Goal: Task Accomplishment & Management: Manage account settings

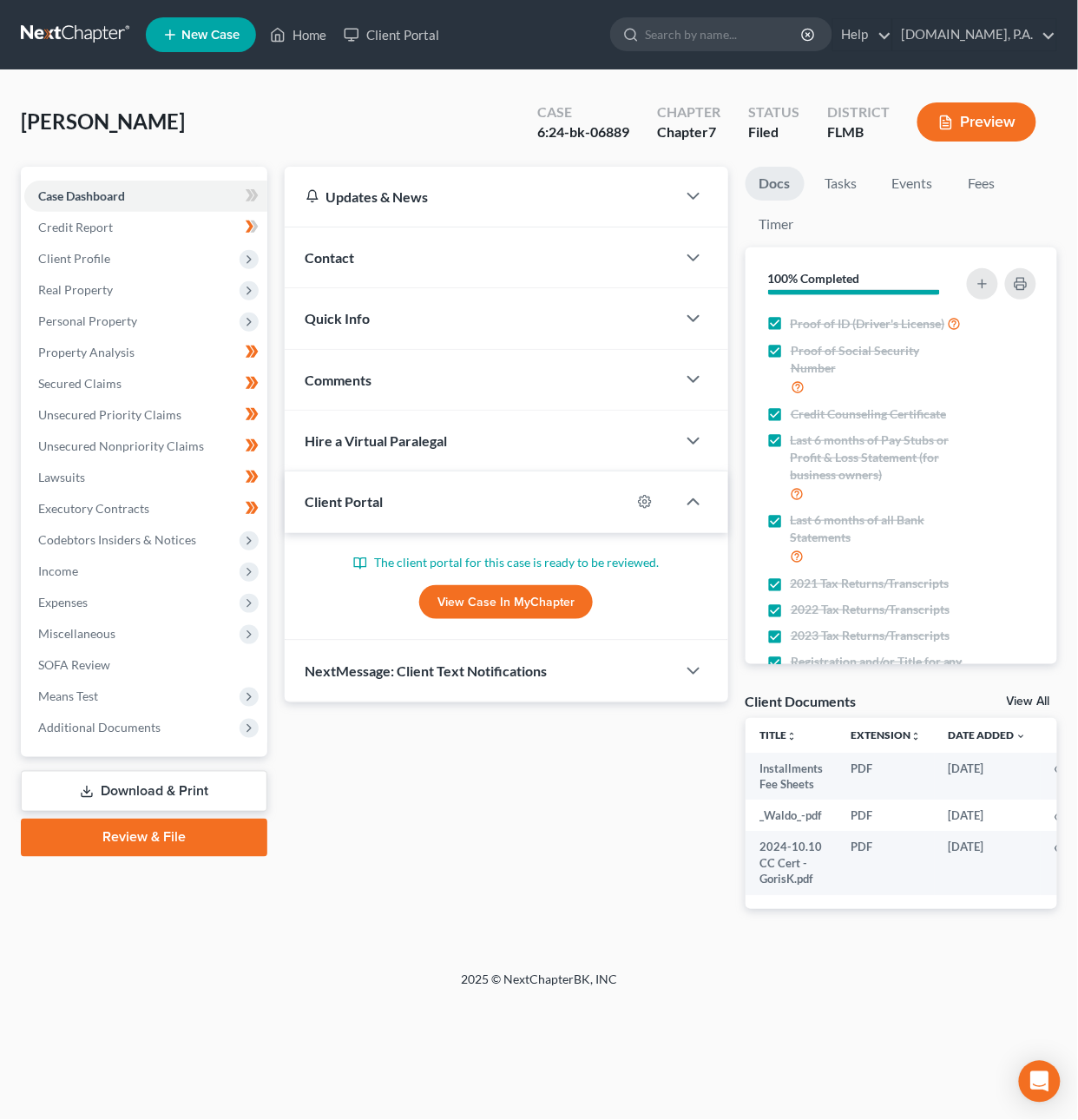
click at [73, 27] on link at bounding box center [76, 35] width 111 height 31
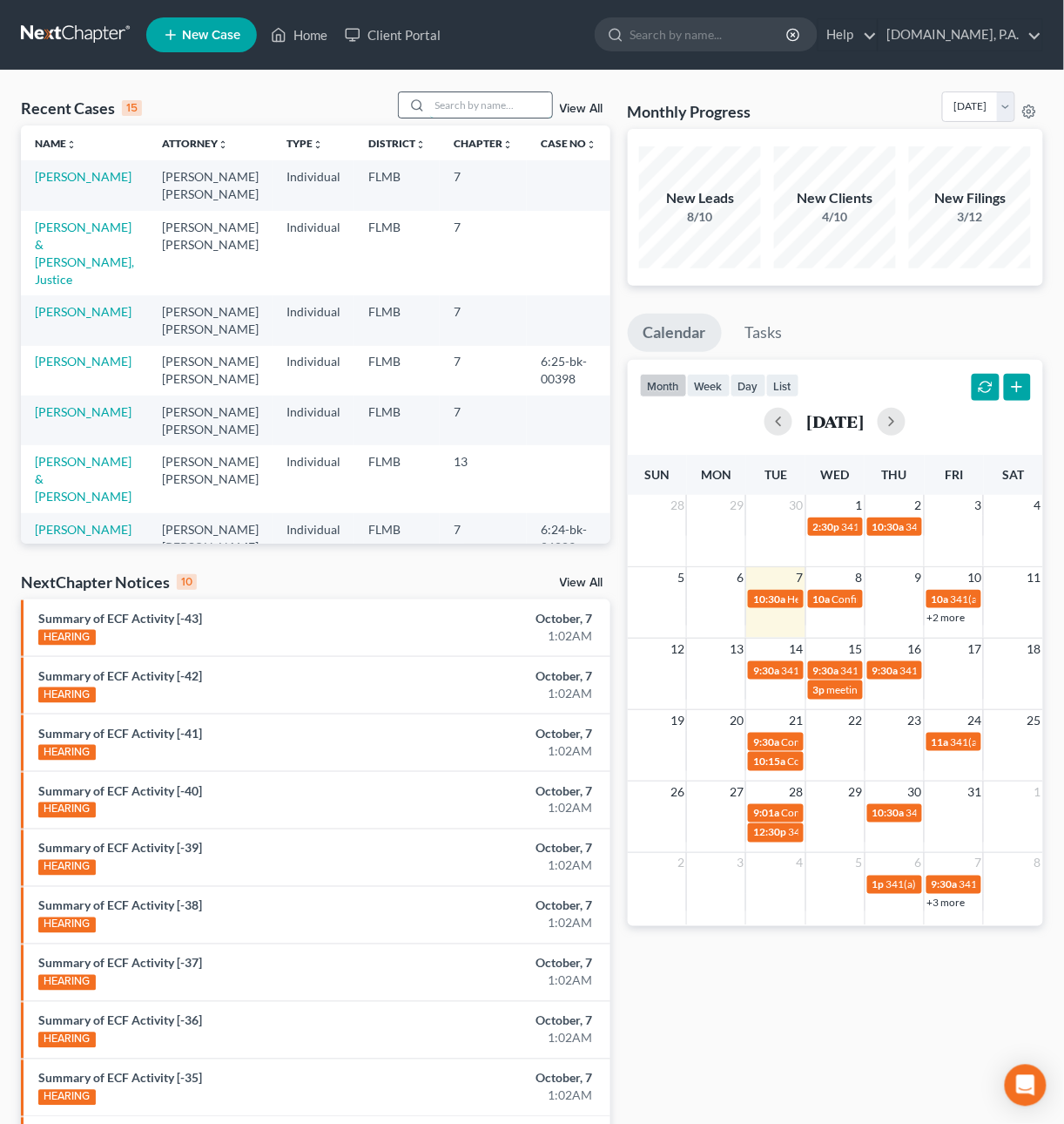
click at [485, 108] on input "search" at bounding box center [491, 104] width 122 height 25
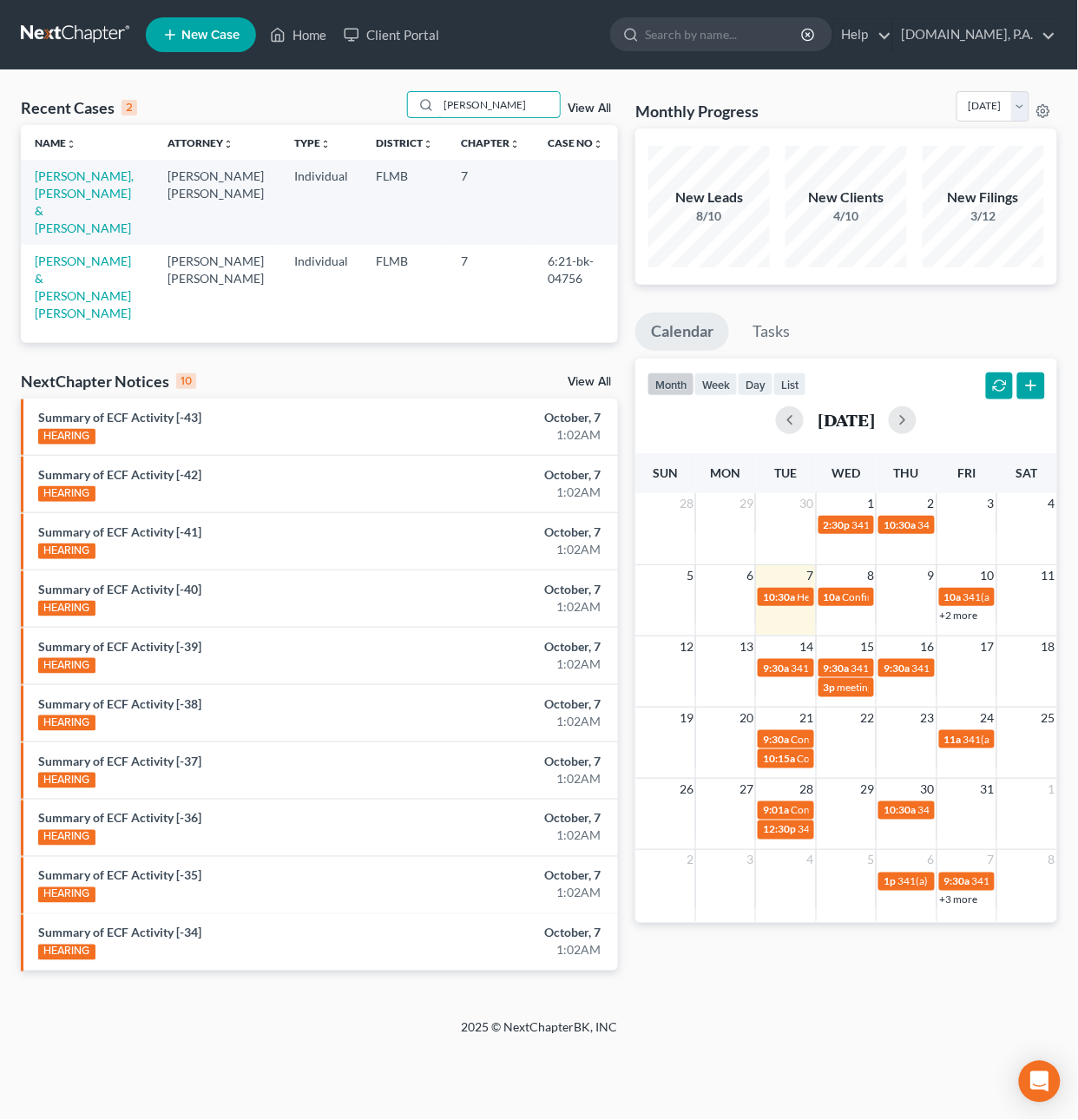
type input "Avila"
click at [86, 184] on td "[PERSON_NAME], [PERSON_NAME] & [PERSON_NAME]" at bounding box center [87, 202] width 133 height 84
click at [69, 190] on link "[PERSON_NAME], [PERSON_NAME] & [PERSON_NAME]" at bounding box center [85, 202] width 99 height 67
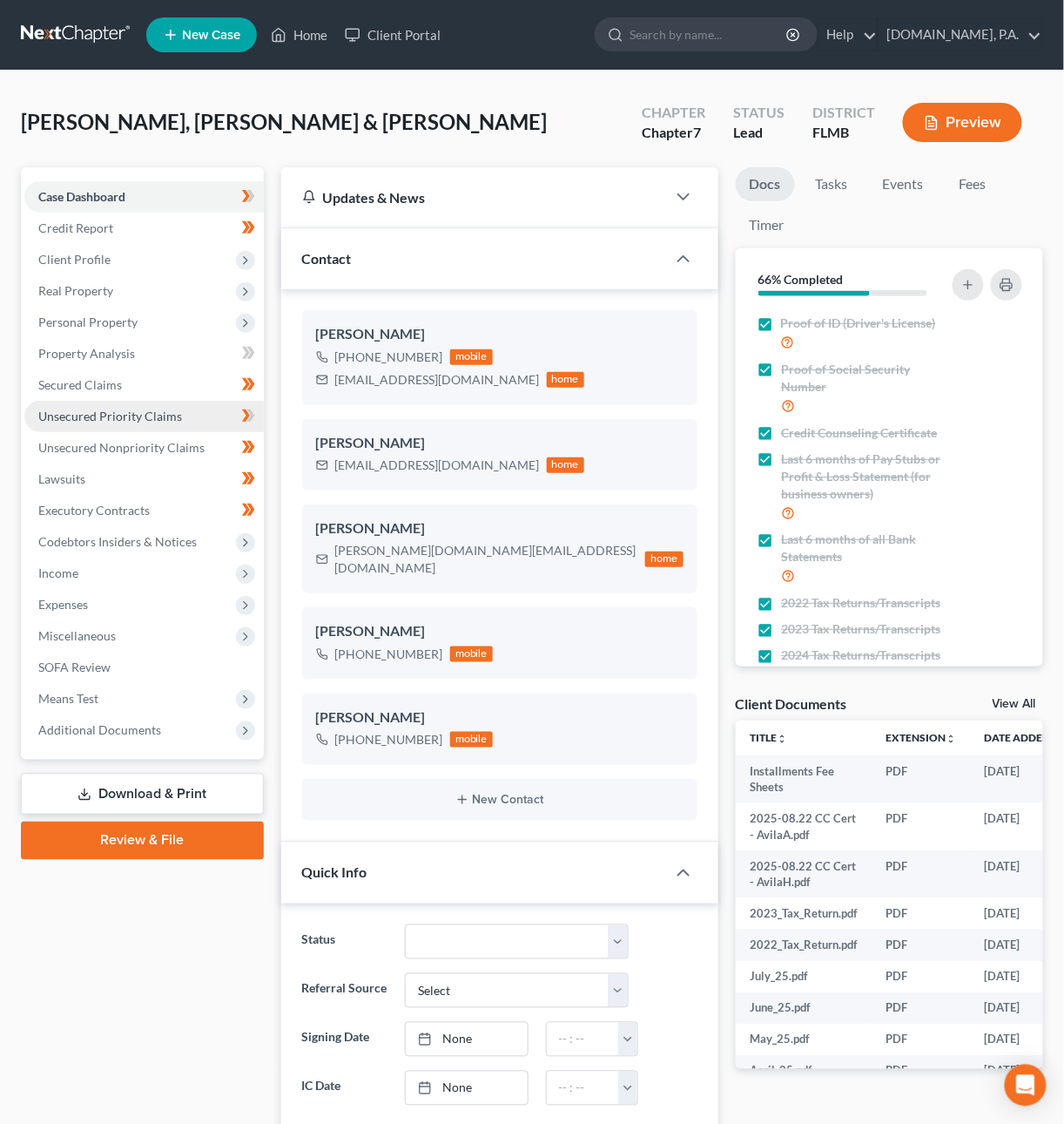
click at [117, 418] on span "Unsecured Priority Claims" at bounding box center [110, 416] width 144 height 15
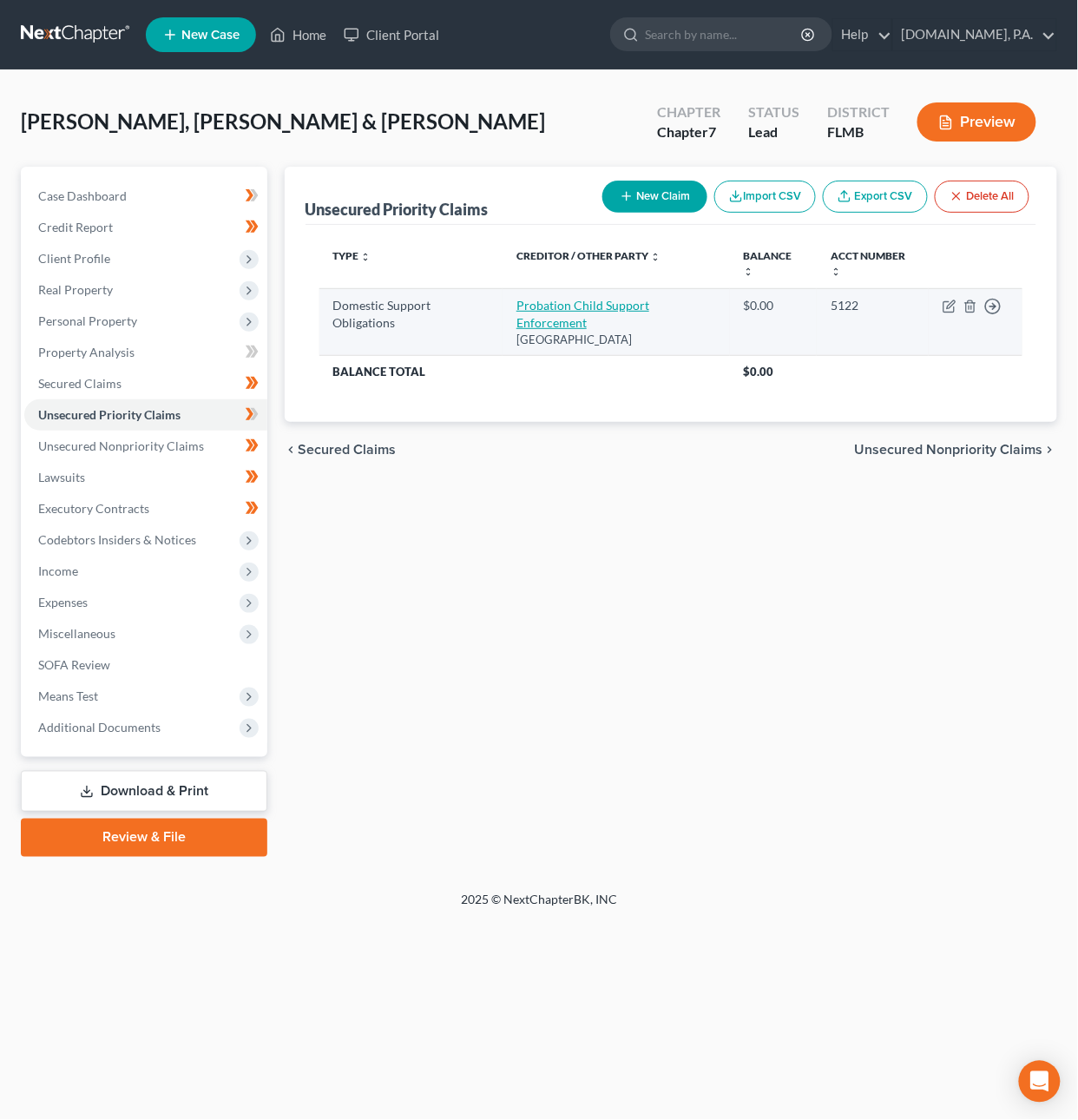
click at [609, 308] on link "Probation Child Support Enforcement" at bounding box center [583, 313] width 133 height 32
select select "33"
select select "2"
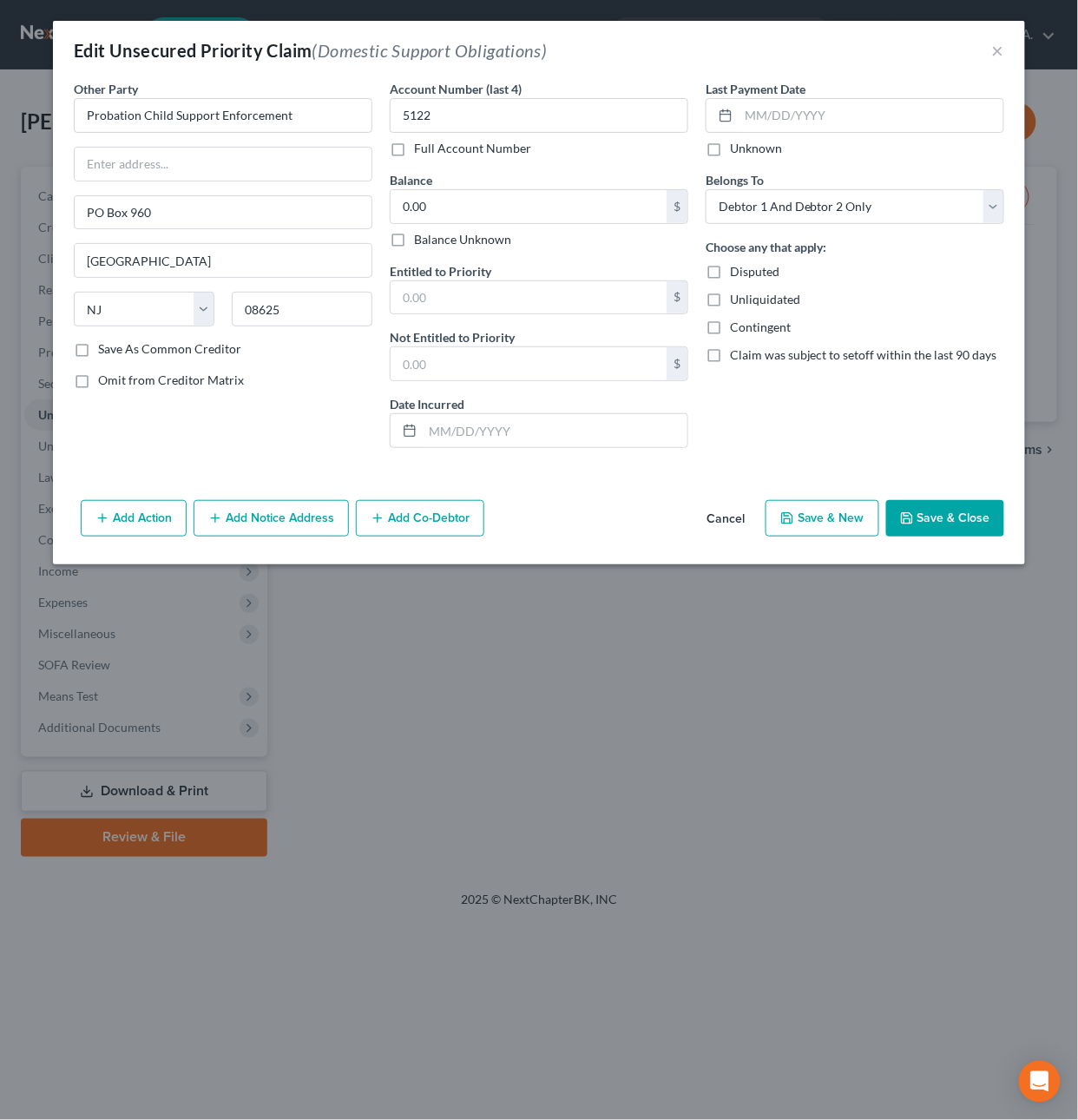
click at [279, 518] on button "Add Notice Address" at bounding box center [271, 518] width 156 height 37
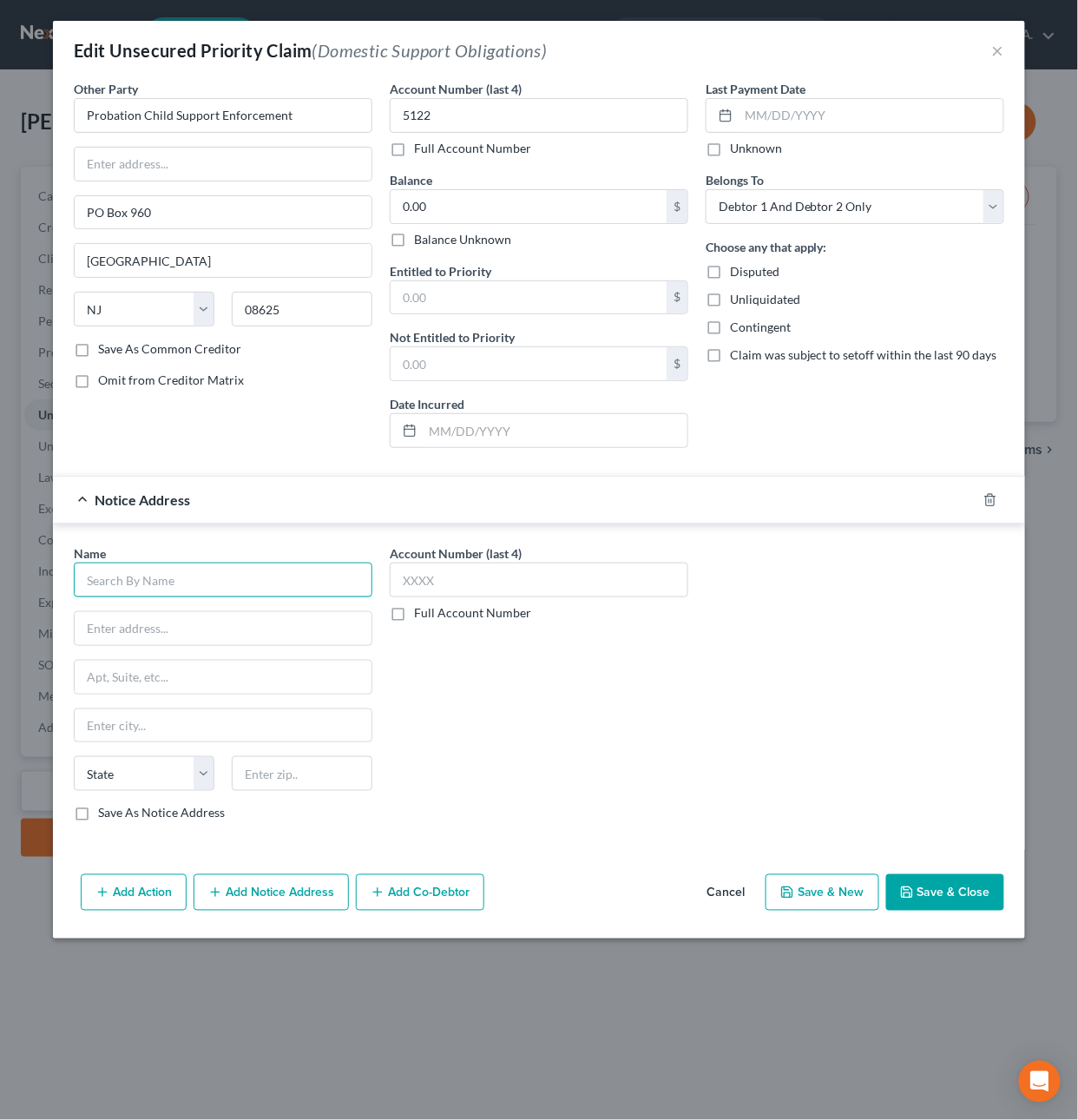
click at [112, 587] on input "text" at bounding box center [223, 580] width 298 height 35
type input "Jossie Thurman"
type input "414 Mohave Ter"
type input "32746"
type input "Lake Mary"
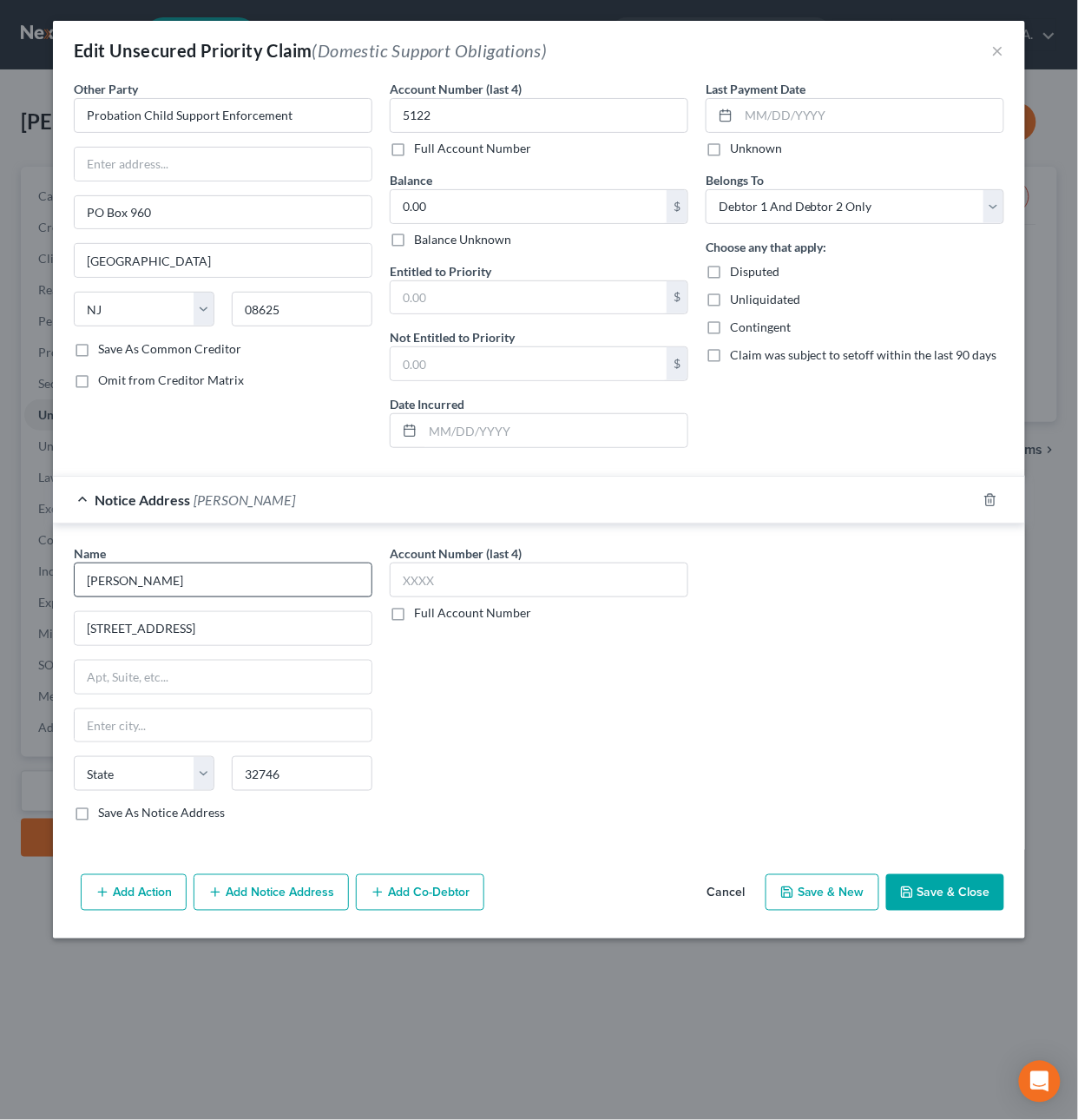
select select "9"
click at [954, 900] on button "Save & Close" at bounding box center [945, 893] width 118 height 37
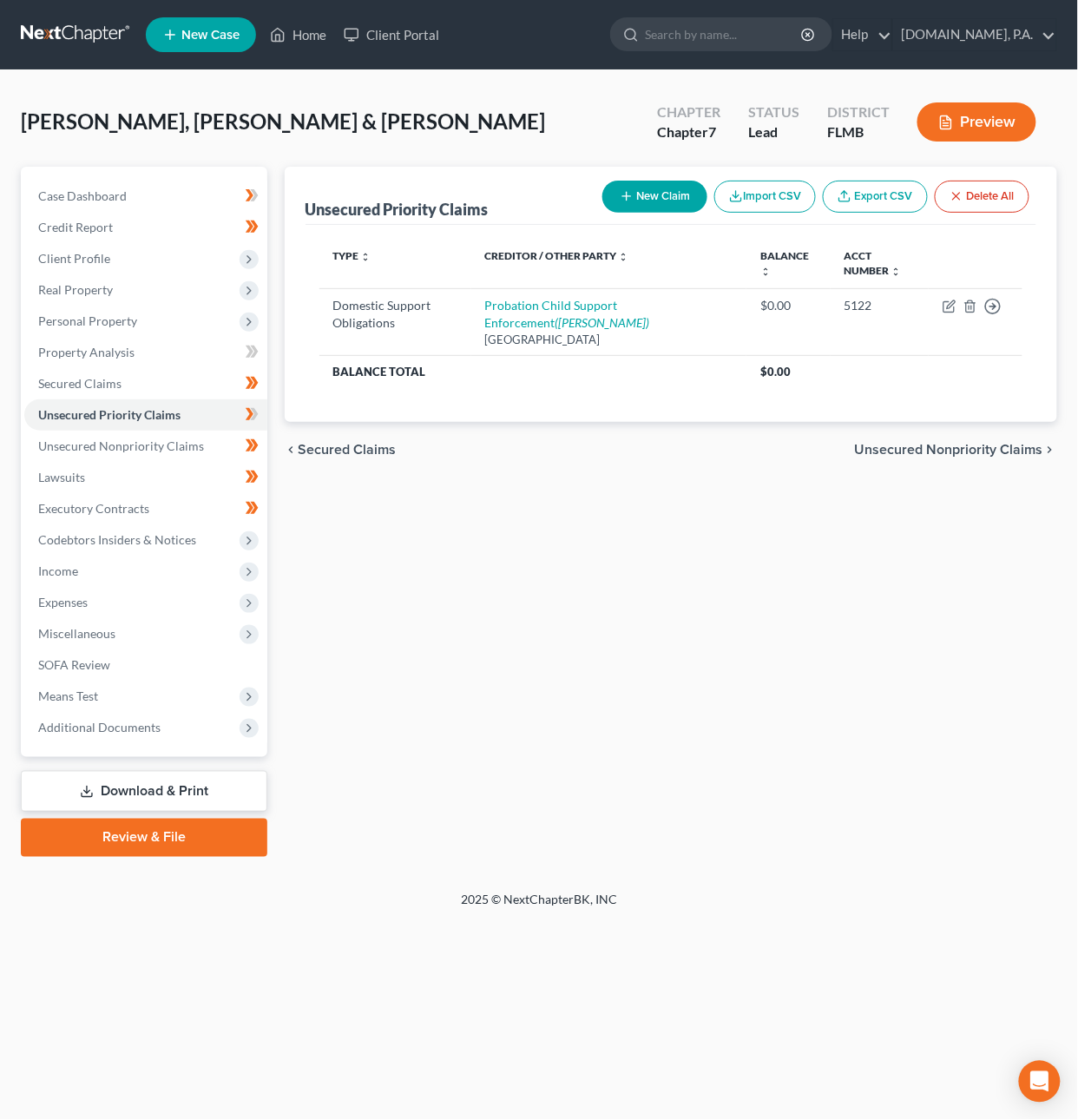
click at [129, 786] on link "Download & Print" at bounding box center [145, 791] width 247 height 40
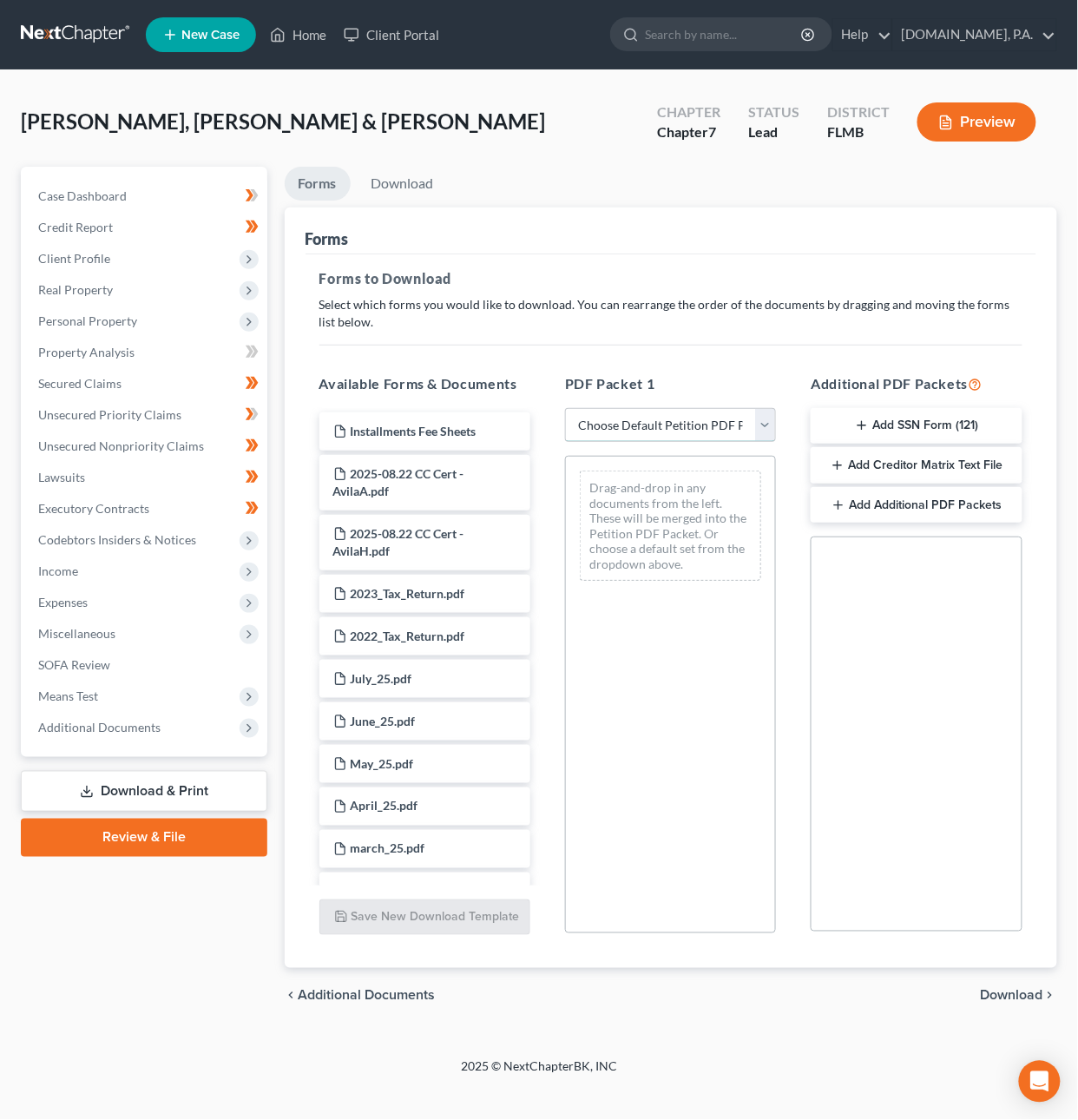
click at [734, 425] on select "Choose Default Petition PDF Packet Complete Bankruptcy Petition (all forms and …" at bounding box center [670, 425] width 211 height 35
select select "5"
click at [565, 408] on select "Choose Default Petition PDF Packet Complete Bankruptcy Petition (all forms and …" at bounding box center [670, 425] width 211 height 35
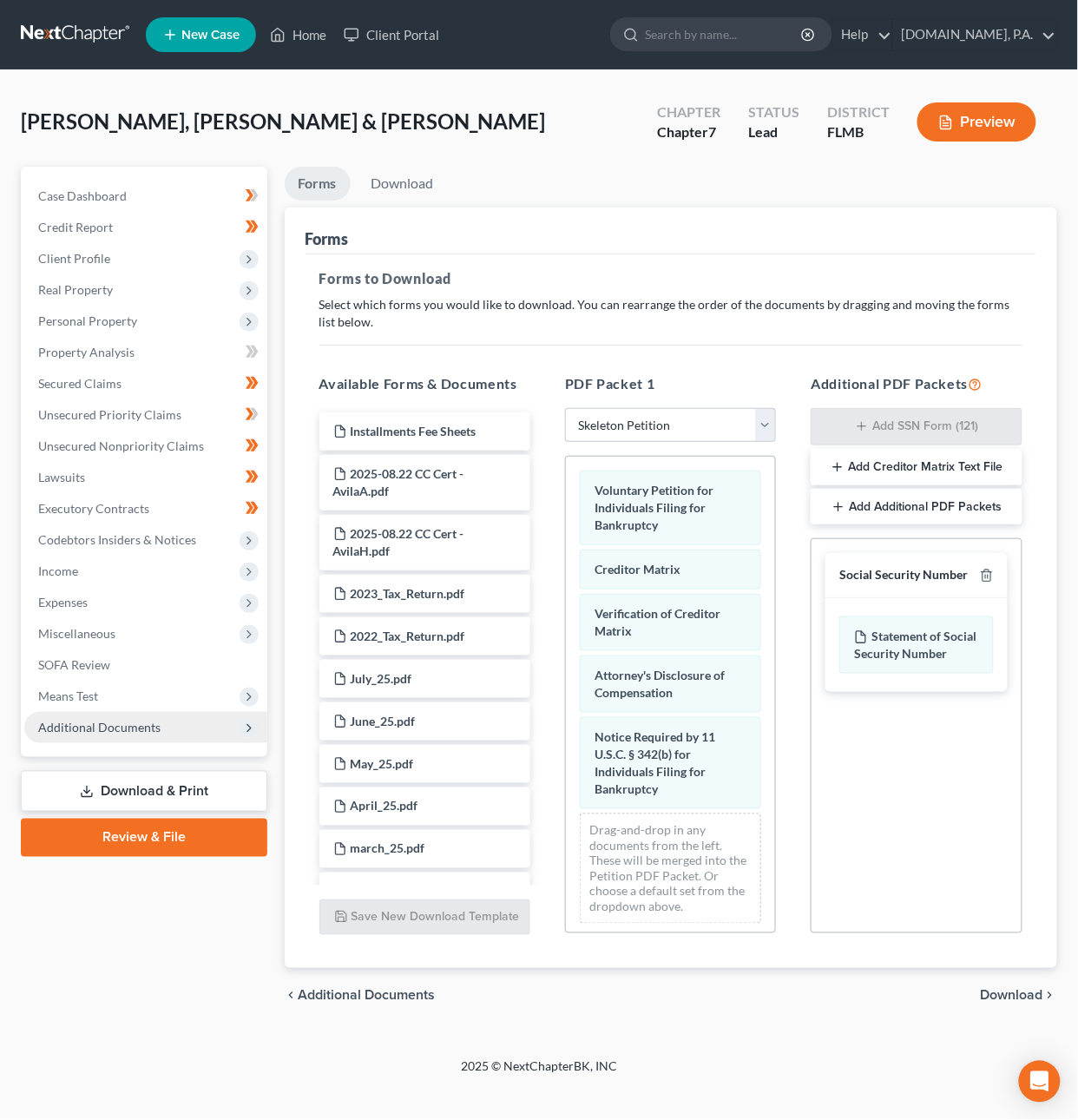
click at [175, 737] on span "Additional Documents" at bounding box center [145, 727] width 243 height 31
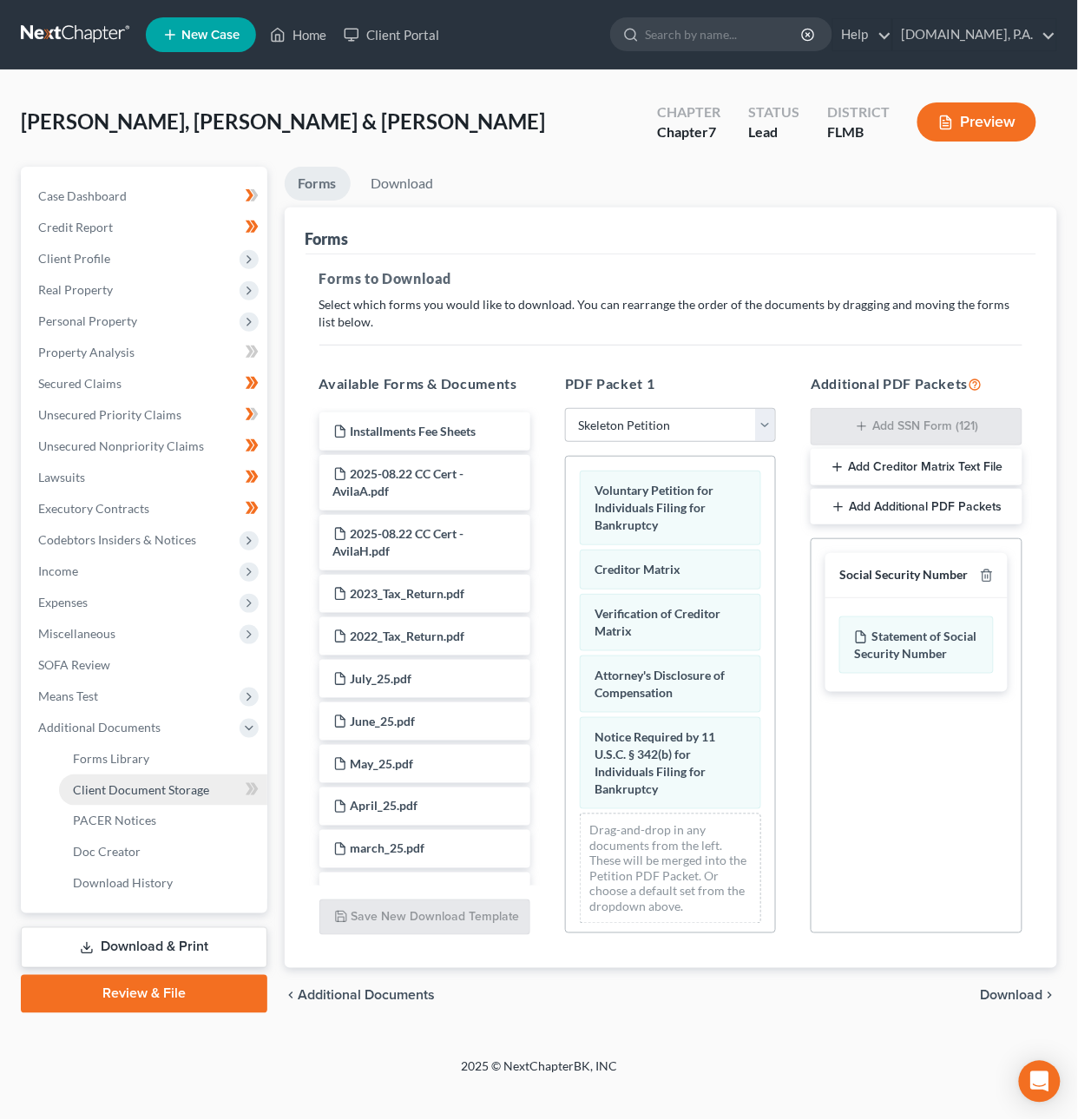
click at [149, 793] on span "Client Document Storage" at bounding box center [141, 790] width 136 height 15
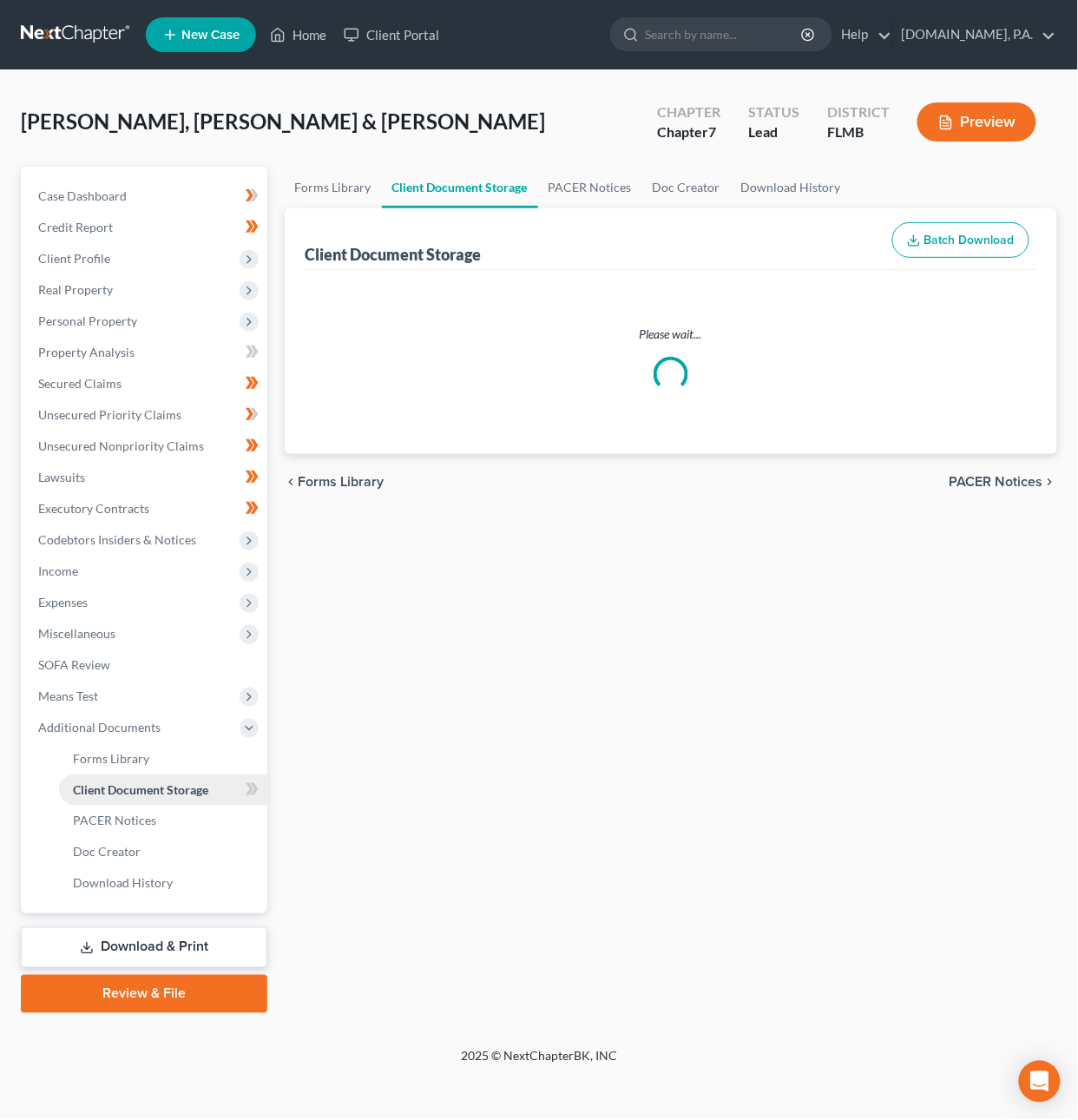
select select "9"
select select "4"
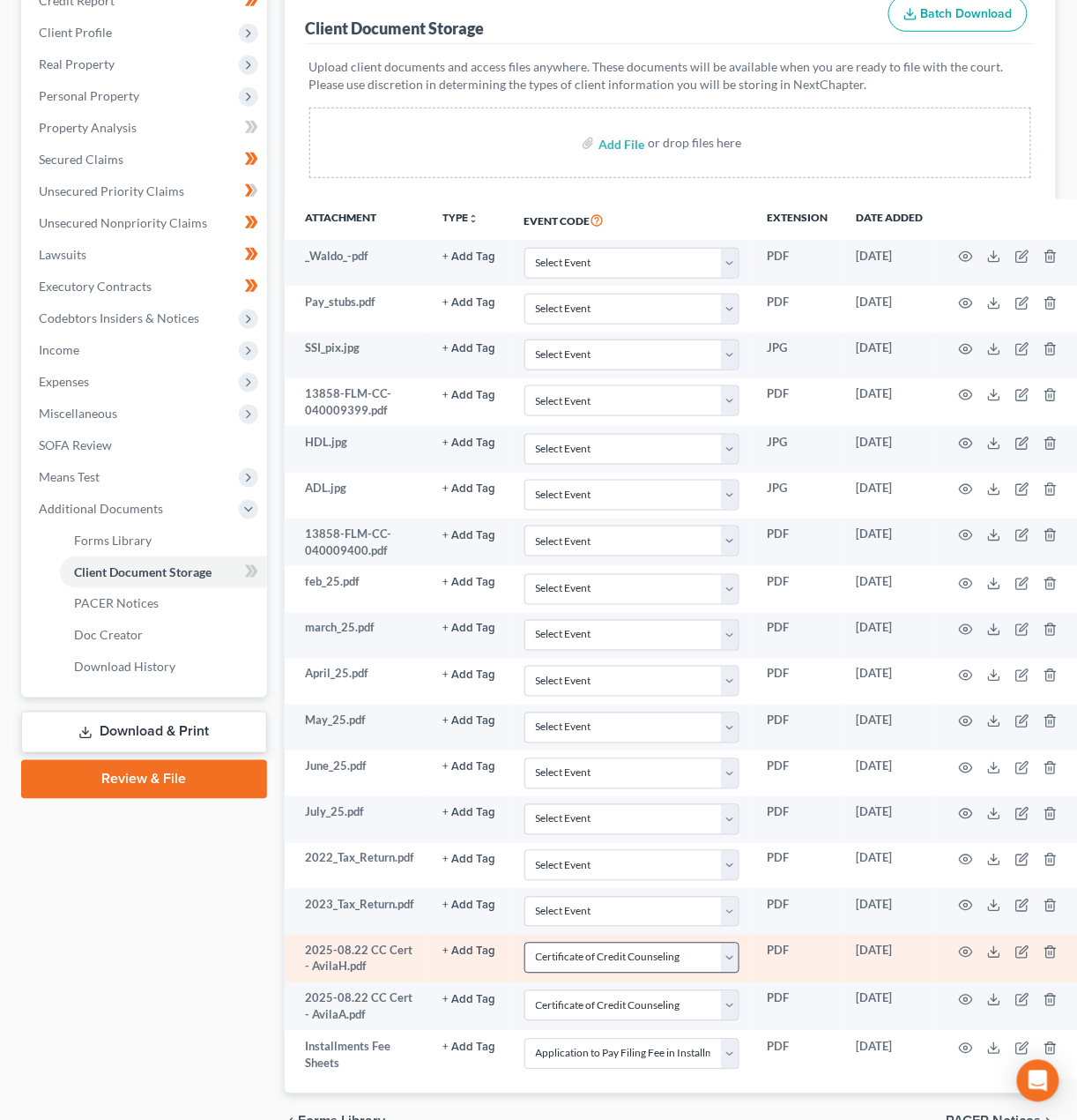
scroll to position [333, 0]
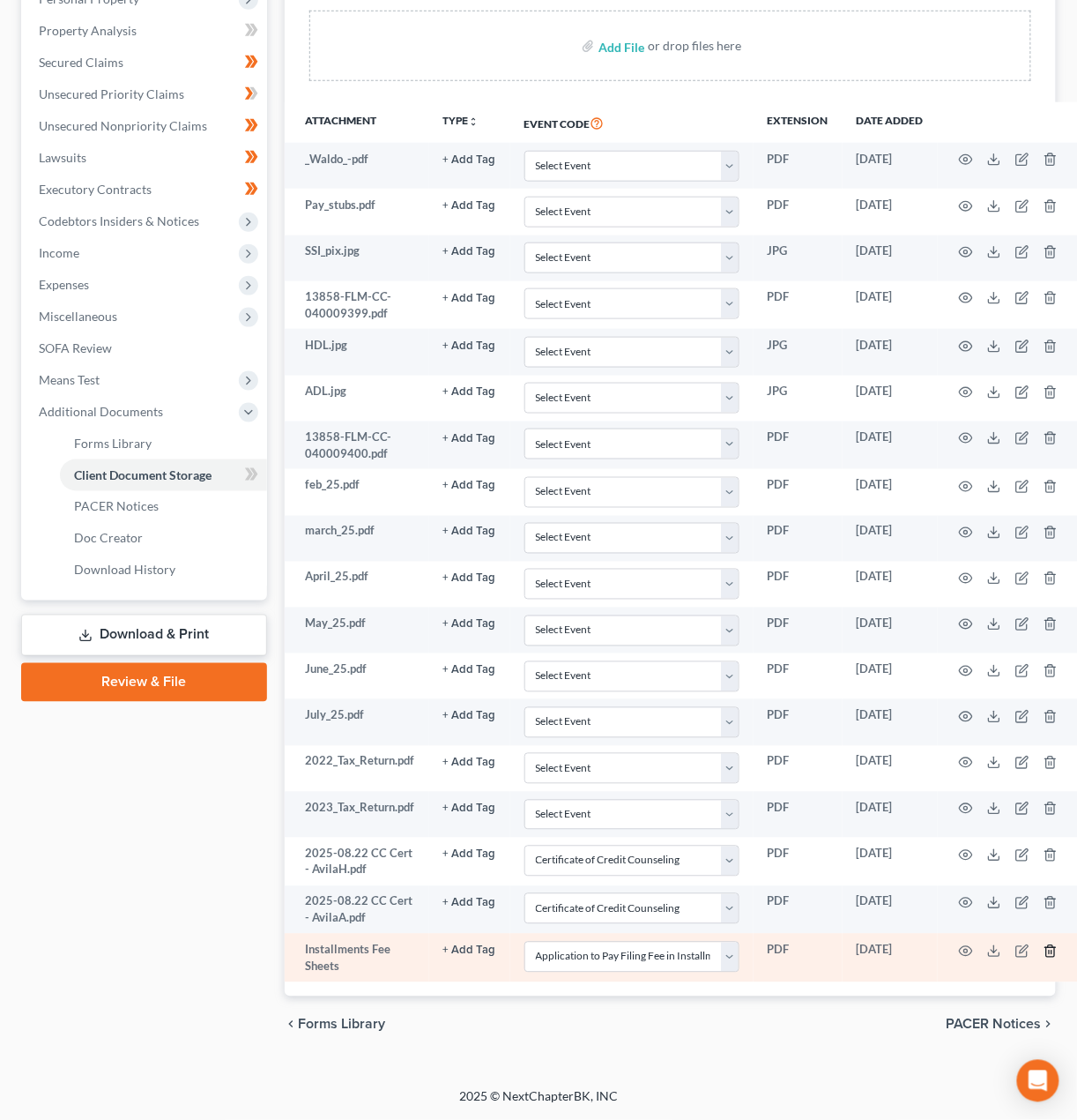
click at [1052, 951] on line "button" at bounding box center [1052, 953] width 0 height 4
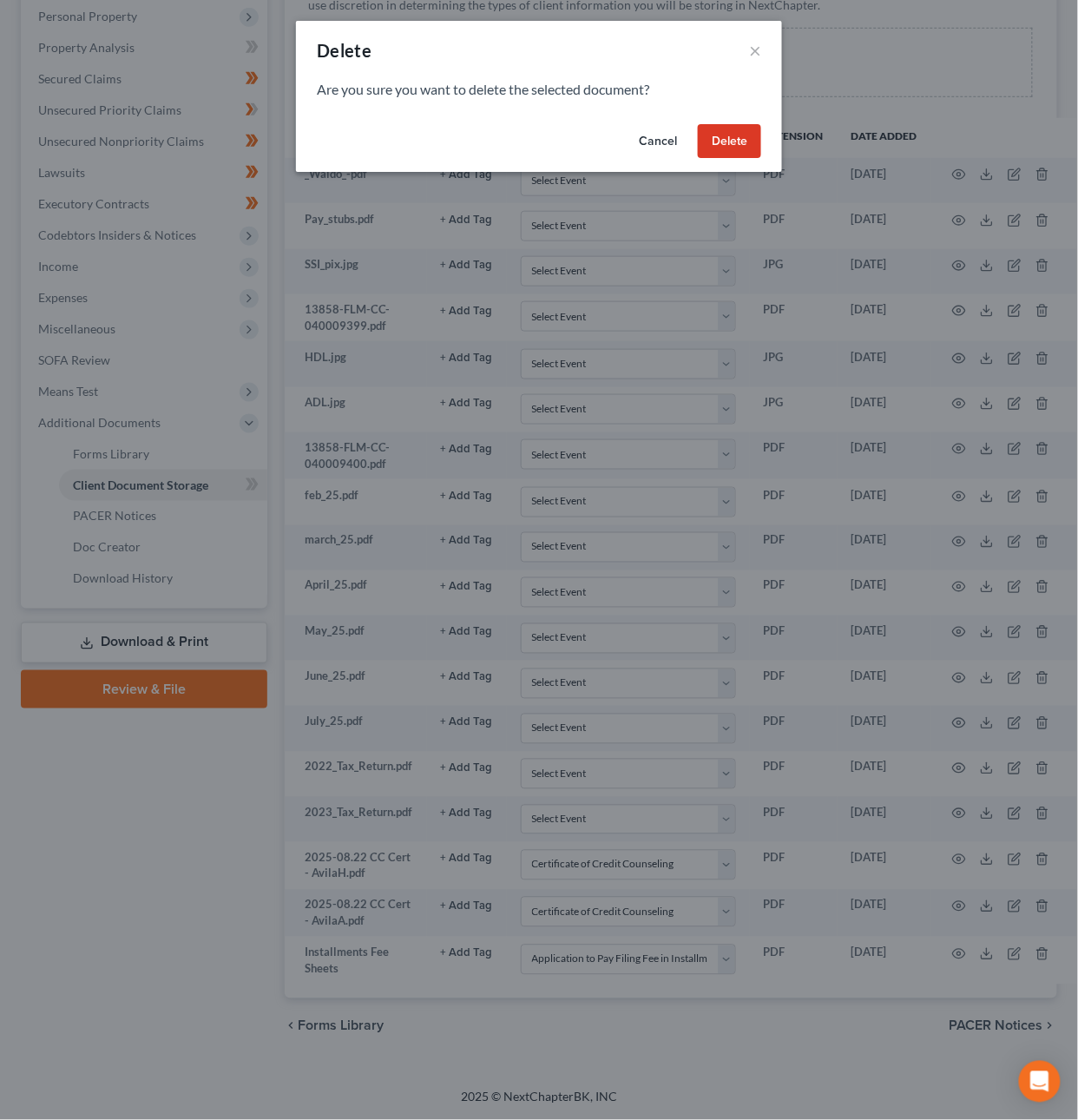
click at [739, 144] on button "Delete" at bounding box center [729, 142] width 64 height 35
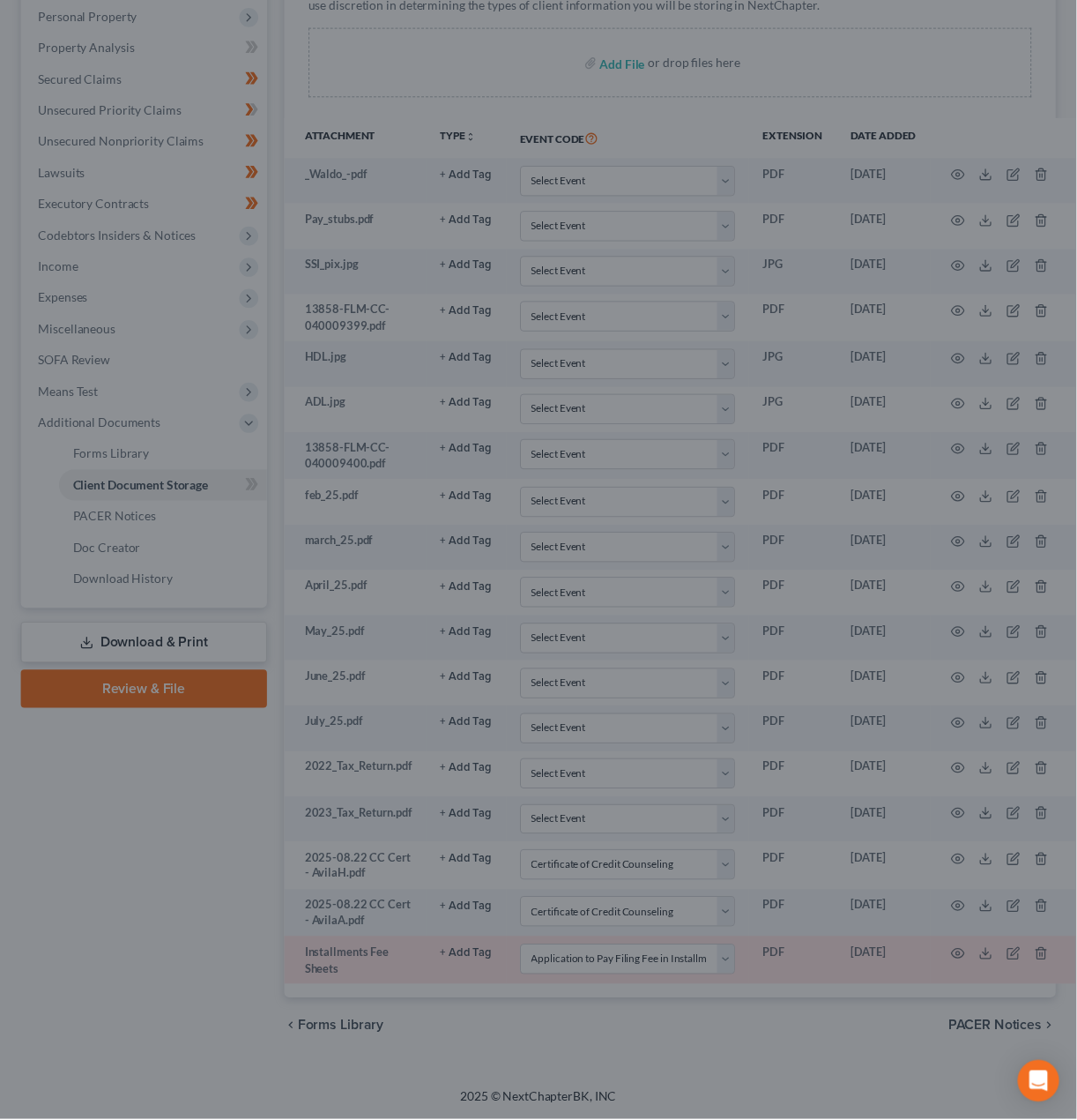
scroll to position [268, 0]
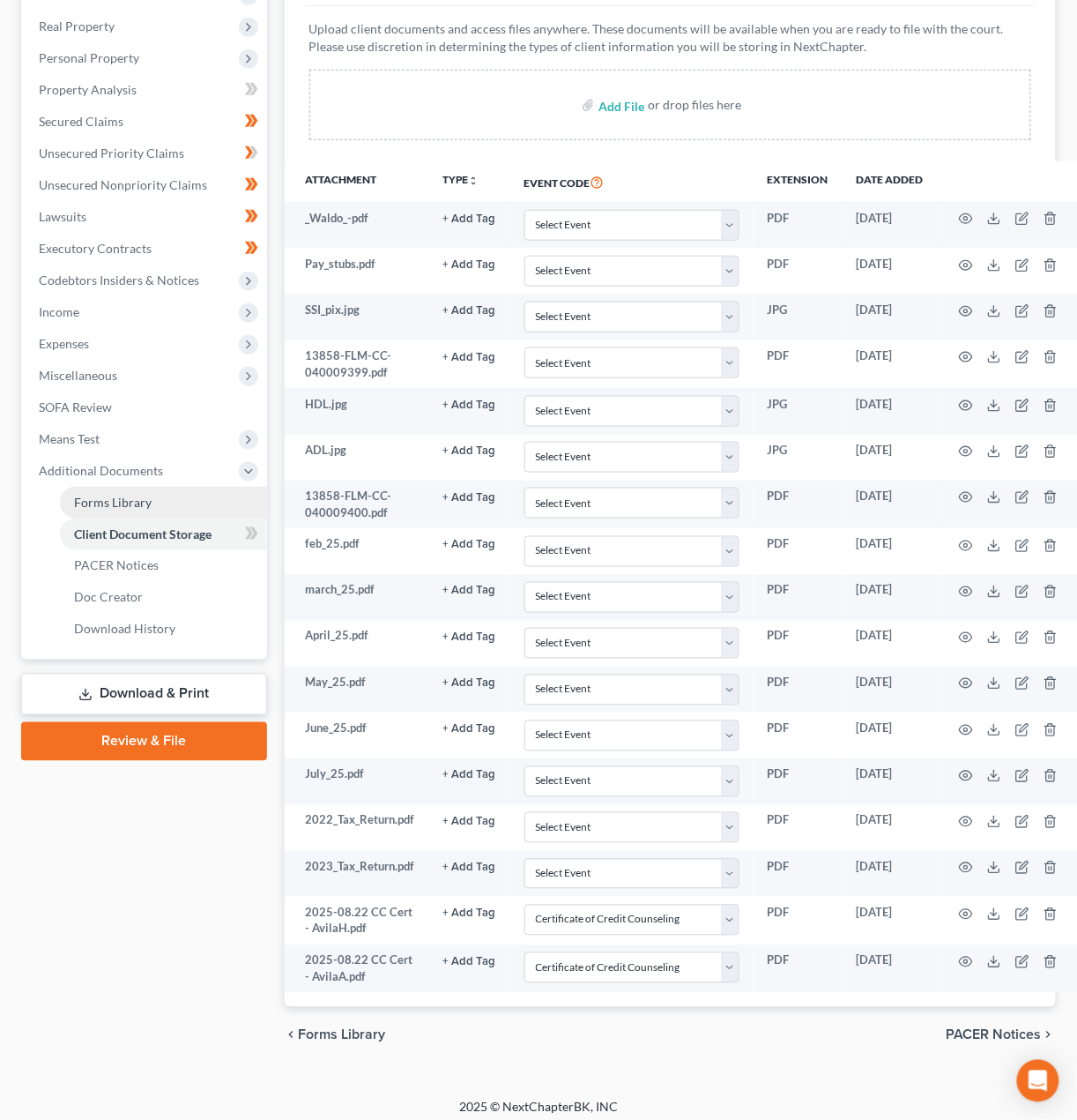
click at [73, 487] on link "Forms Library" at bounding box center [164, 503] width 208 height 32
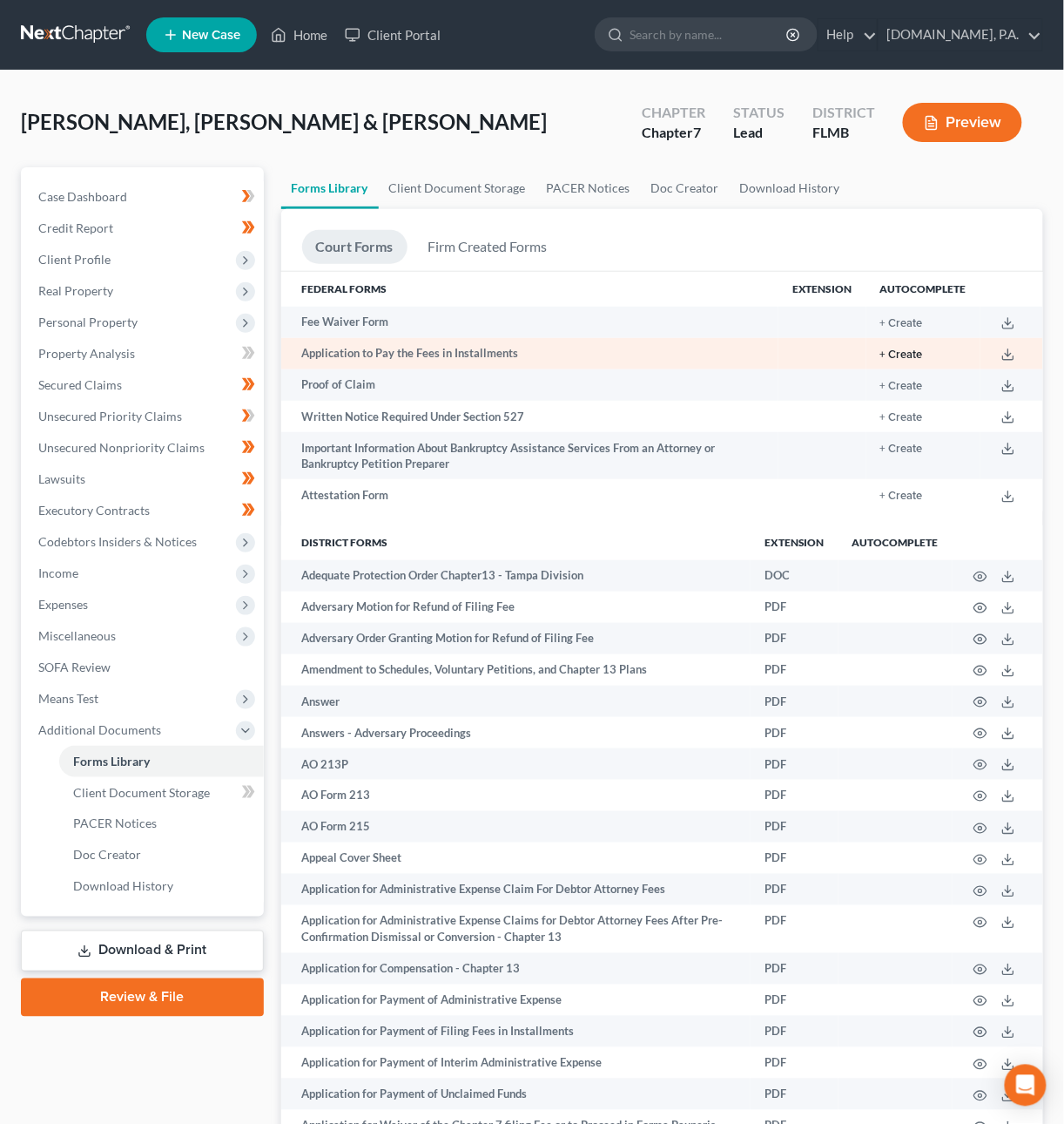
click at [912, 350] on button "+ Create" at bounding box center [901, 355] width 42 height 11
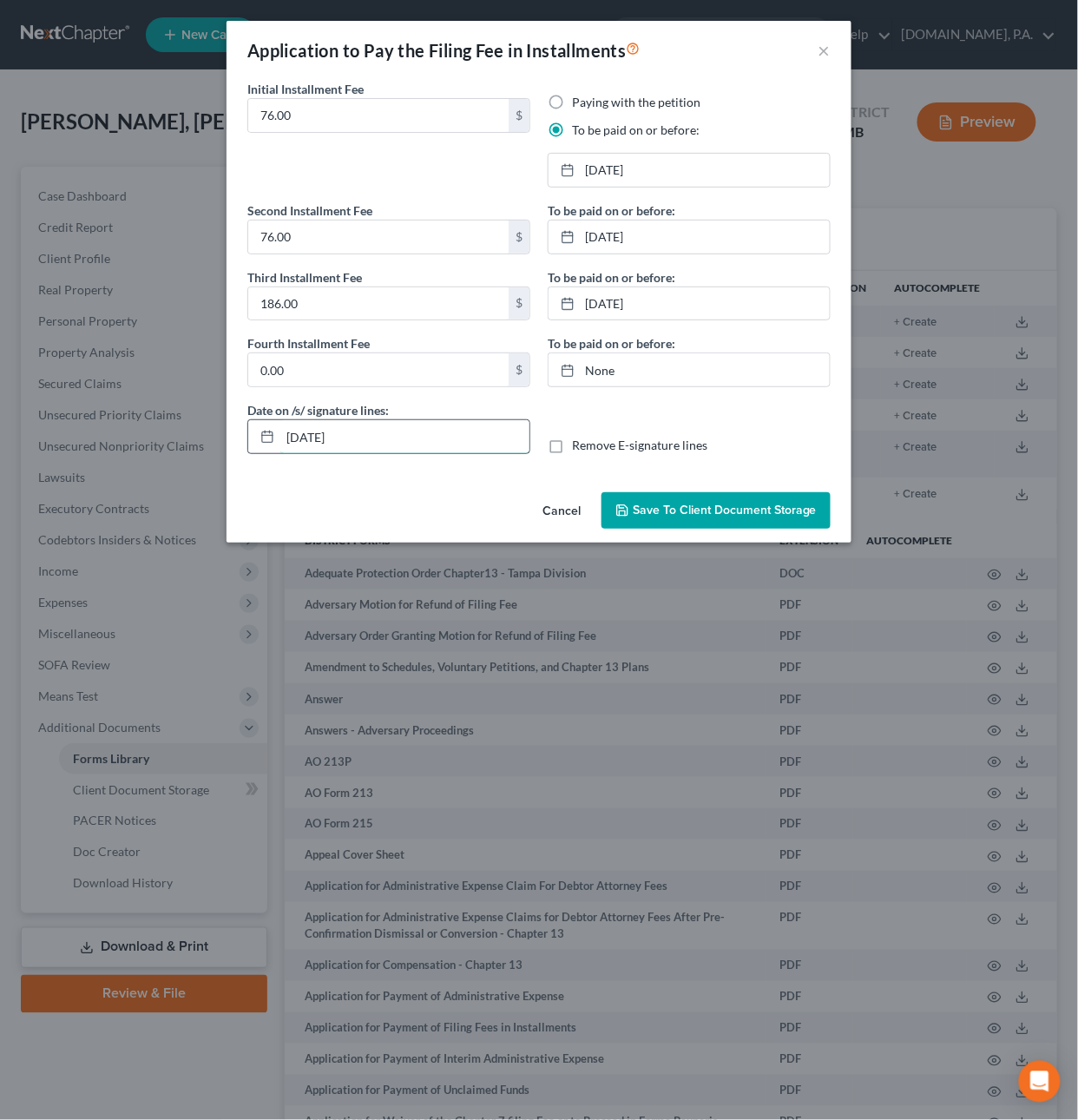
drag, startPoint x: 318, startPoint y: 444, endPoint x: 304, endPoint y: 440, distance: 14.6
click at [304, 440] on input "10/07/2025" at bounding box center [405, 436] width 249 height 33
type input "10/10/2025"
click at [609, 165] on link "11/5/2025" at bounding box center [690, 170] width 282 height 33
click at [600, 233] on link "12/5/2025" at bounding box center [690, 237] width 282 height 33
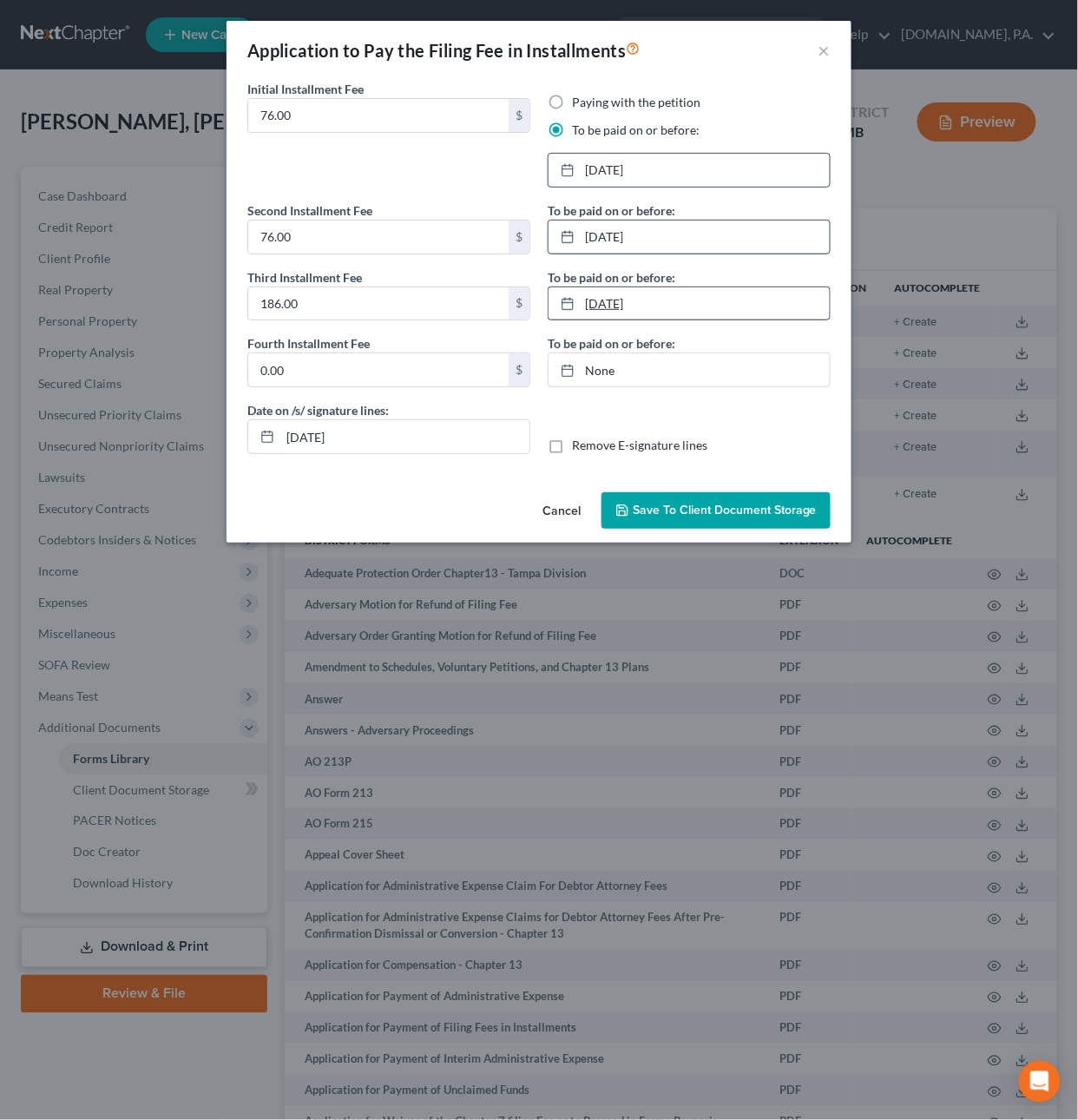
click at [623, 303] on link "1/4/2026" at bounding box center [690, 304] width 282 height 33
click at [685, 513] on span "Save to Client Document Storage" at bounding box center [724, 510] width 184 height 15
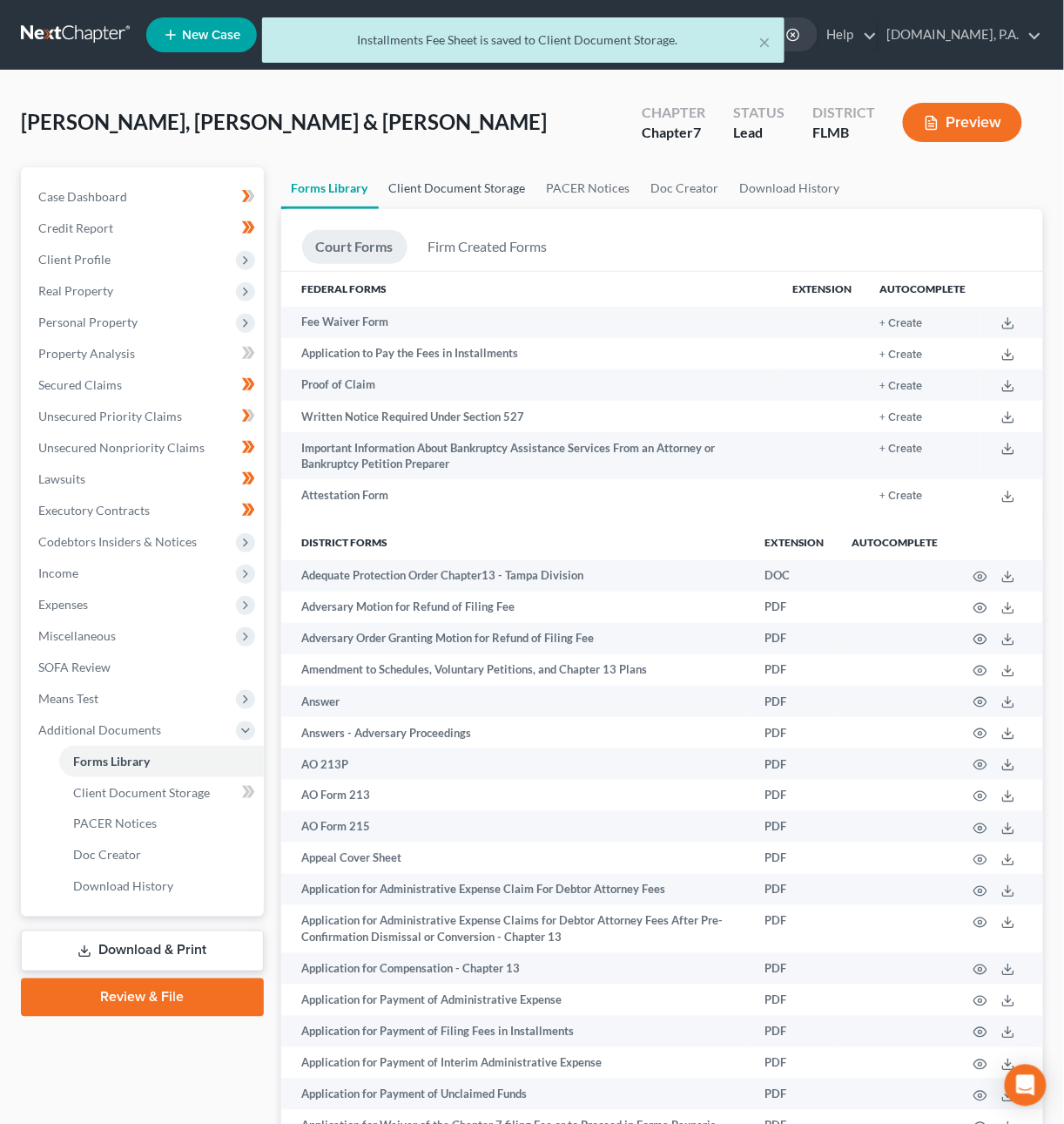
click at [414, 189] on link "Client Document Storage" at bounding box center [457, 187] width 158 height 42
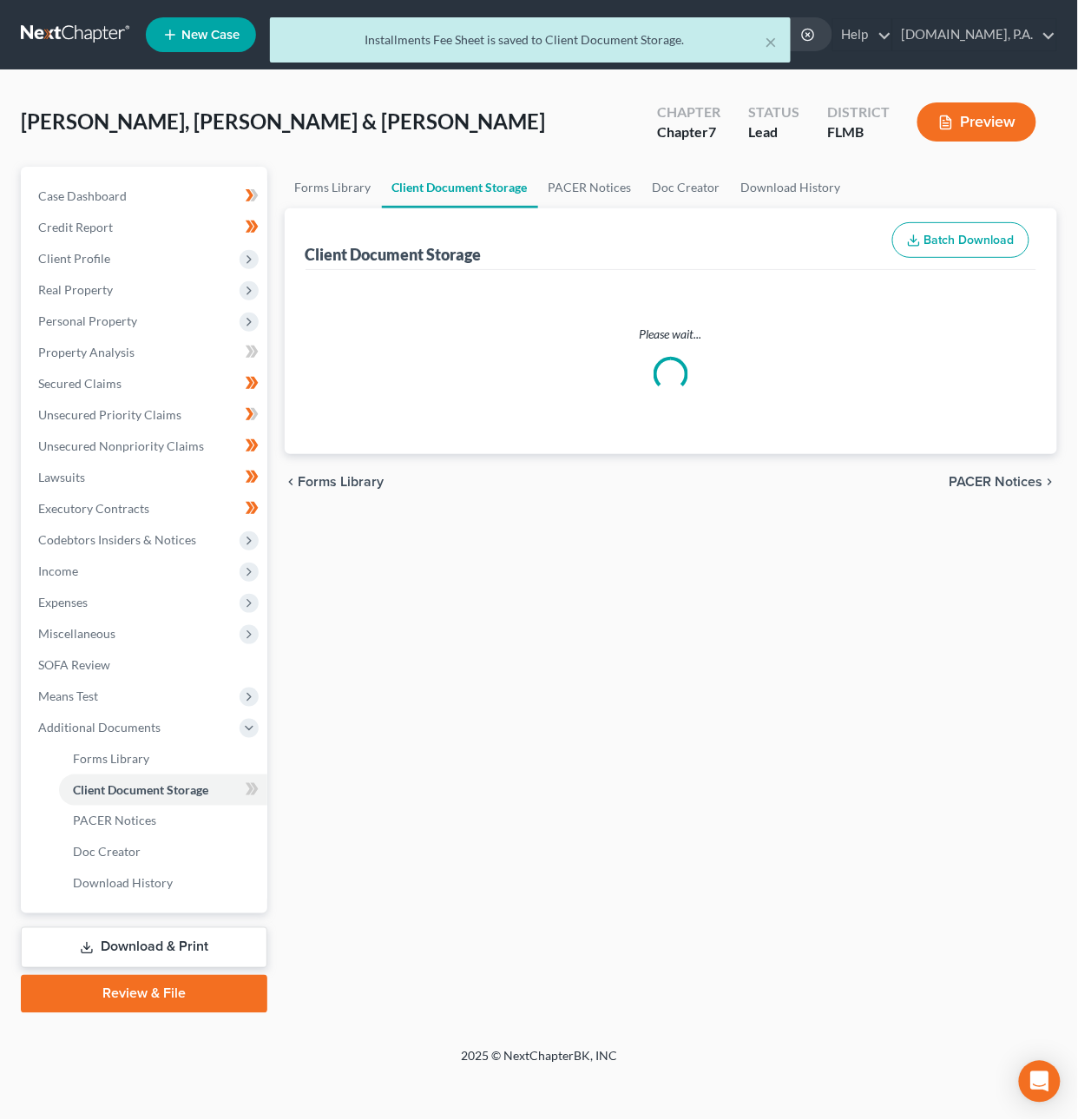
select select "9"
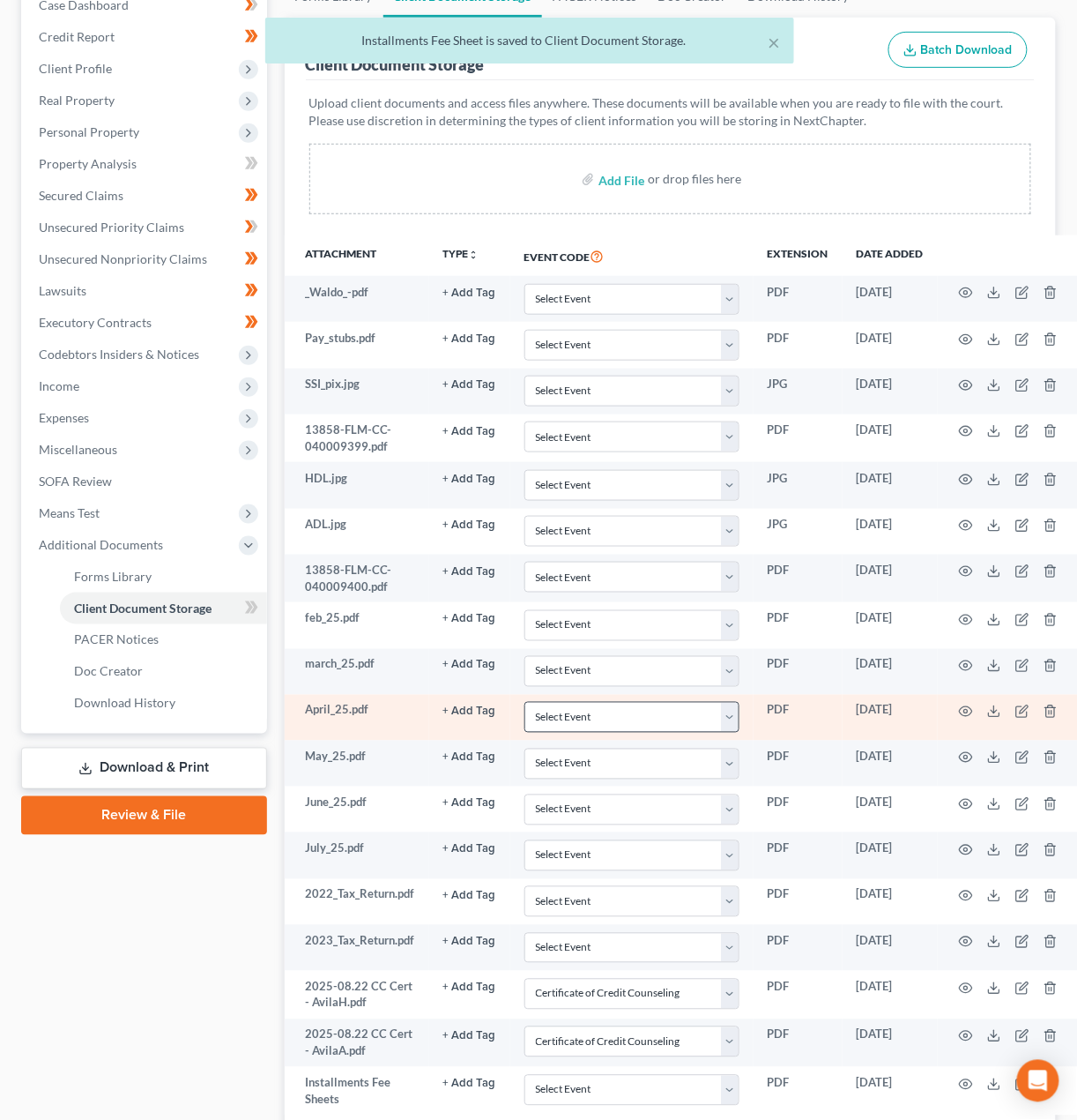
scroll to position [333, 0]
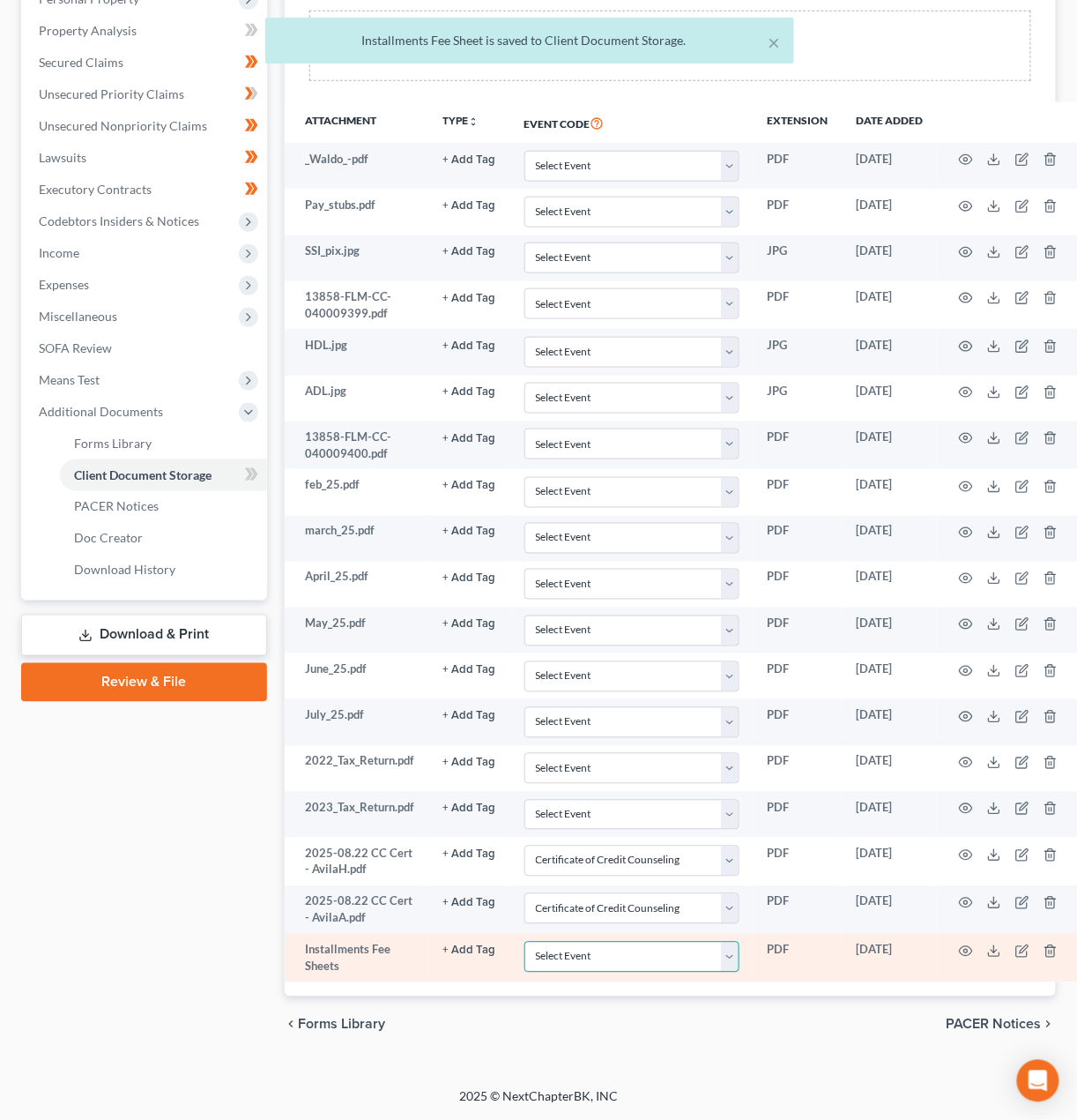
click at [676, 958] on select "Select Event 20 Largest Unsecured Creditors Amended Chapter 13 Plan Amended Cre…" at bounding box center [632, 956] width 215 height 31
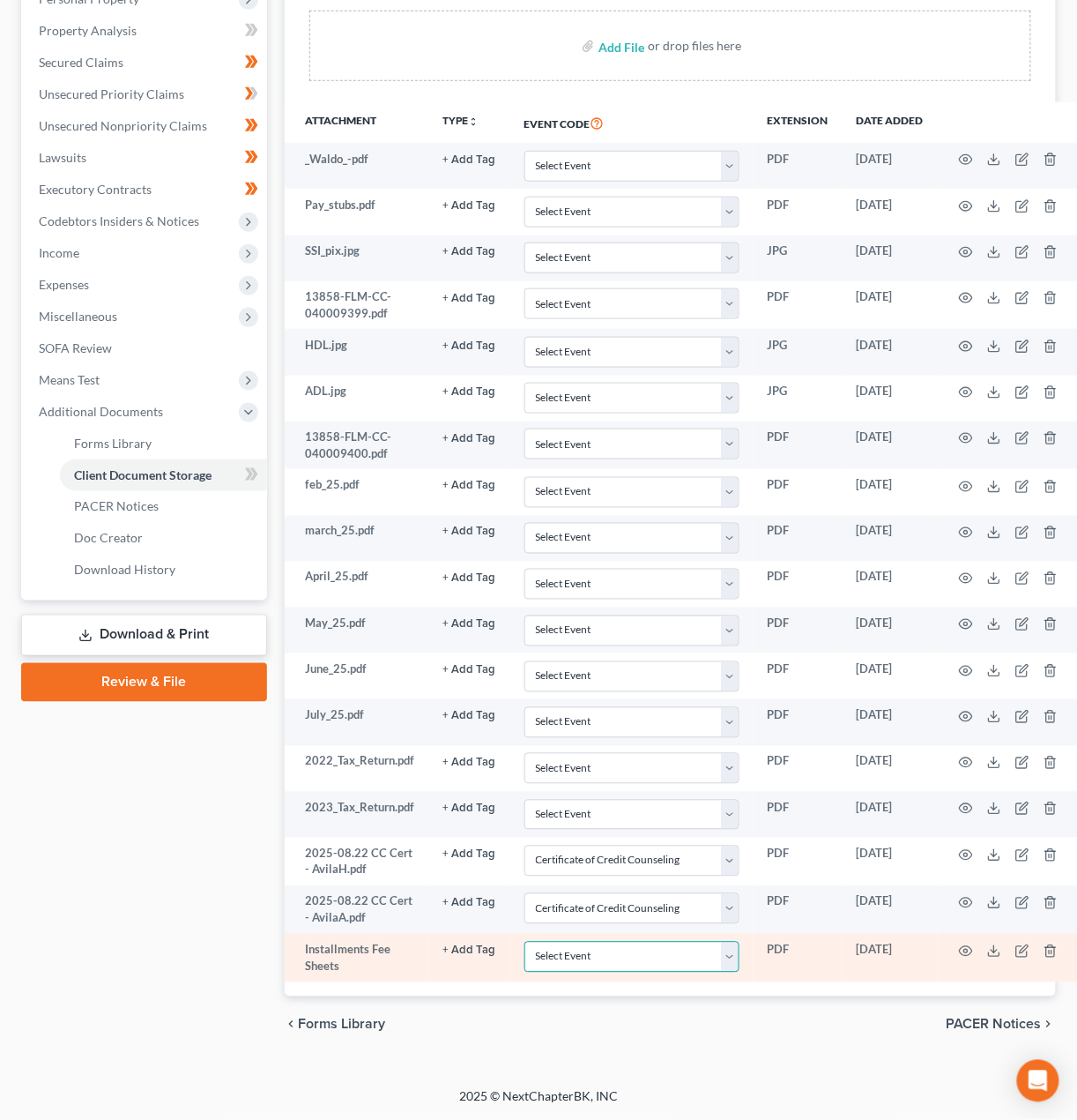
select select "4"
click at [524, 941] on select "Select Event 20 Largest Unsecured Creditors Amended Chapter 13 Plan Amended Cre…" at bounding box center [632, 956] width 215 height 31
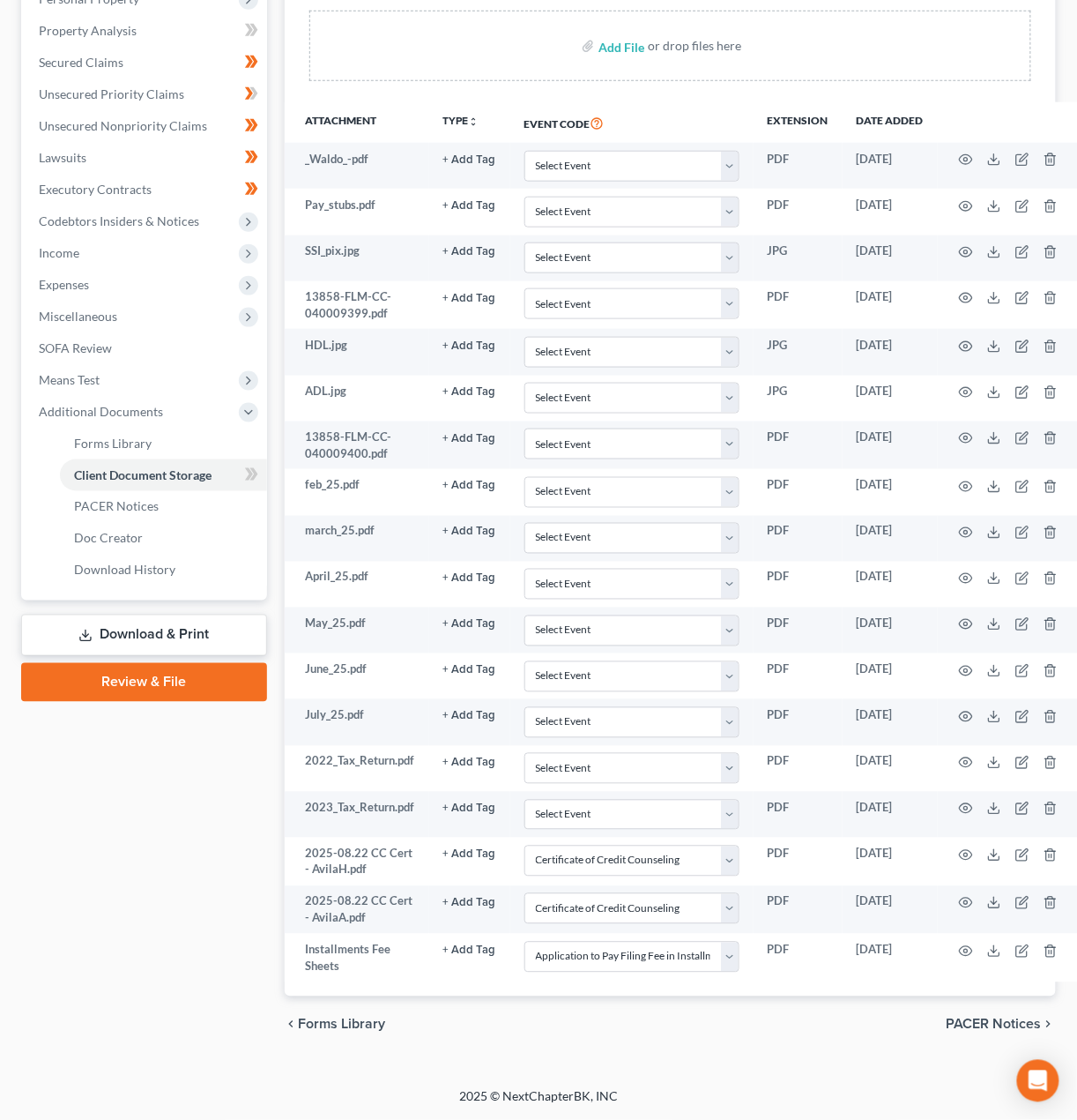
click at [964, 1017] on span "PACER Notices" at bounding box center [995, 1024] width 95 height 14
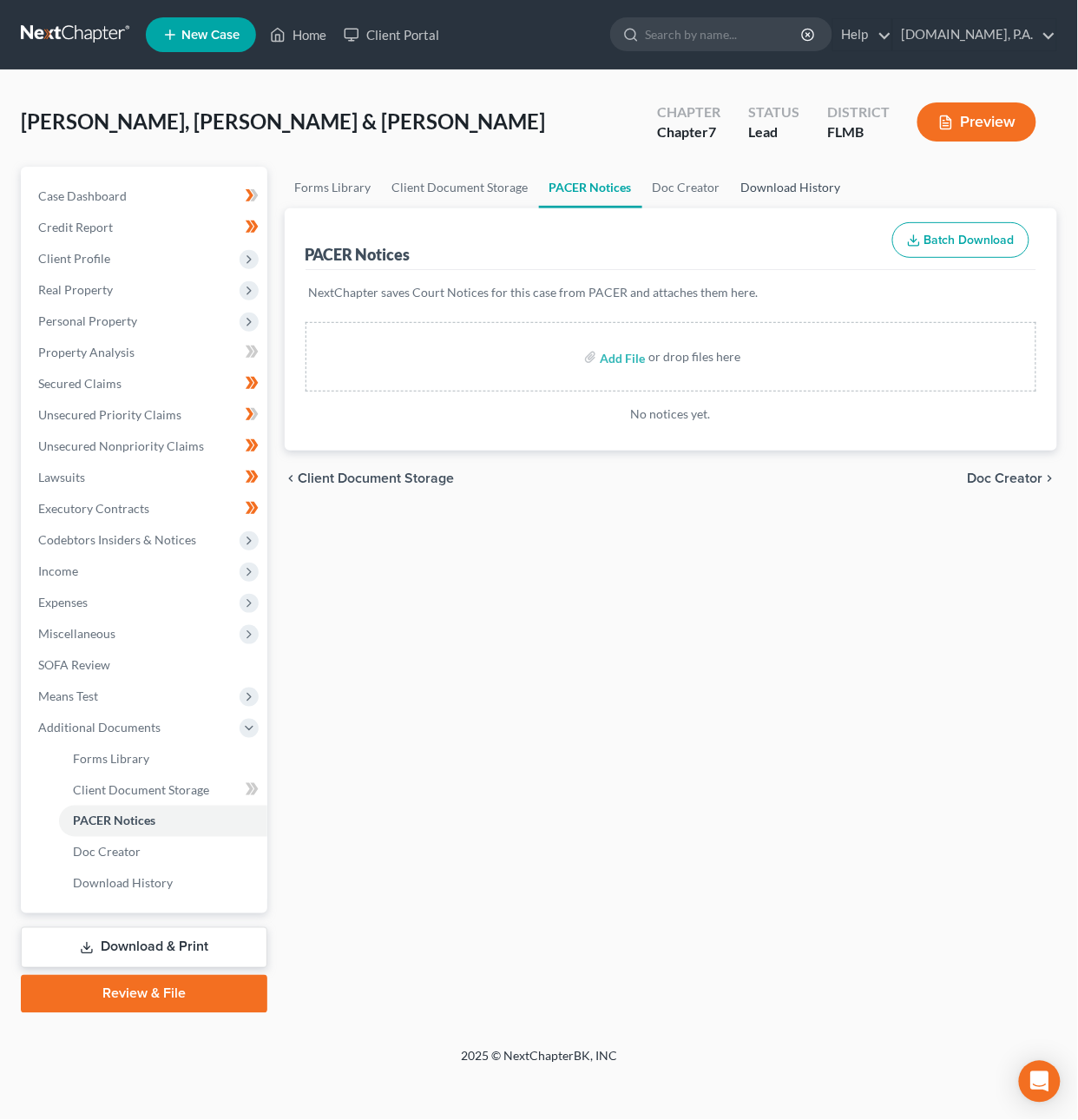
click at [820, 179] on link "Download History" at bounding box center [791, 187] width 121 height 41
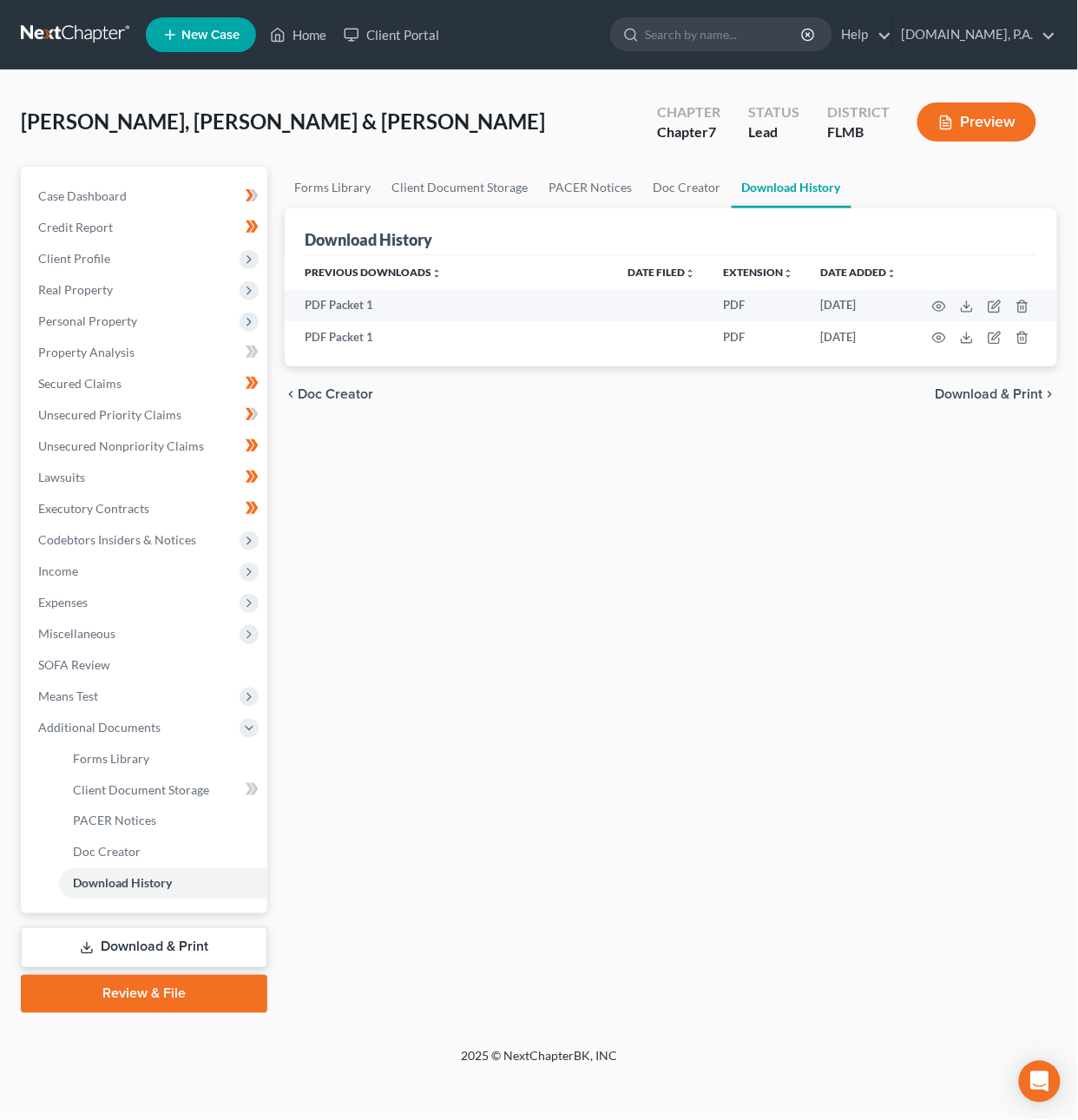
click at [971, 397] on span "Download & Print" at bounding box center [990, 394] width 108 height 14
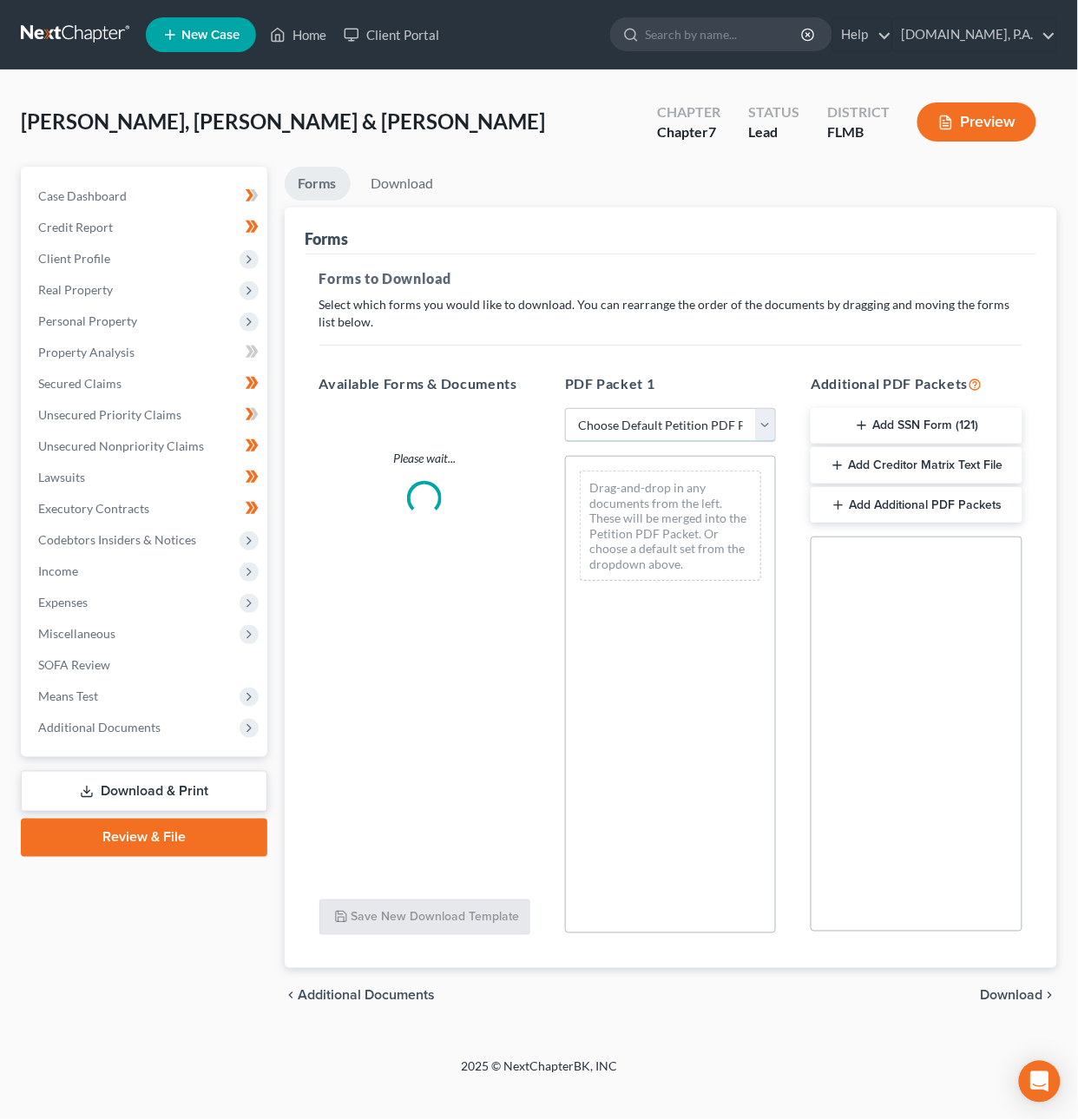
click at [735, 424] on select "Choose Default Petition PDF Packet Complete Bankruptcy Petition (all forms and …" at bounding box center [670, 425] width 211 height 35
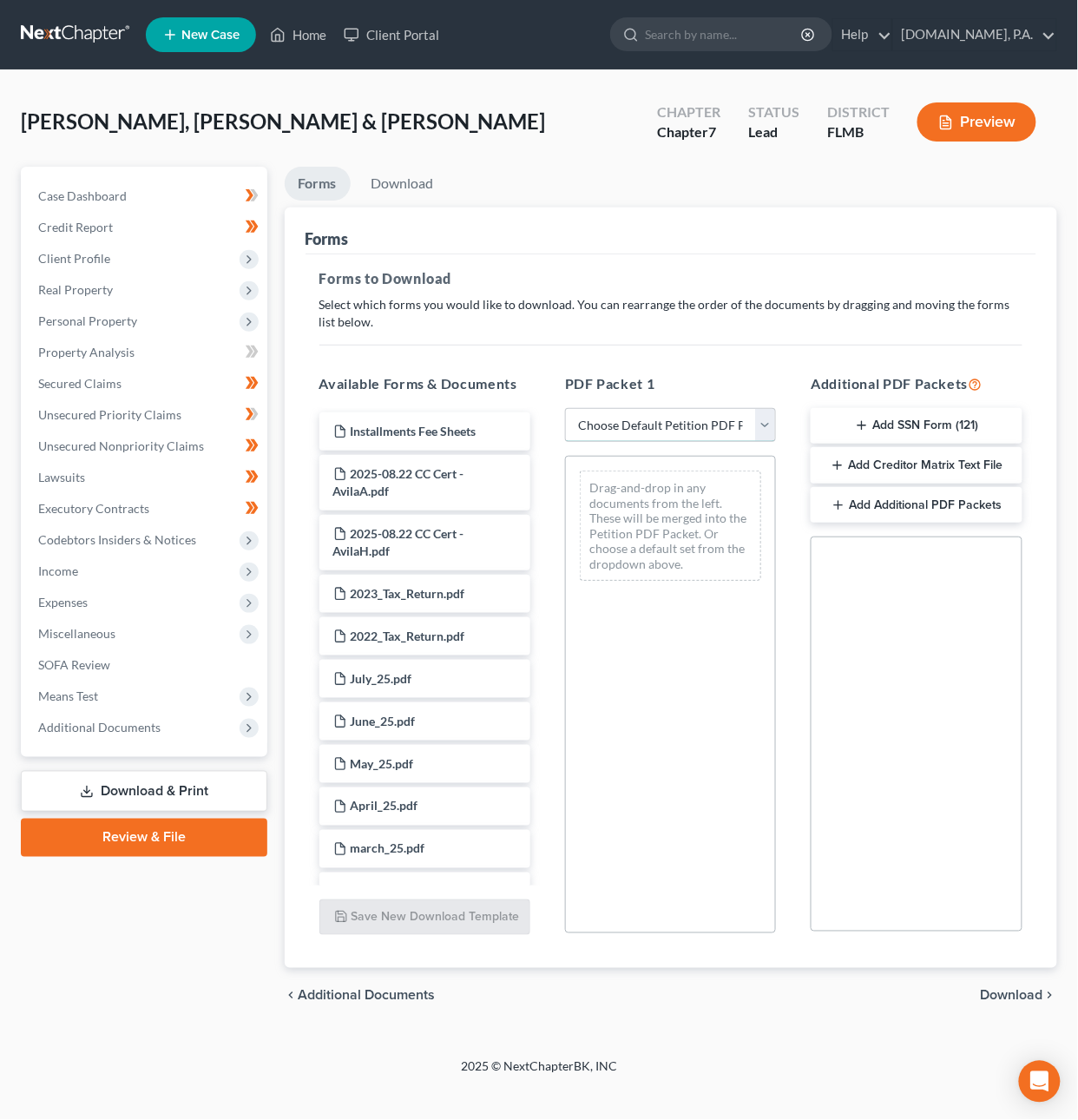
select select "5"
click at [565, 408] on select "Choose Default Petition PDF Packet Complete Bankruptcy Petition (all forms and …" at bounding box center [670, 425] width 211 height 35
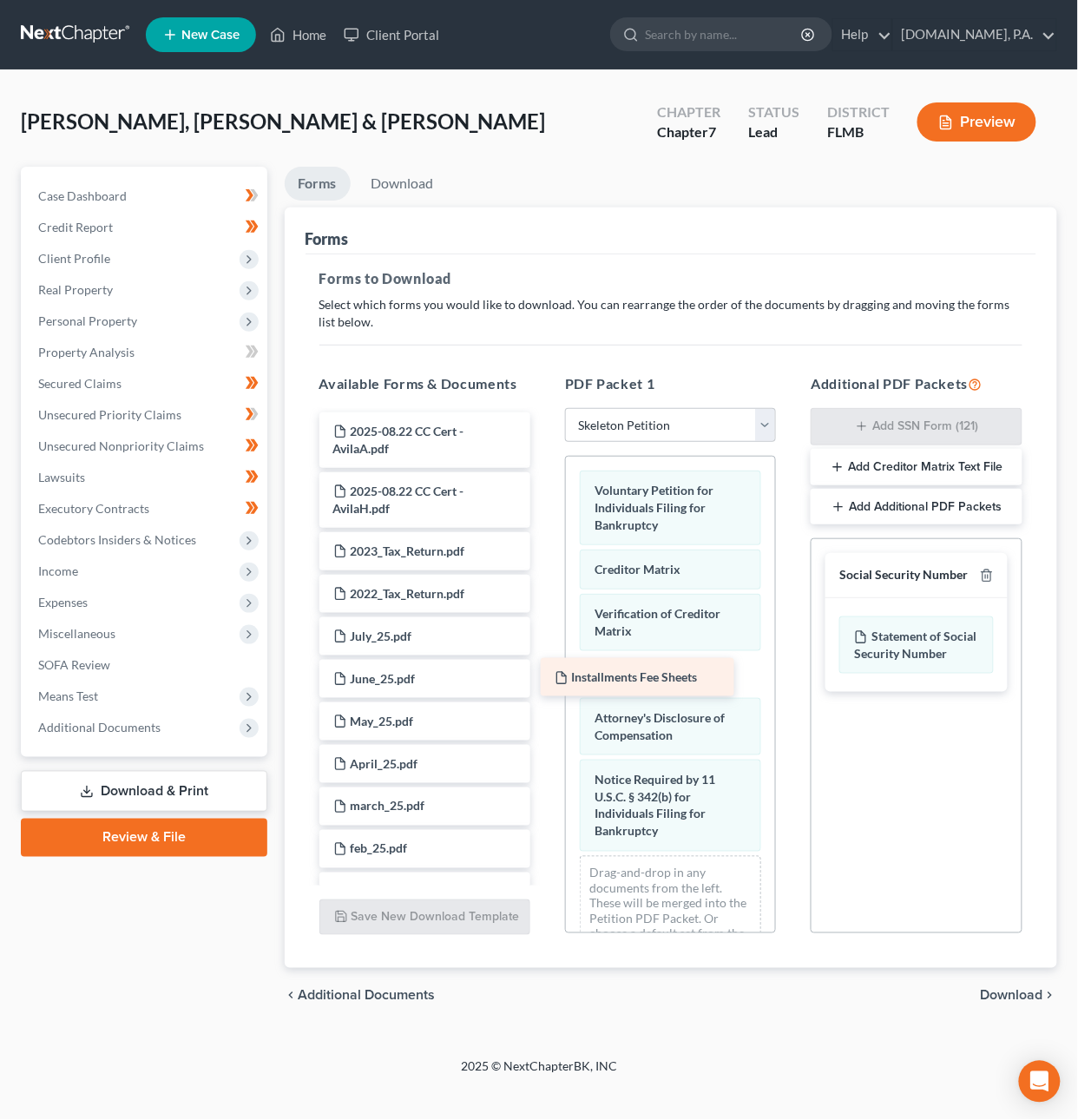
drag, startPoint x: 465, startPoint y: 420, endPoint x: 687, endPoint y: 666, distance: 331.4
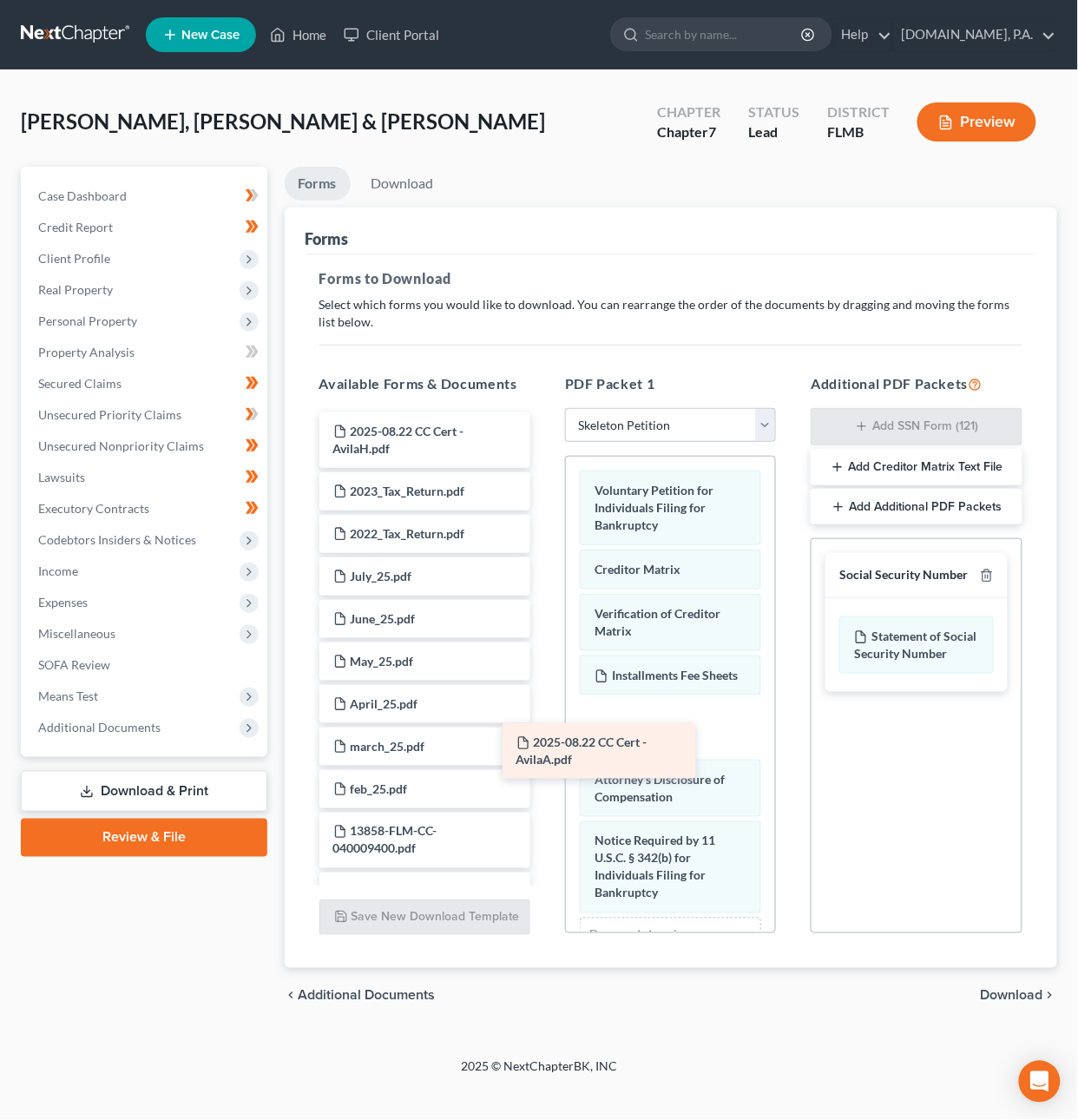
drag, startPoint x: 484, startPoint y: 437, endPoint x: 667, endPoint y: 749, distance: 361.7
click at [544, 749] on div "2025-08.22 CC Cert - AvilaA.pdf 2025-08.22 CC Cert - AvilaA.pdf 2025-08.22 CC C…" at bounding box center [424, 1114] width 238 height 1404
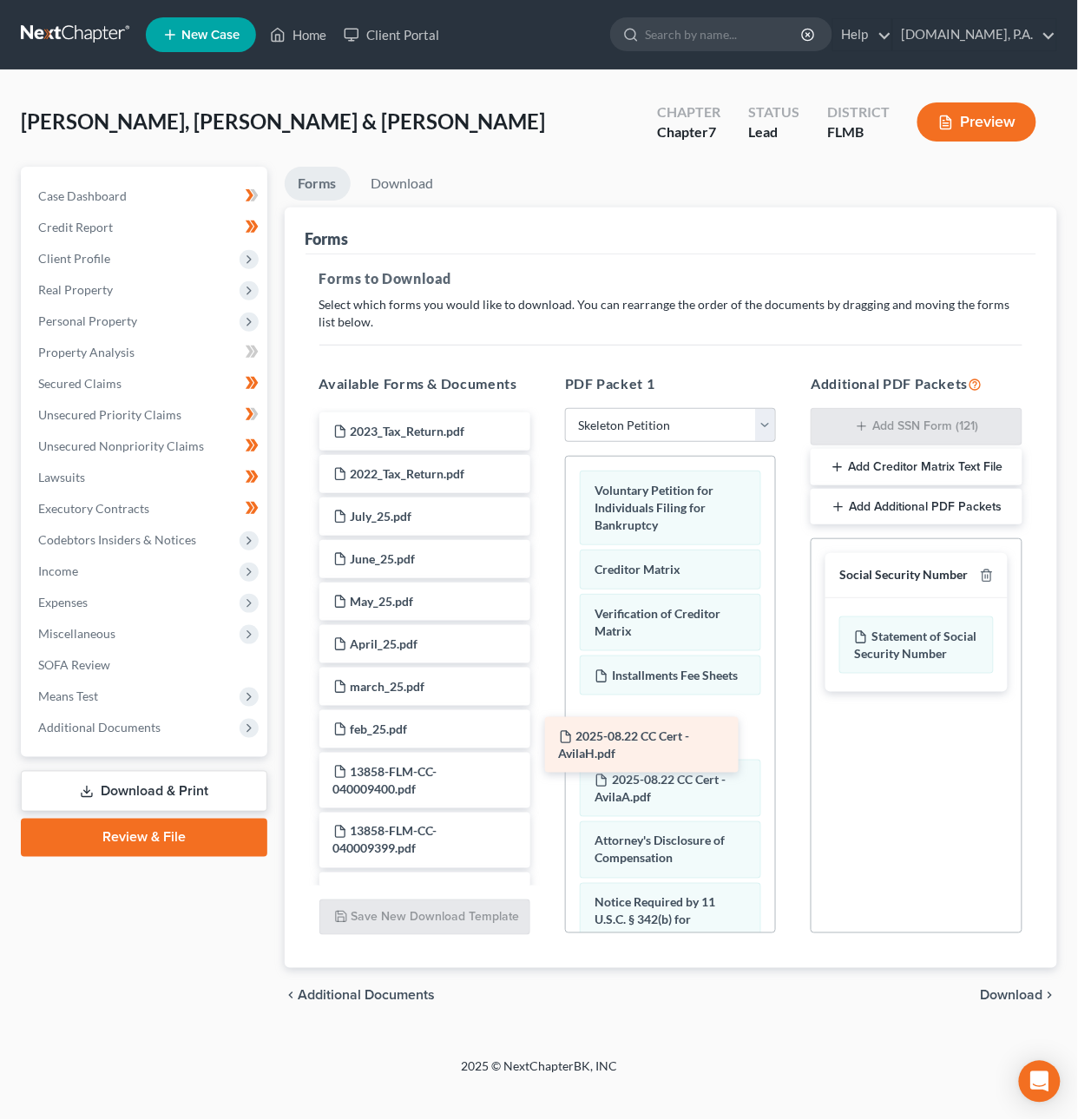
drag, startPoint x: 435, startPoint y: 436, endPoint x: 662, endPoint y: 742, distance: 381.0
click at [544, 742] on div "2025-08.22 CC Cert - AvilaH.pdf 2025-08.22 CC Cert - AvilaH.pdf 2023_Tax_Return…" at bounding box center [424, 1084] width 238 height 1345
click at [1036, 990] on span "Download" at bounding box center [1013, 995] width 63 height 14
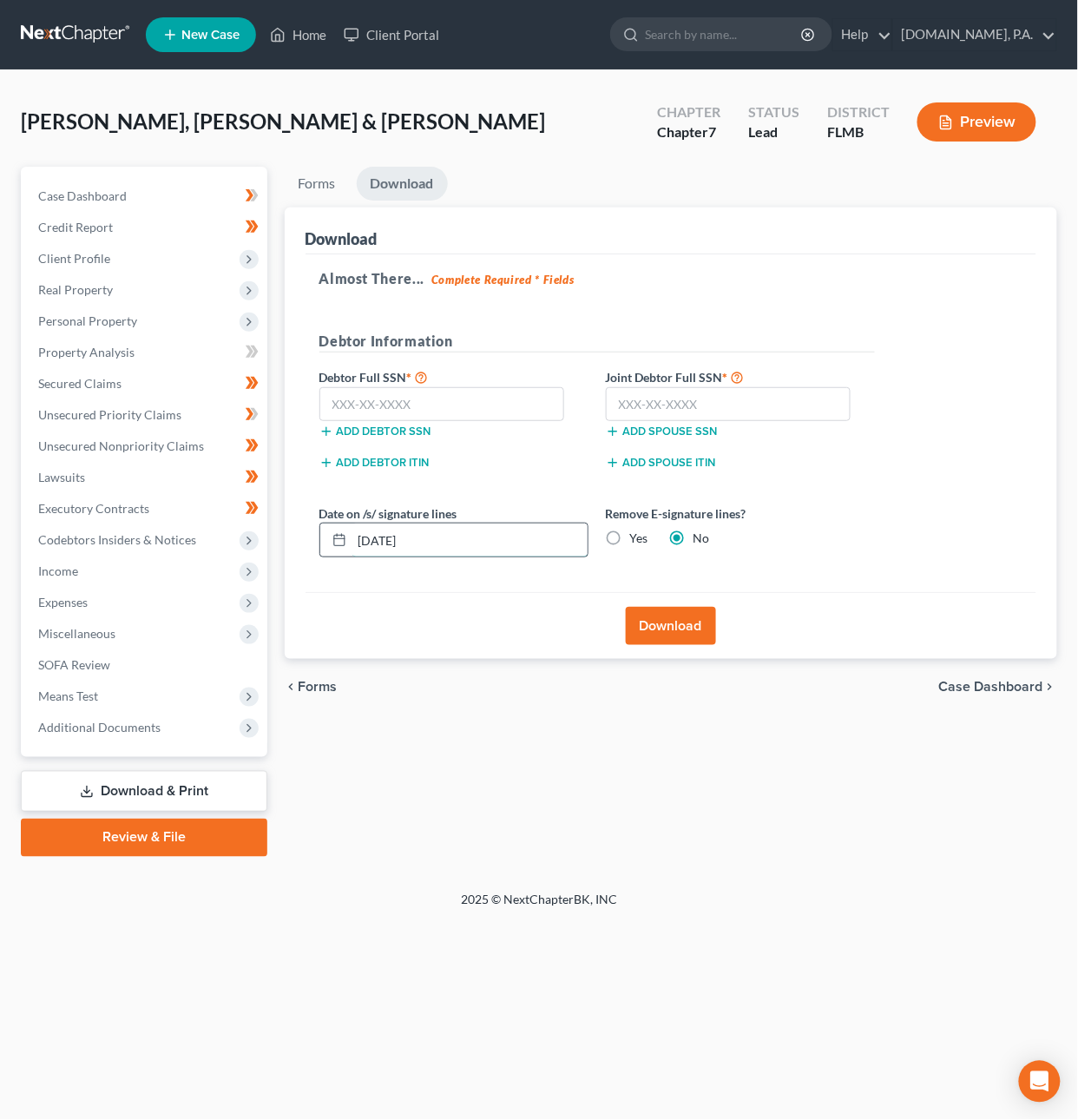
drag, startPoint x: 377, startPoint y: 537, endPoint x: 464, endPoint y: 533, distance: 87.1
click at [461, 532] on input "10/07/2025" at bounding box center [470, 540] width 236 height 33
type input "10/10/2025"
type input "063-76-4799"
type input "456-47-5122"
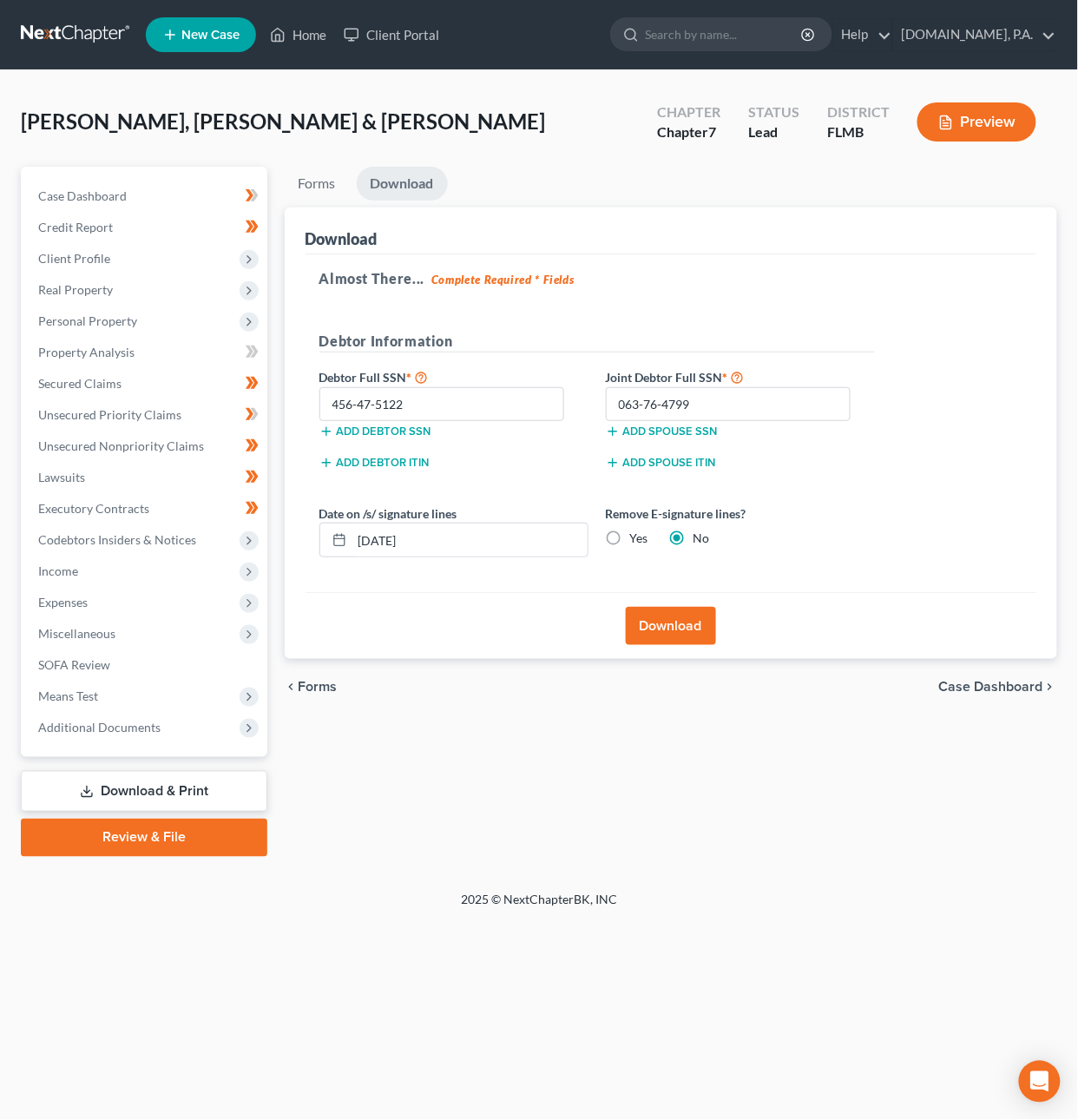
click at [674, 629] on button "Download" at bounding box center [671, 625] width 90 height 38
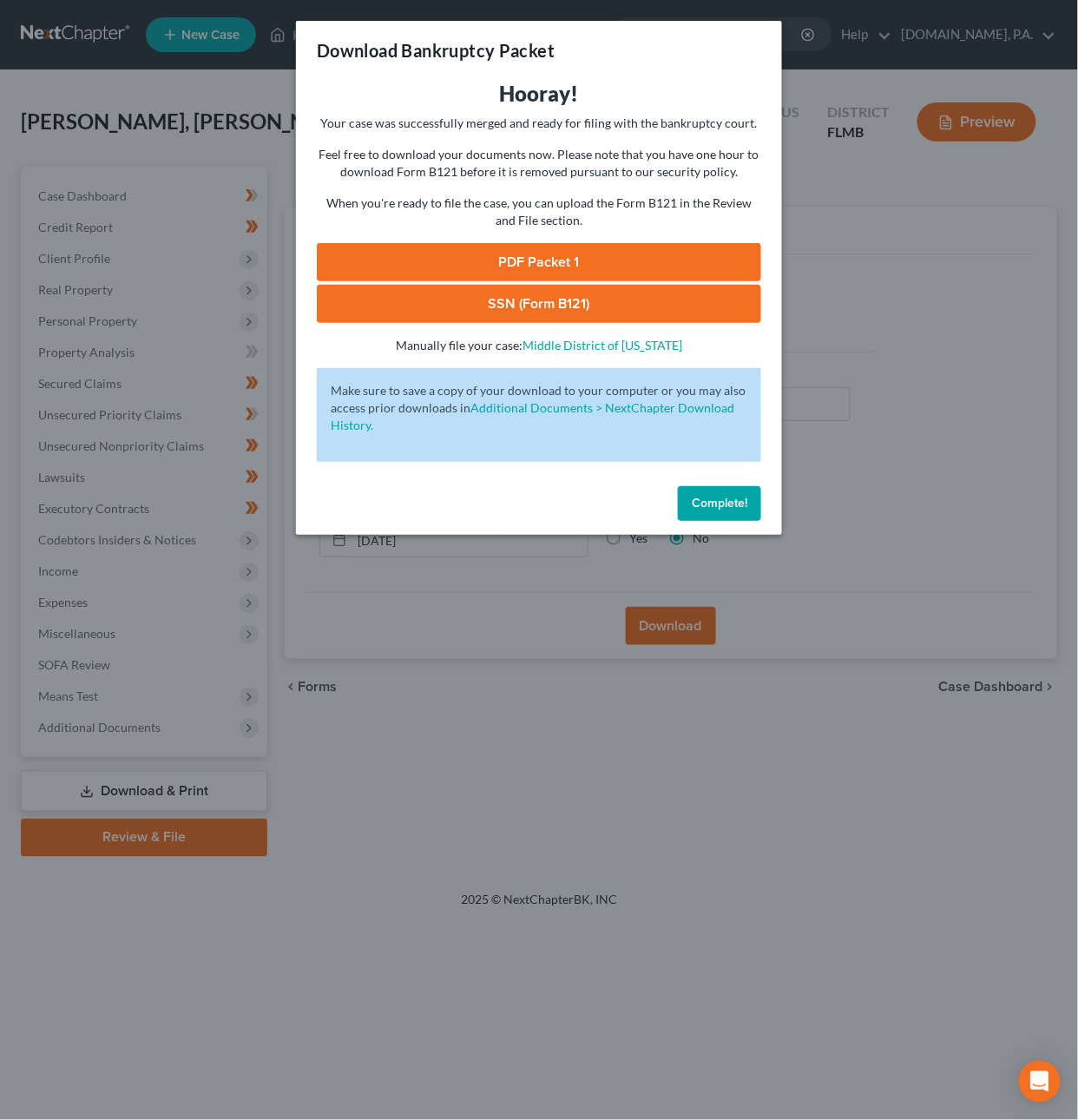
click at [596, 302] on link "SSN (Form B121)" at bounding box center [539, 303] width 445 height 38
click at [551, 260] on link "PDF Packet 1" at bounding box center [539, 261] width 445 height 38
click at [740, 507] on span "Complete!" at bounding box center [720, 502] width 55 height 15
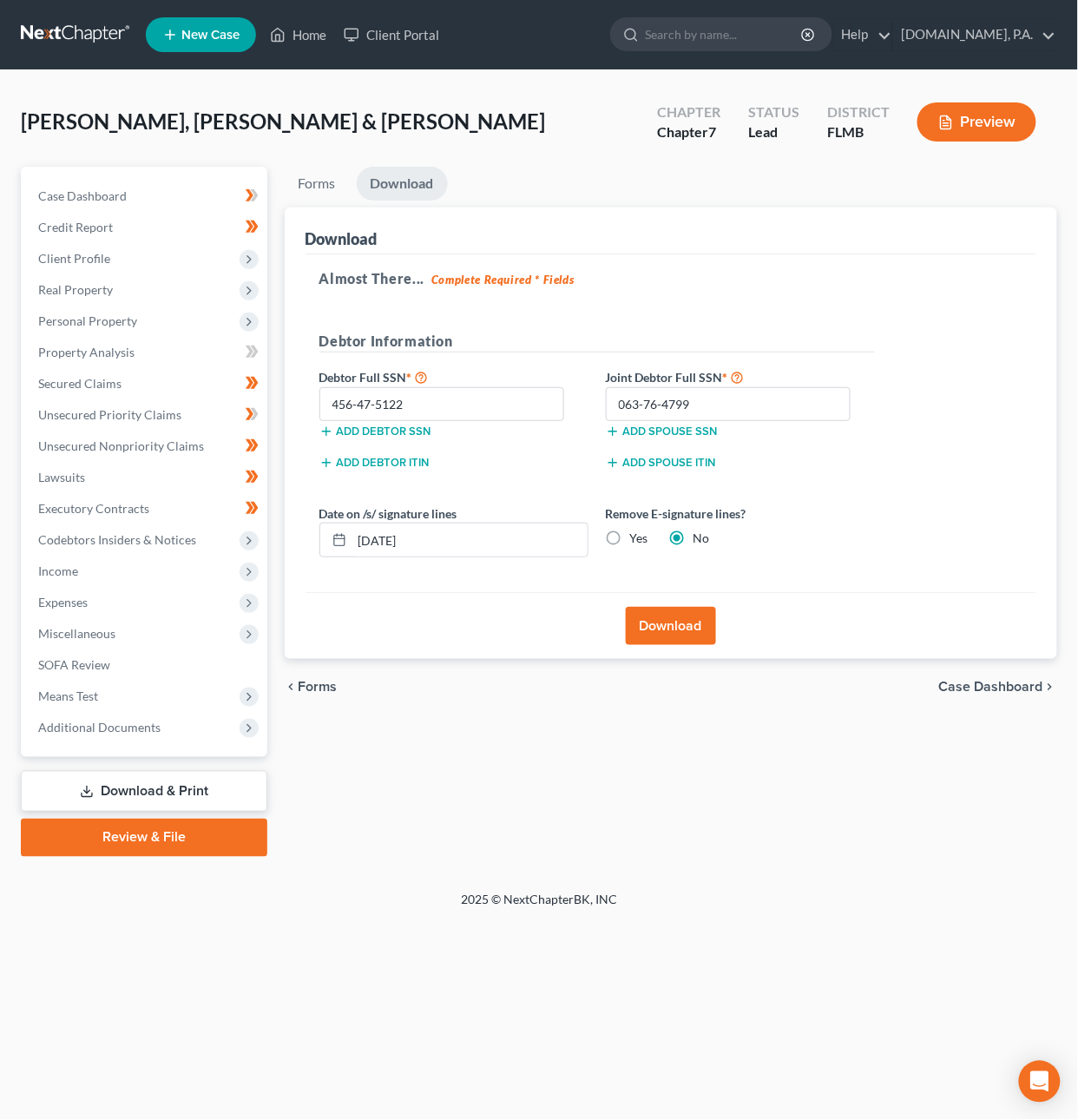
click at [112, 30] on link at bounding box center [76, 35] width 111 height 31
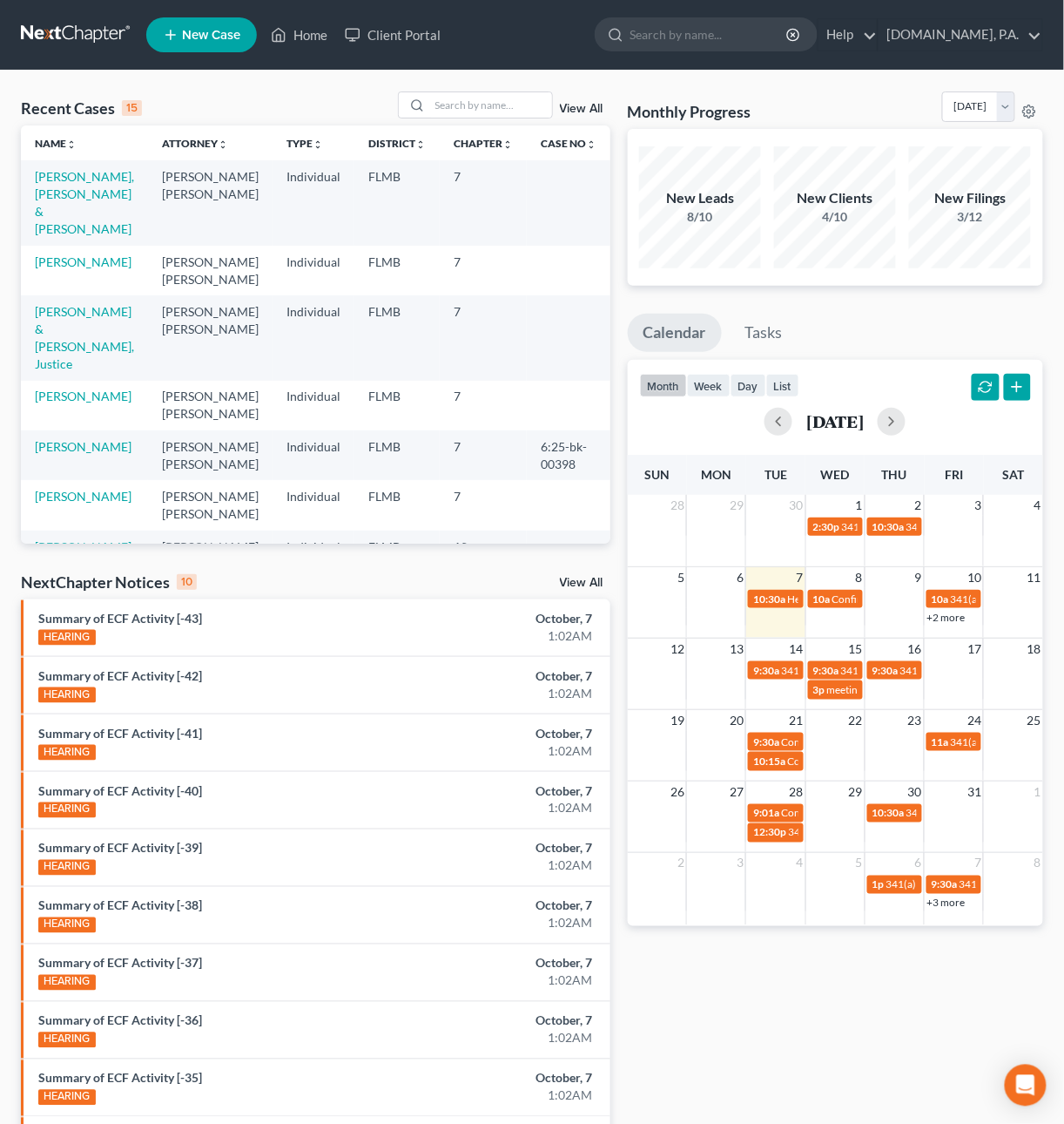
click at [91, 27] on link at bounding box center [77, 35] width 112 height 31
click at [492, 109] on input "search" at bounding box center [491, 104] width 122 height 25
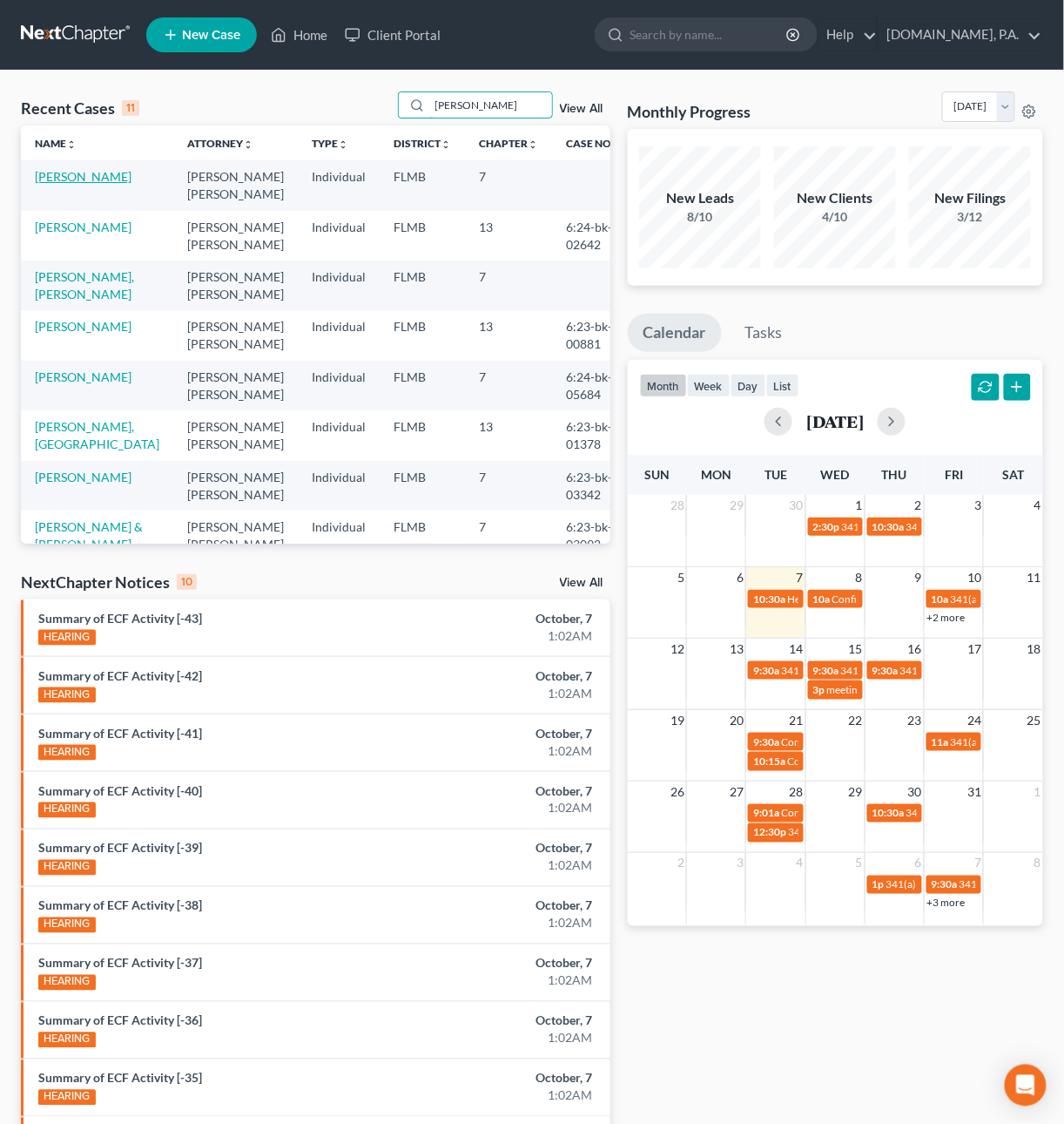
type input "jones"
click at [91, 173] on link "[PERSON_NAME]" at bounding box center [83, 176] width 97 height 15
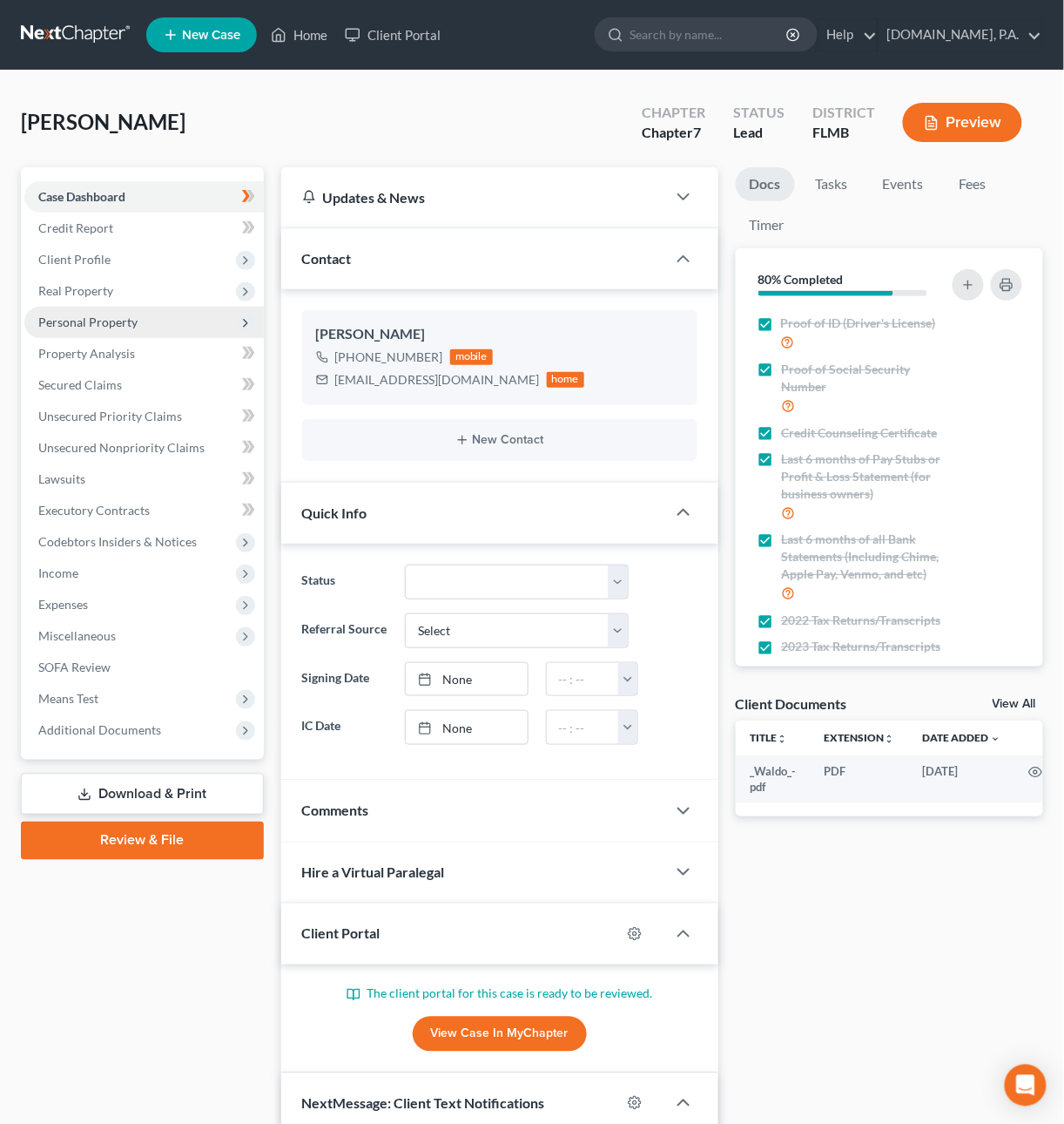
click at [101, 327] on span "Personal Property" at bounding box center [88, 321] width 100 height 15
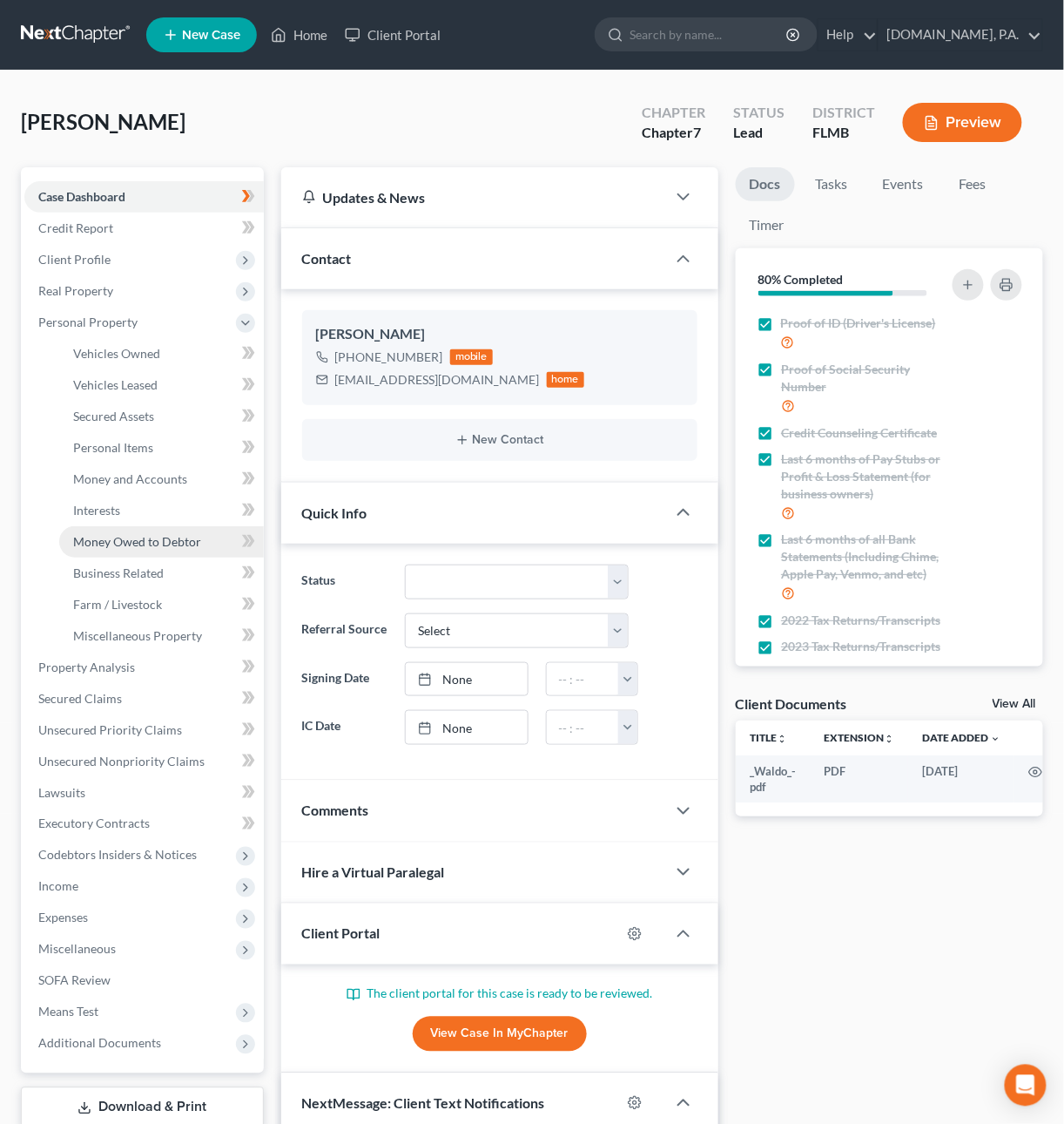
click at [170, 535] on span "Money Owed to Debtor" at bounding box center [137, 541] width 128 height 15
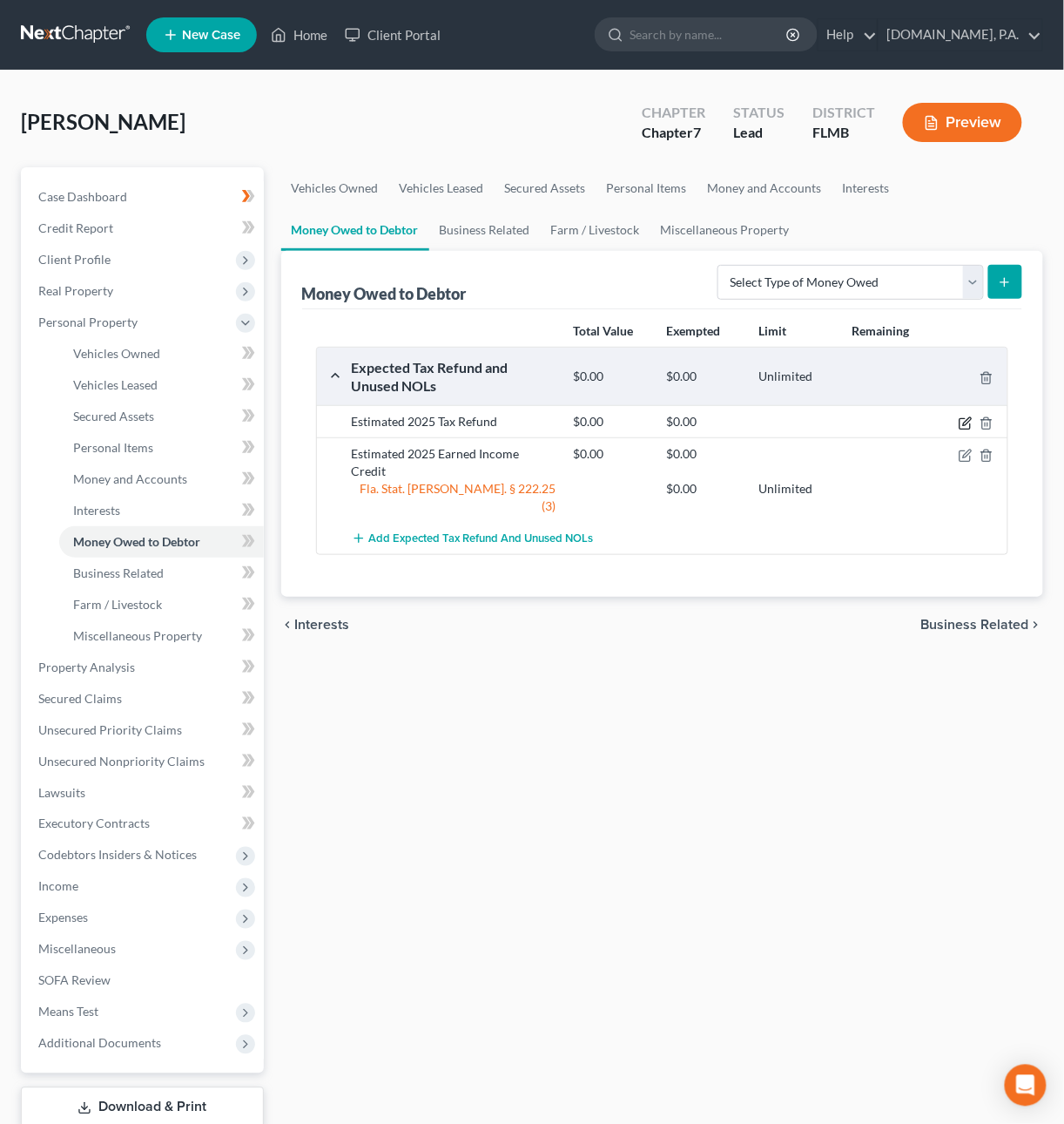
click at [962, 425] on icon "button" at bounding box center [965, 423] width 14 height 14
select select "0"
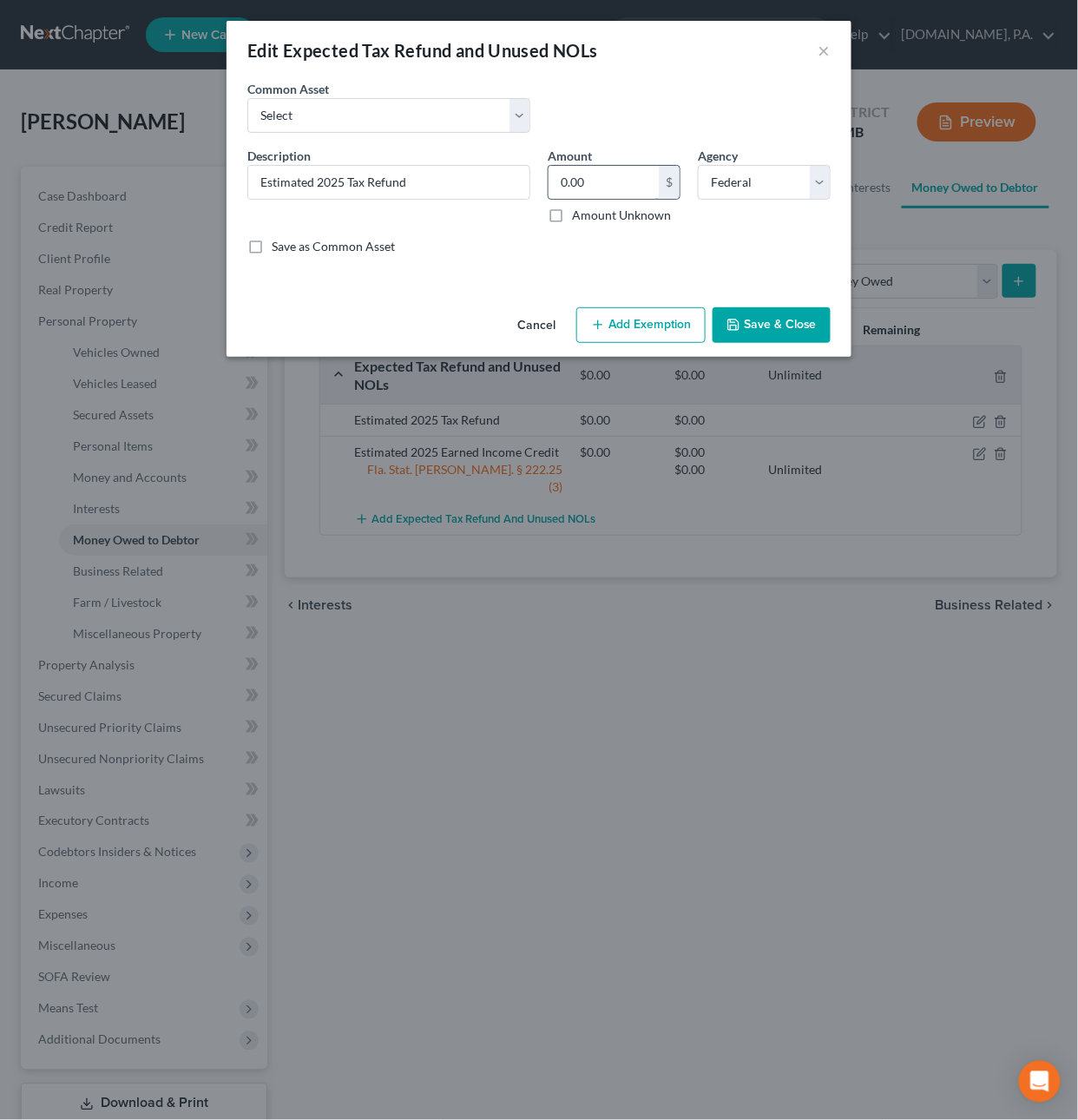
click at [591, 173] on input "0.00" at bounding box center [604, 182] width 110 height 33
click at [605, 179] on input "0.00" at bounding box center [604, 182] width 110 height 33
drag, startPoint x: 605, startPoint y: 179, endPoint x: 493, endPoint y: 164, distance: 113.0
click at [492, 164] on div "Description * Estimated 2025 Tax Refund Amount 0.00 $ Amount Unknown Balance Un…" at bounding box center [539, 207] width 601 height 122
type input "3,833.25"
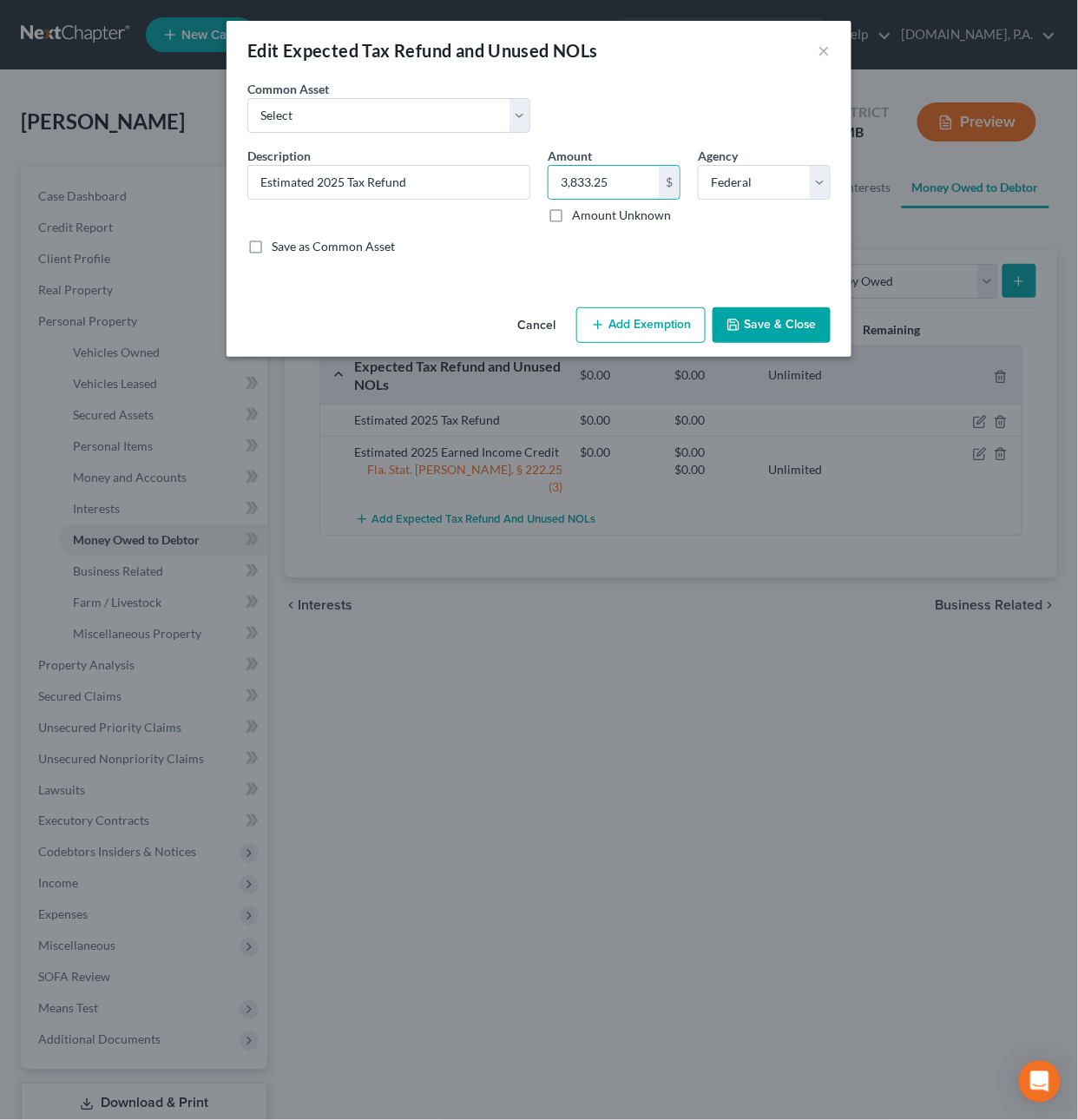
click at [647, 325] on button "Add Exemption" at bounding box center [641, 326] width 130 height 37
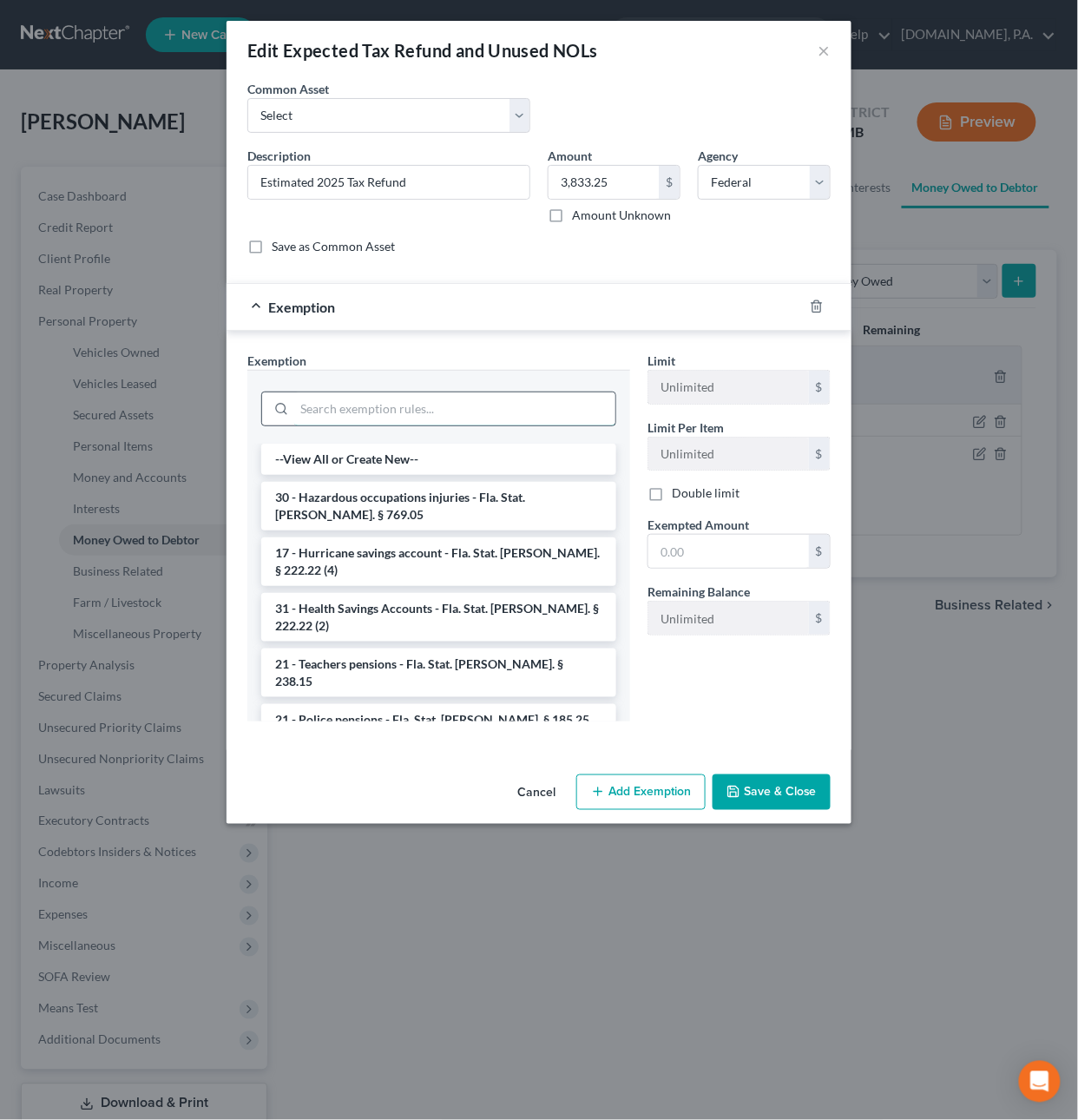
click at [386, 415] on input "search" at bounding box center [455, 409] width 321 height 33
click at [550, 792] on button "Cancel" at bounding box center [537, 793] width 66 height 35
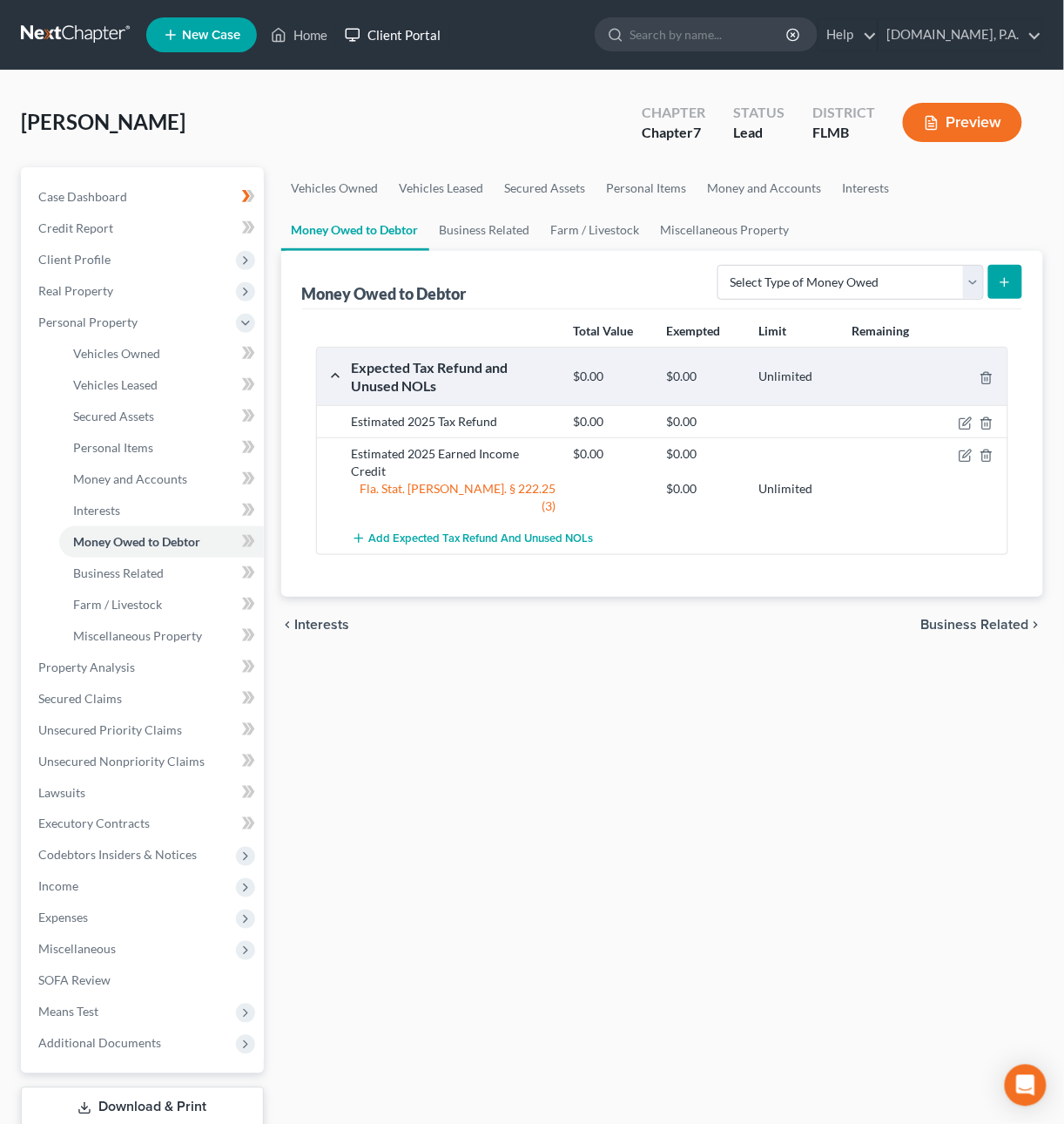
drag, startPoint x: 394, startPoint y: 45, endPoint x: 395, endPoint y: 35, distance: 10.0
click at [394, 43] on link "Client Portal" at bounding box center [393, 35] width 114 height 31
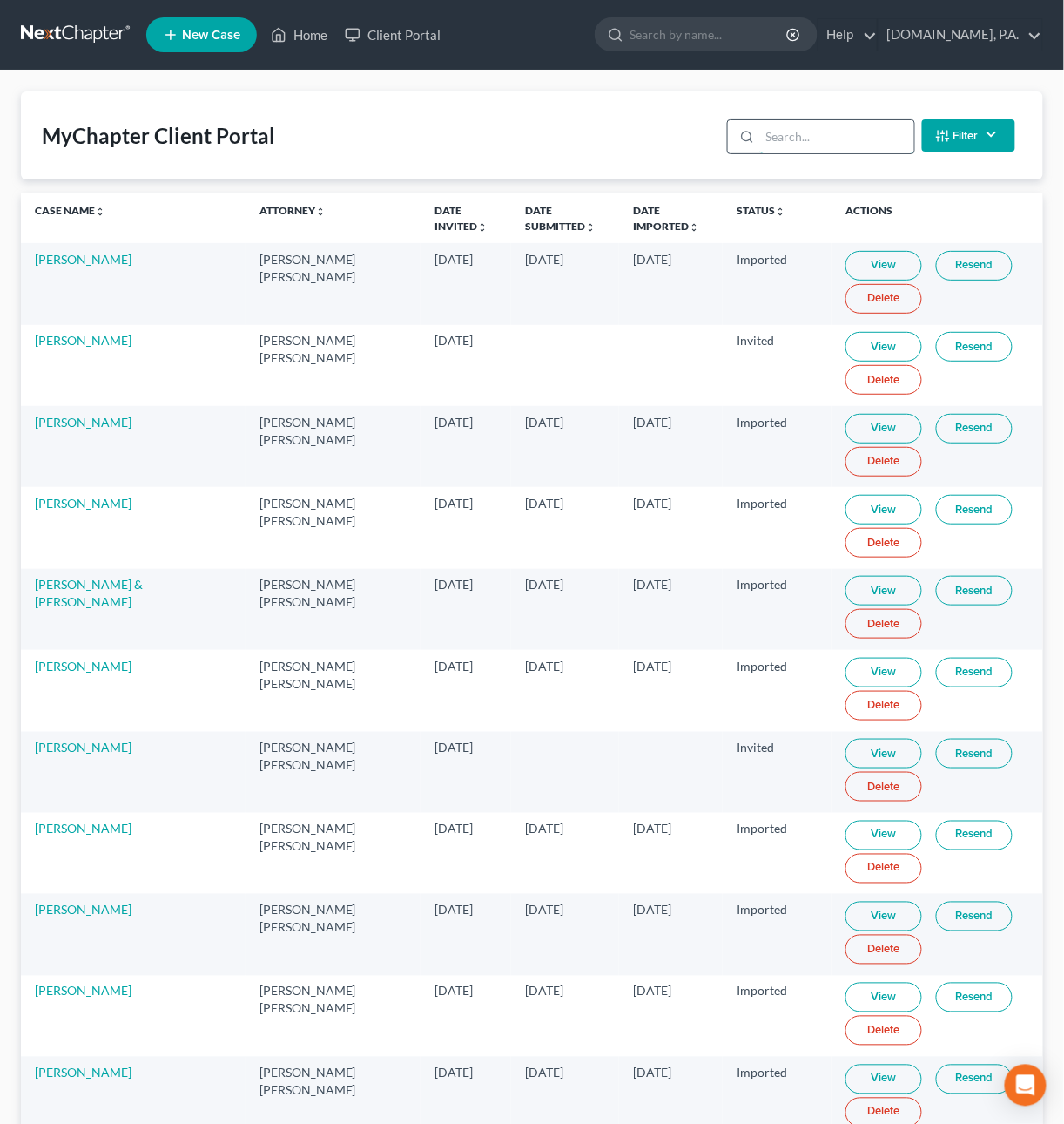
click at [777, 139] on input "search" at bounding box center [837, 137] width 154 height 33
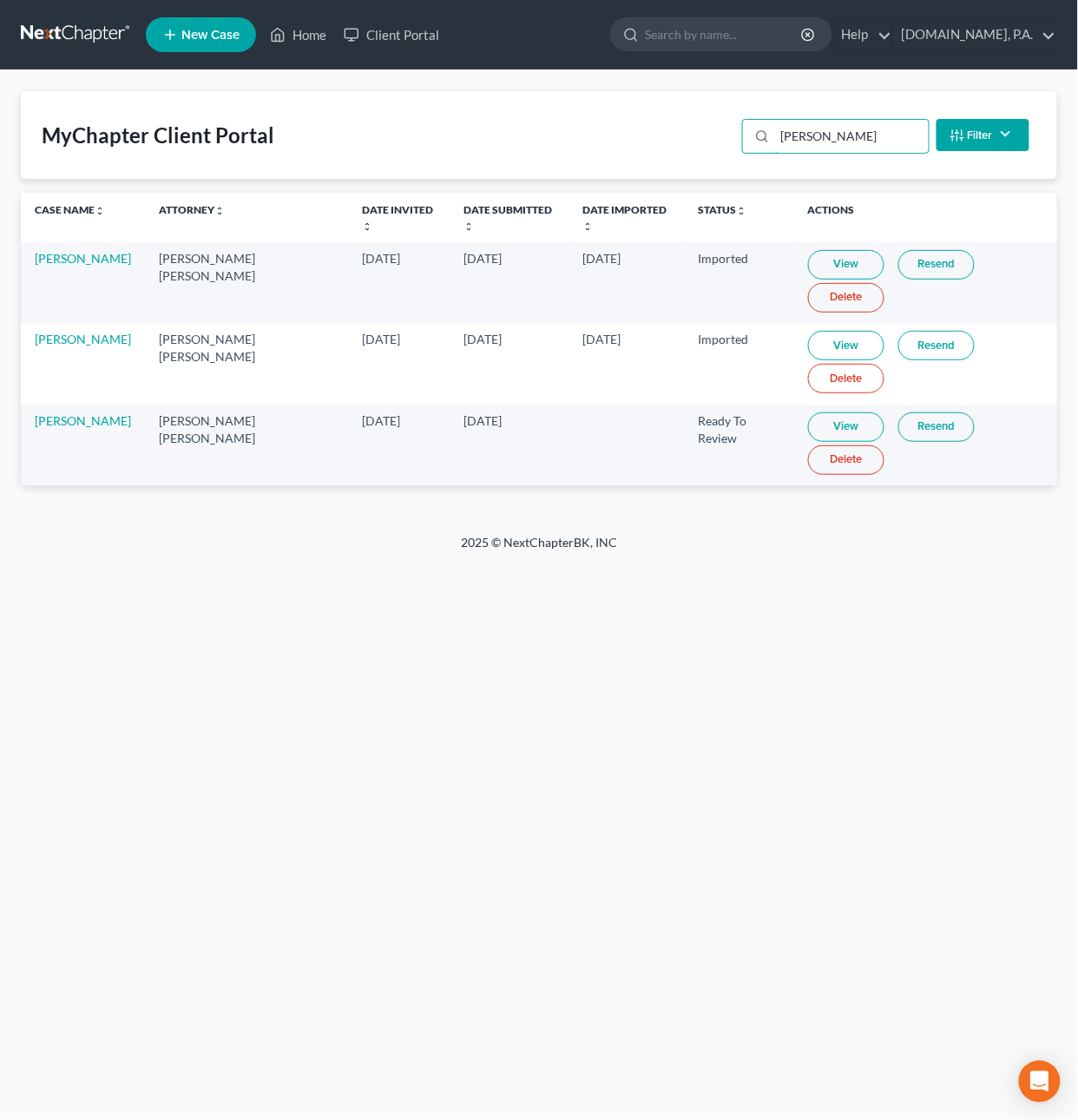
type input "jones"
click at [816, 419] on link "View" at bounding box center [846, 427] width 76 height 29
click at [61, 421] on link "Tocarra Jones" at bounding box center [83, 421] width 97 height 15
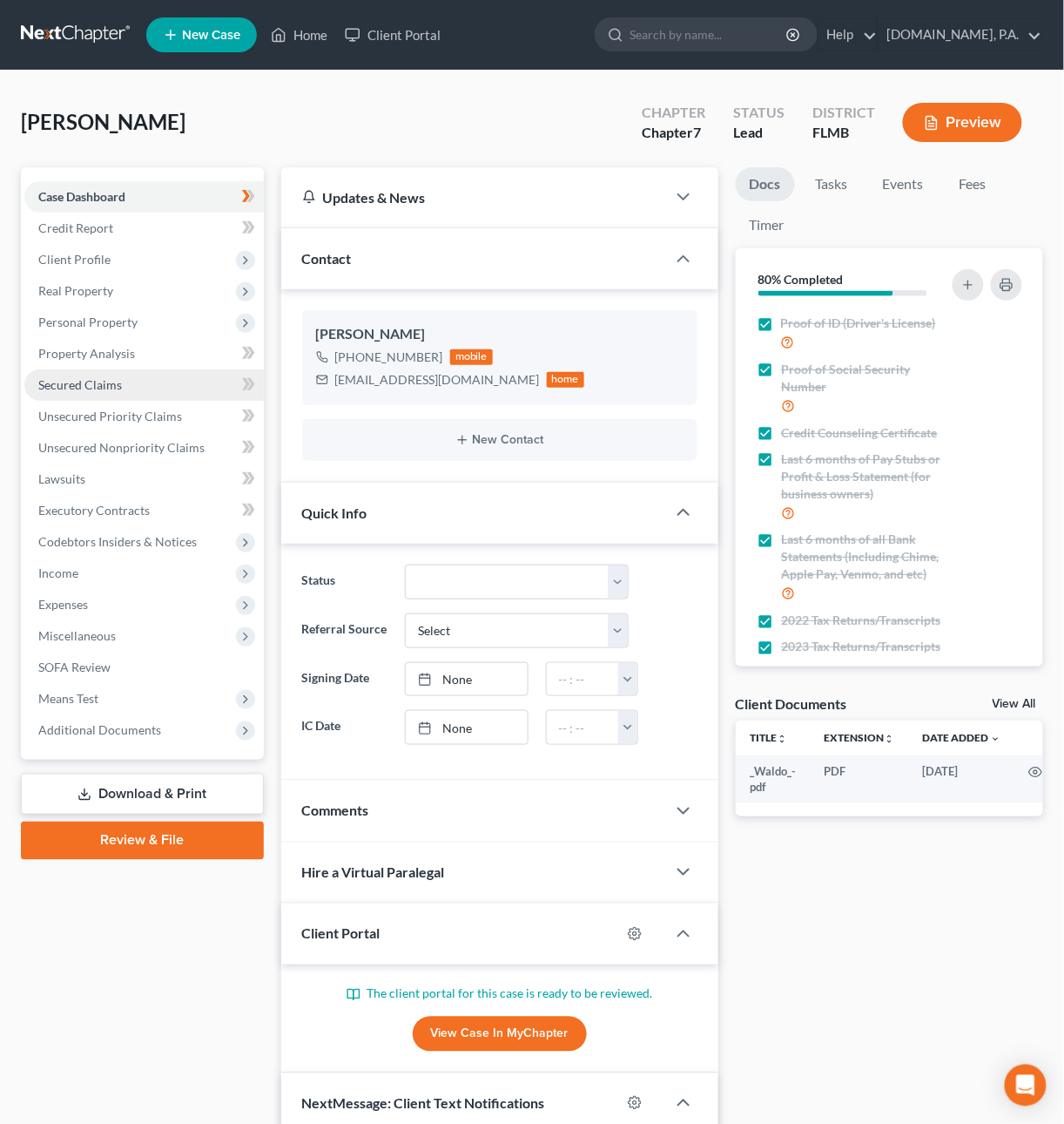
click at [82, 383] on span "Secured Claims" at bounding box center [79, 384] width 84 height 15
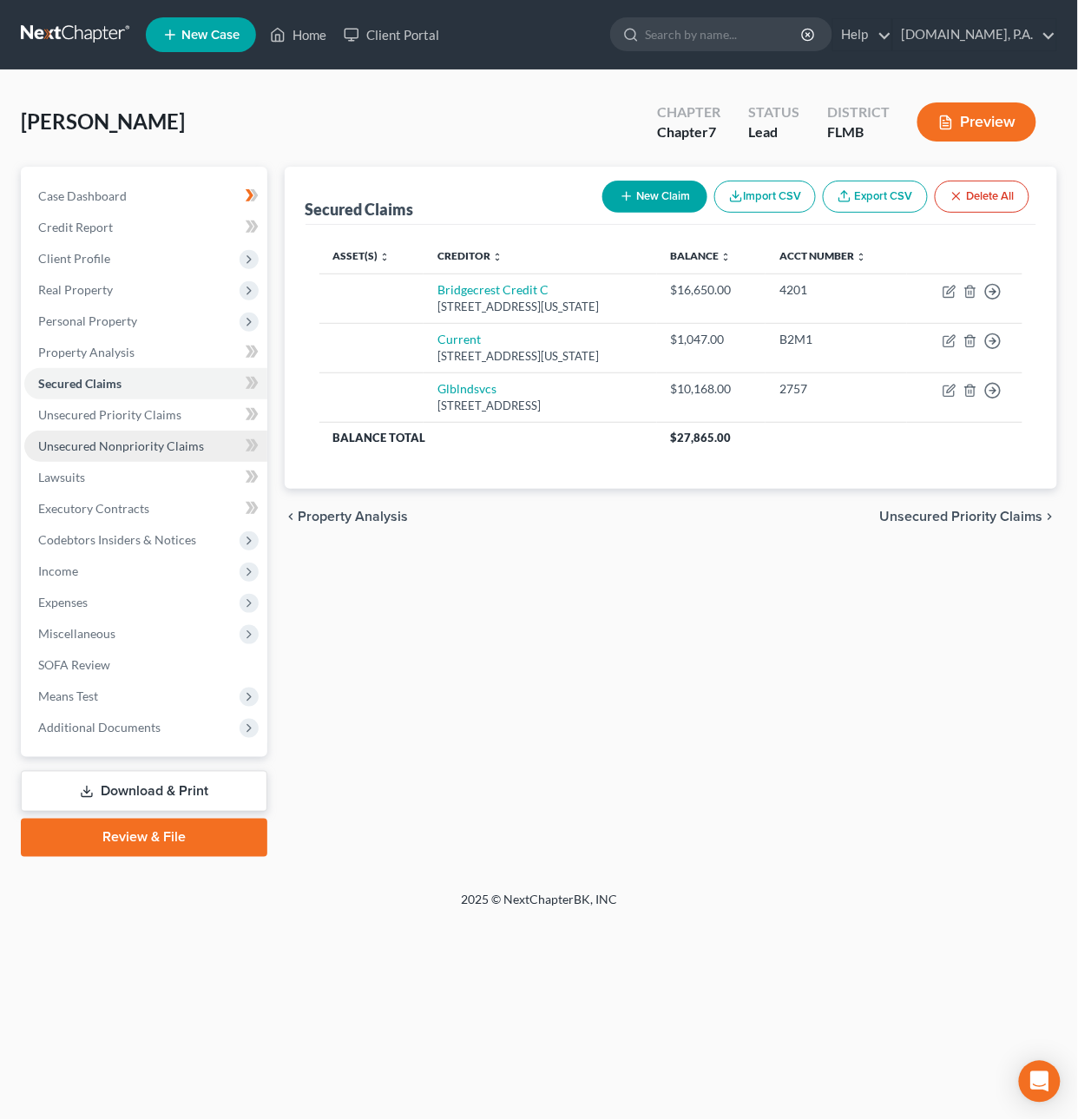
click at [96, 452] on link "Unsecured Nonpriority Claims" at bounding box center [145, 446] width 243 height 31
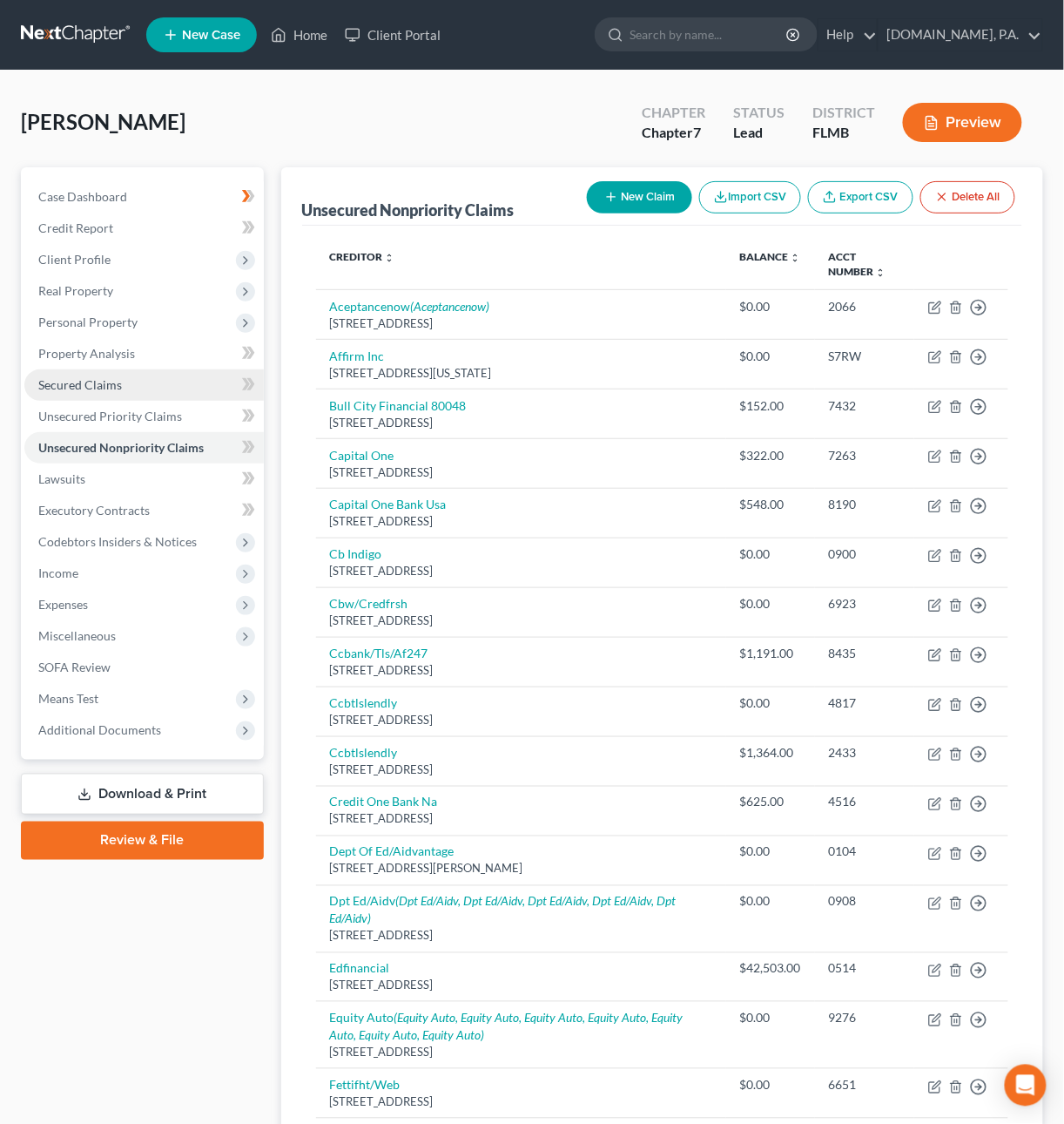
click at [79, 380] on span "Secured Claims" at bounding box center [79, 384] width 84 height 15
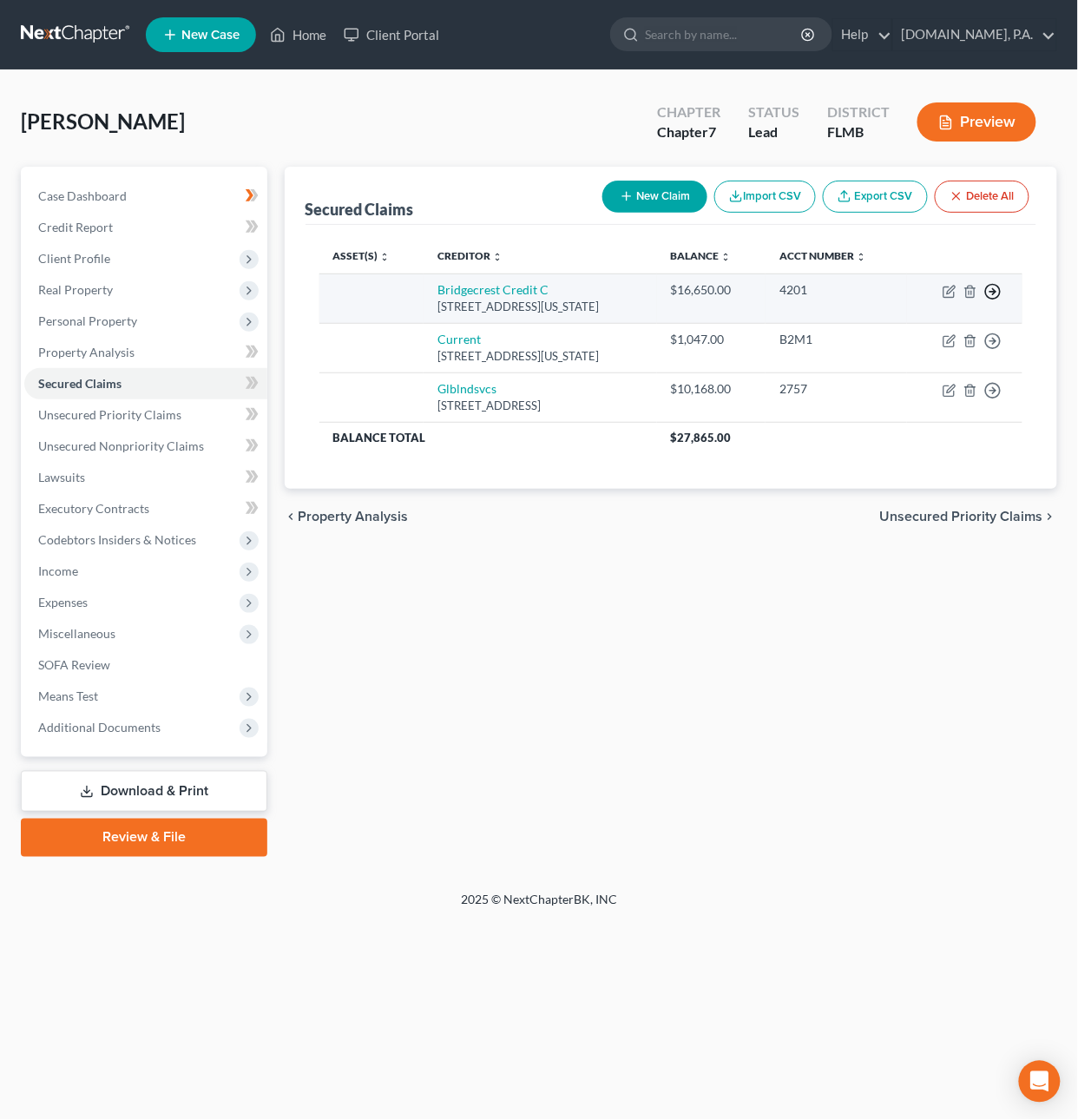
click at [997, 292] on icon "button" at bounding box center [992, 291] width 17 height 17
click at [923, 327] on link "Move to F" at bounding box center [913, 333] width 145 height 29
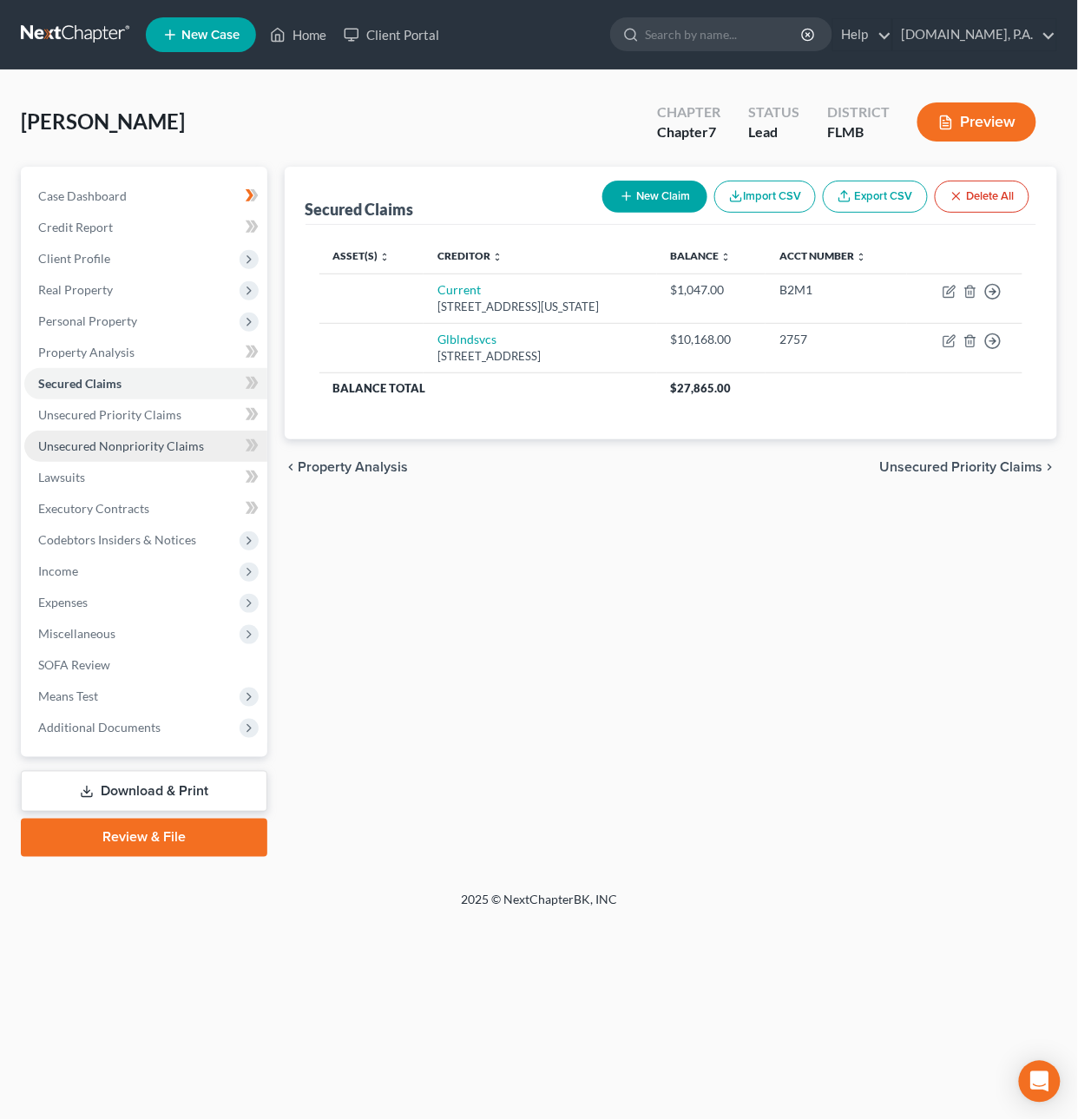
click at [141, 445] on span "Unsecured Nonpriority Claims" at bounding box center [121, 445] width 166 height 15
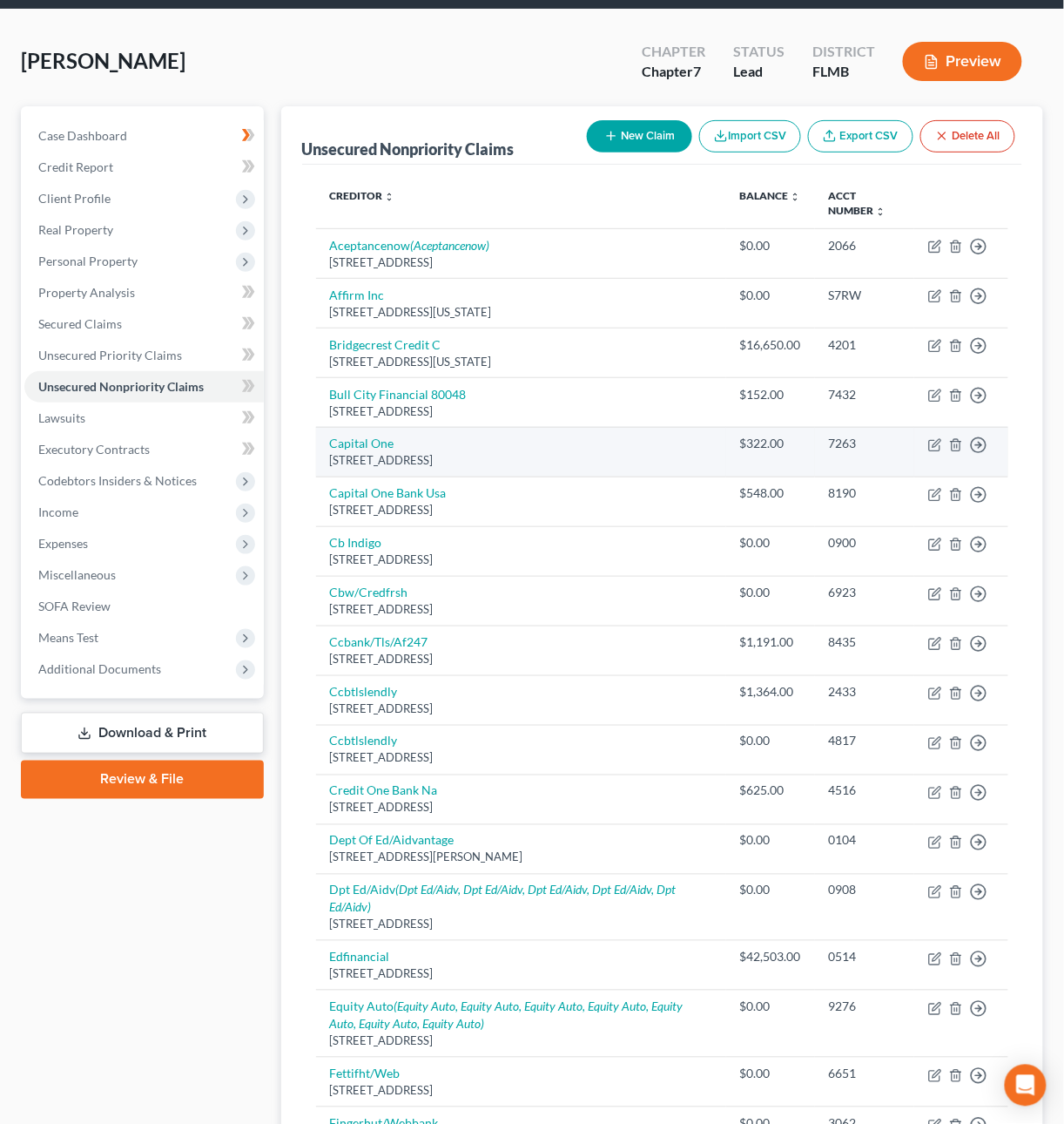
scroll to position [65, 0]
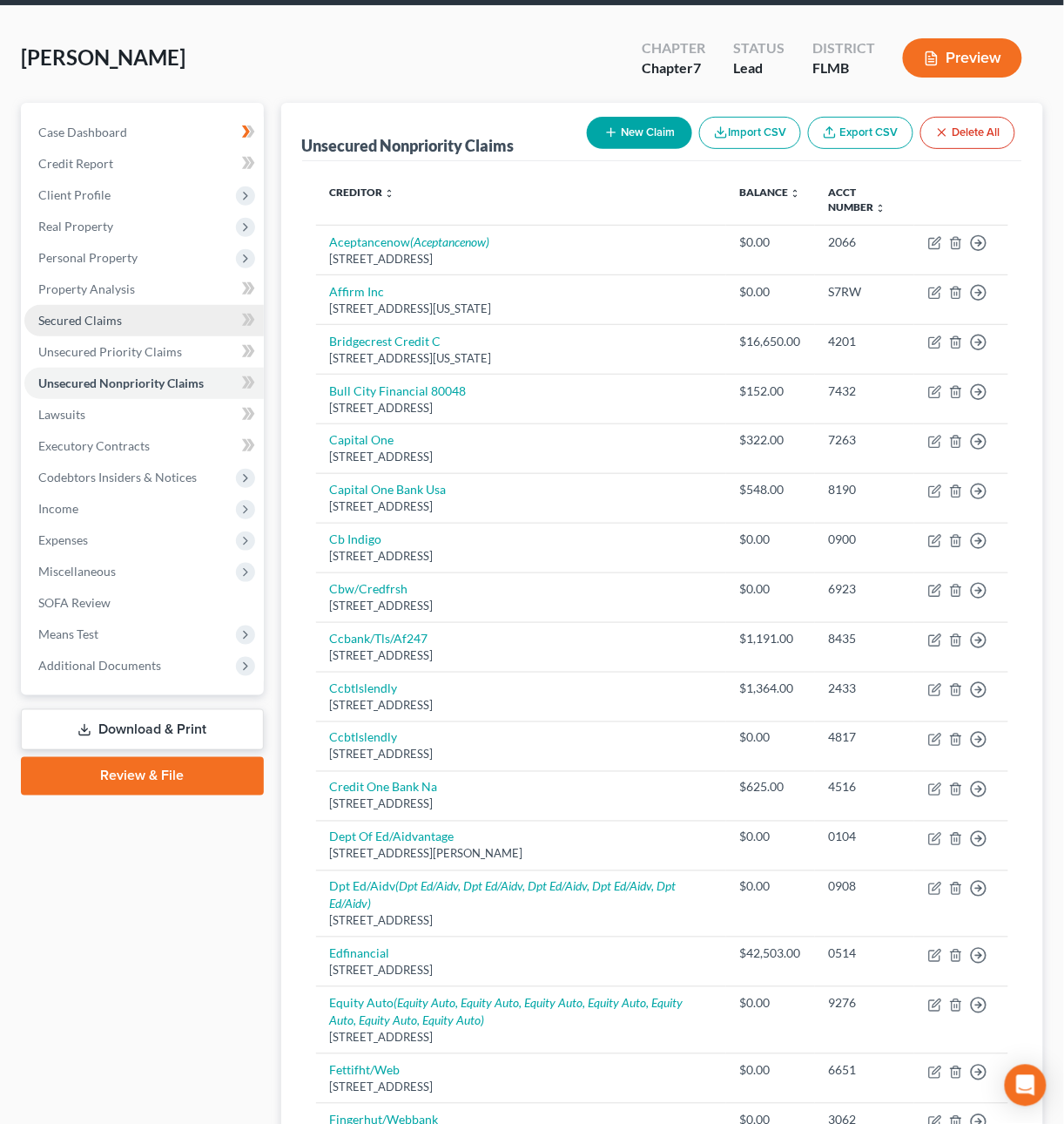
click at [117, 317] on span "Secured Claims" at bounding box center [79, 320] width 84 height 15
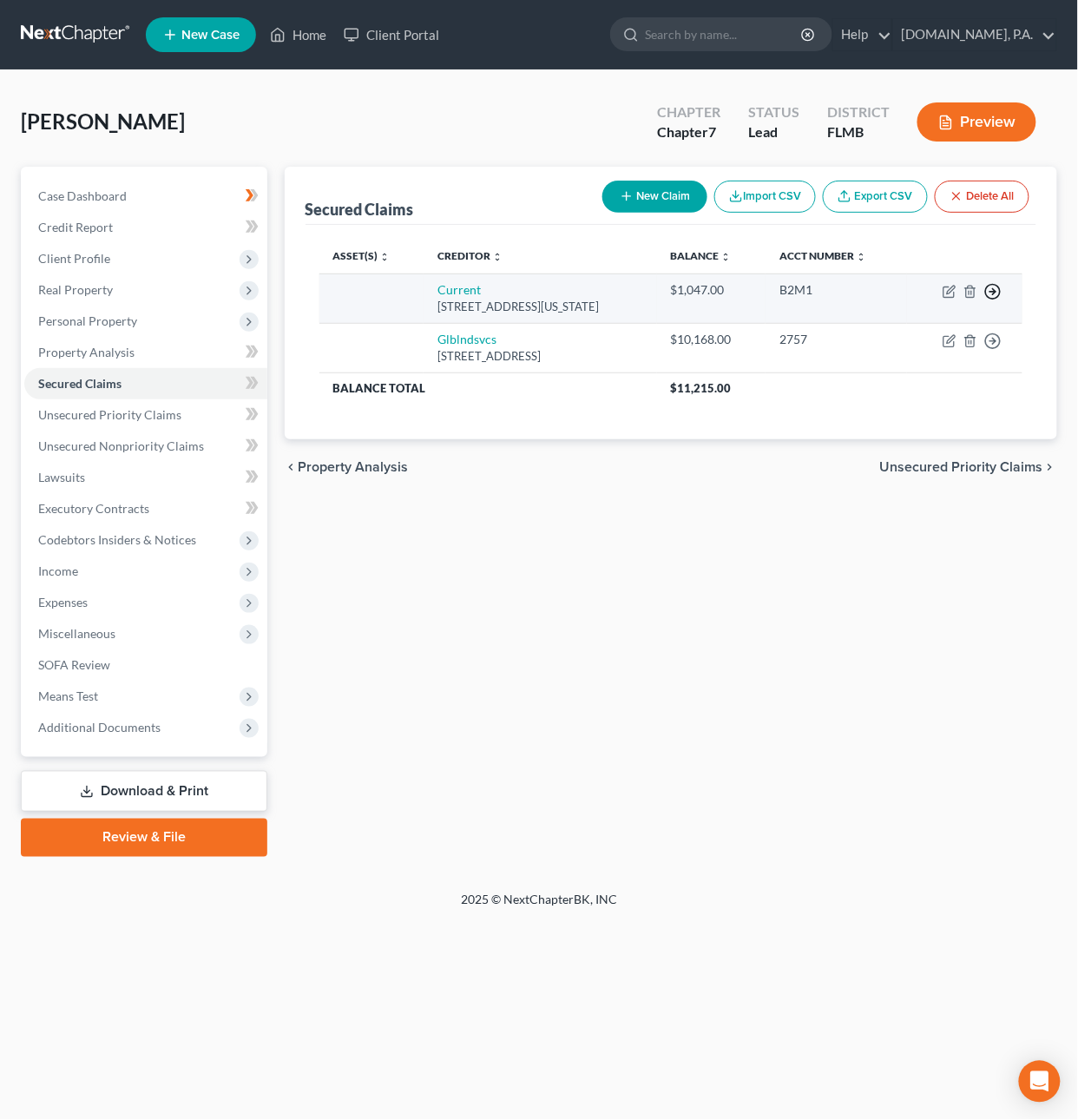
click at [995, 292] on polyline "button" at bounding box center [994, 292] width 3 height 6
click at [901, 334] on link "Move to F" at bounding box center [913, 333] width 145 height 29
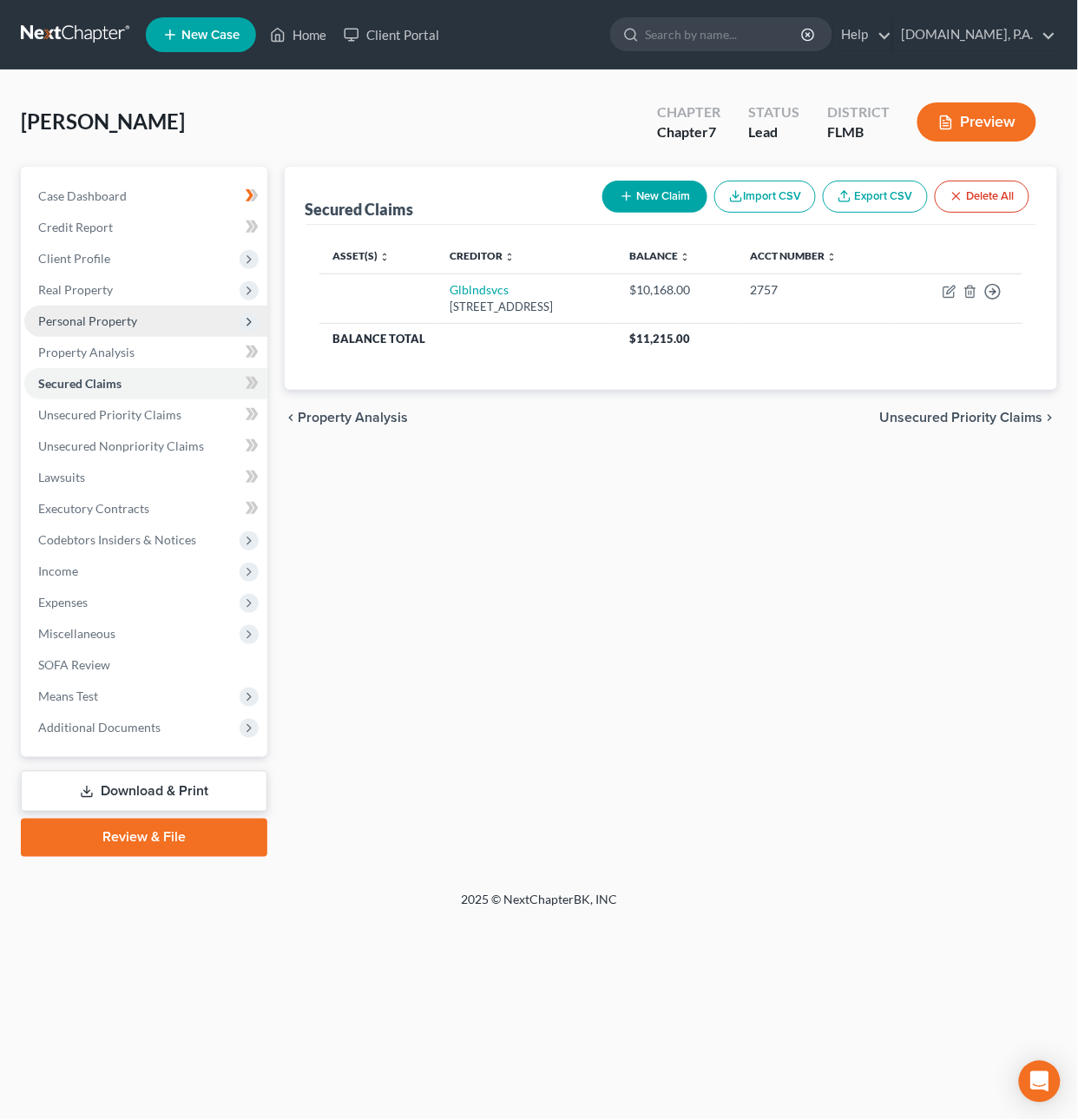
click at [88, 319] on span "Personal Property" at bounding box center [87, 320] width 99 height 15
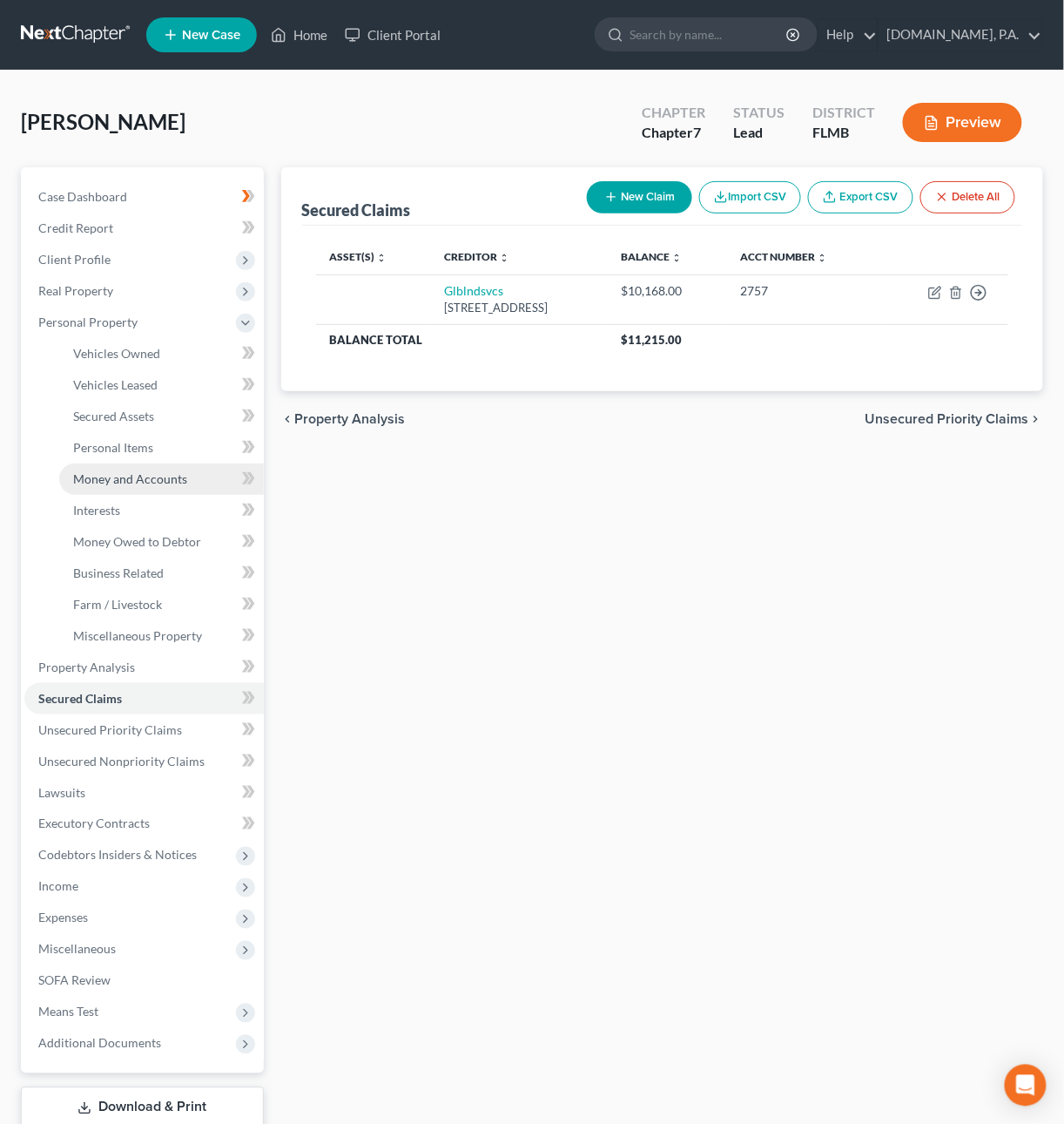
click at [119, 479] on span "Money and Accounts" at bounding box center [130, 478] width 115 height 15
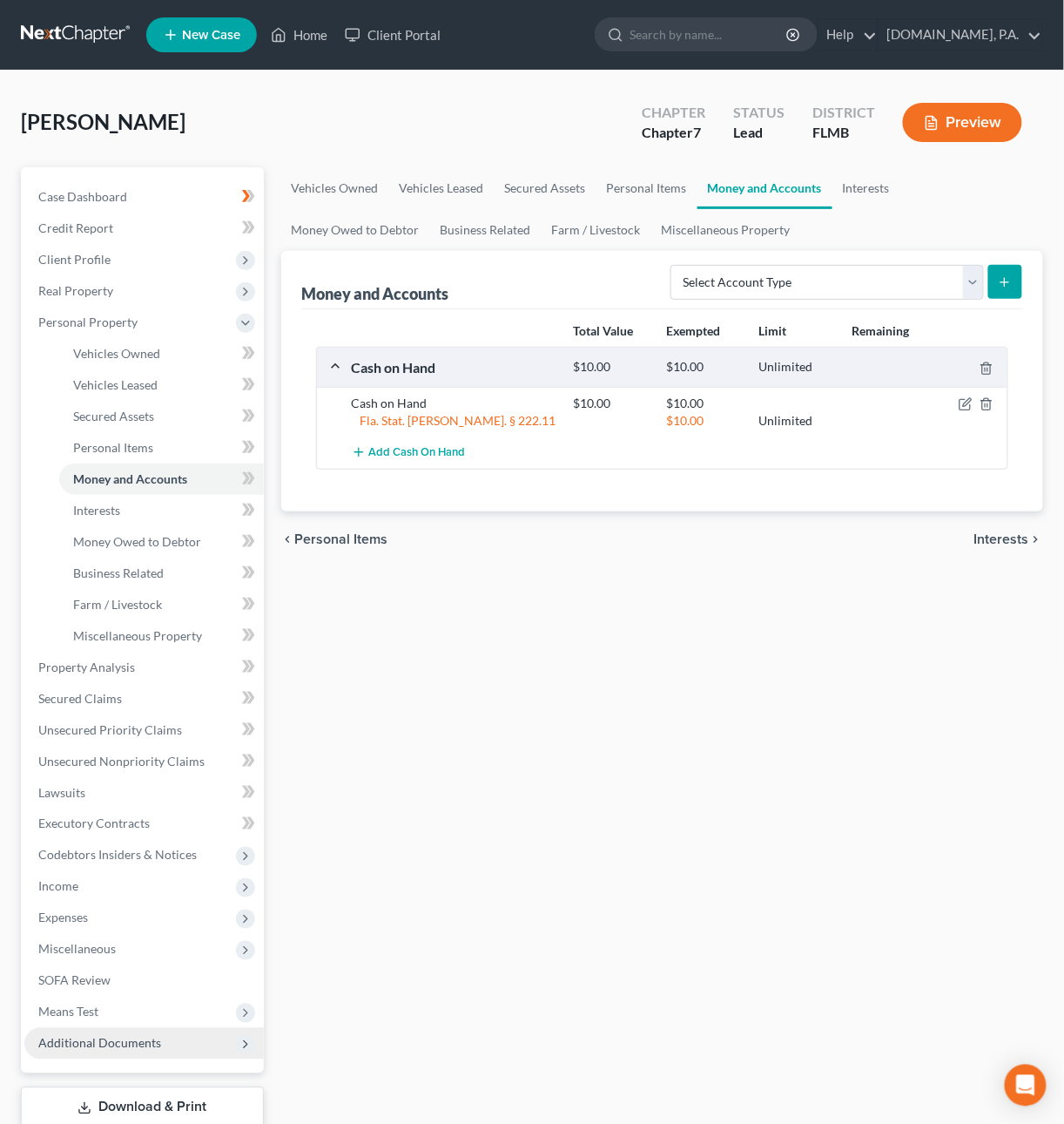
click at [78, 1044] on span "Additional Documents" at bounding box center [99, 1043] width 123 height 15
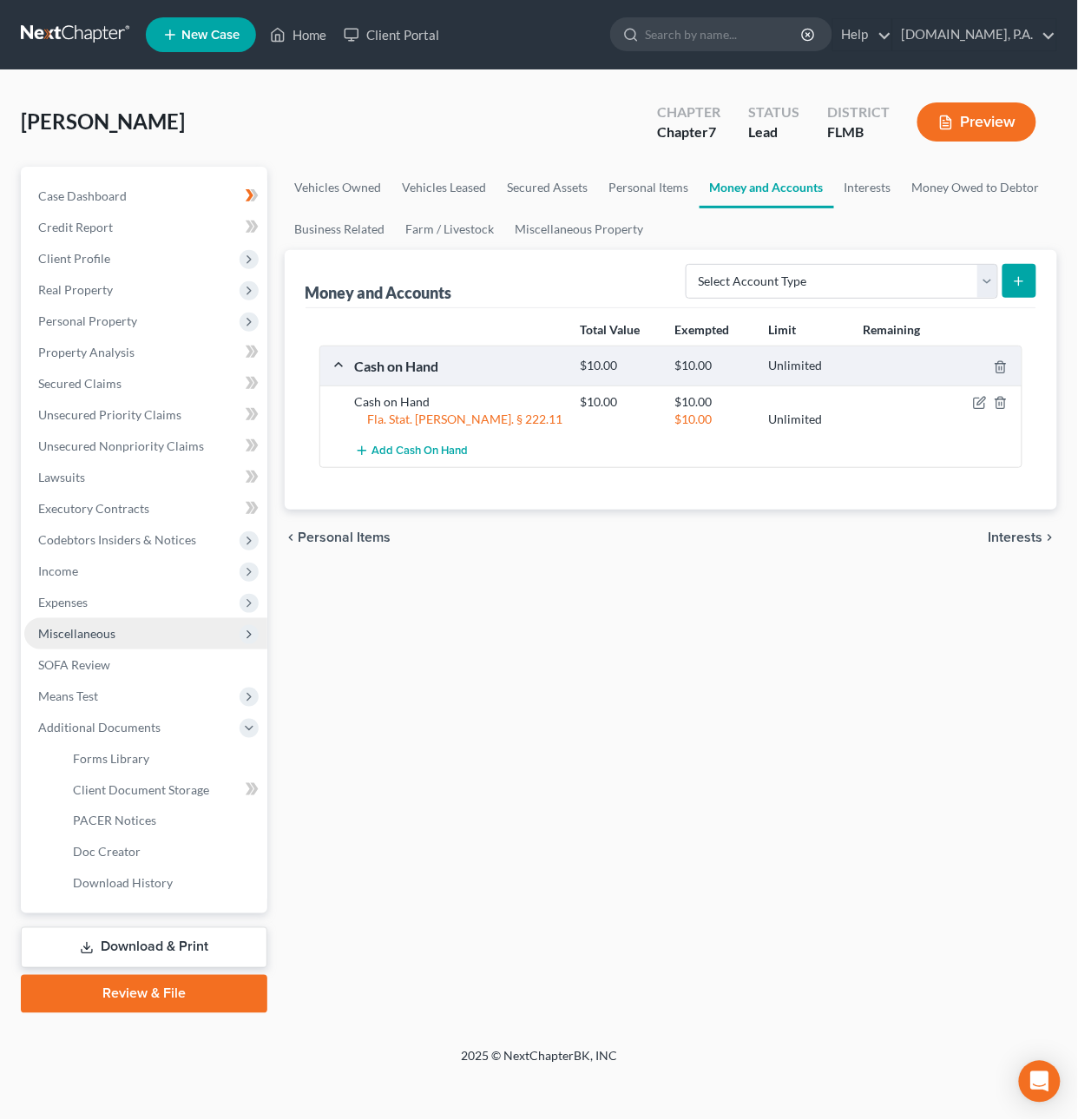
click at [65, 631] on span "Miscellaneous" at bounding box center [76, 633] width 77 height 15
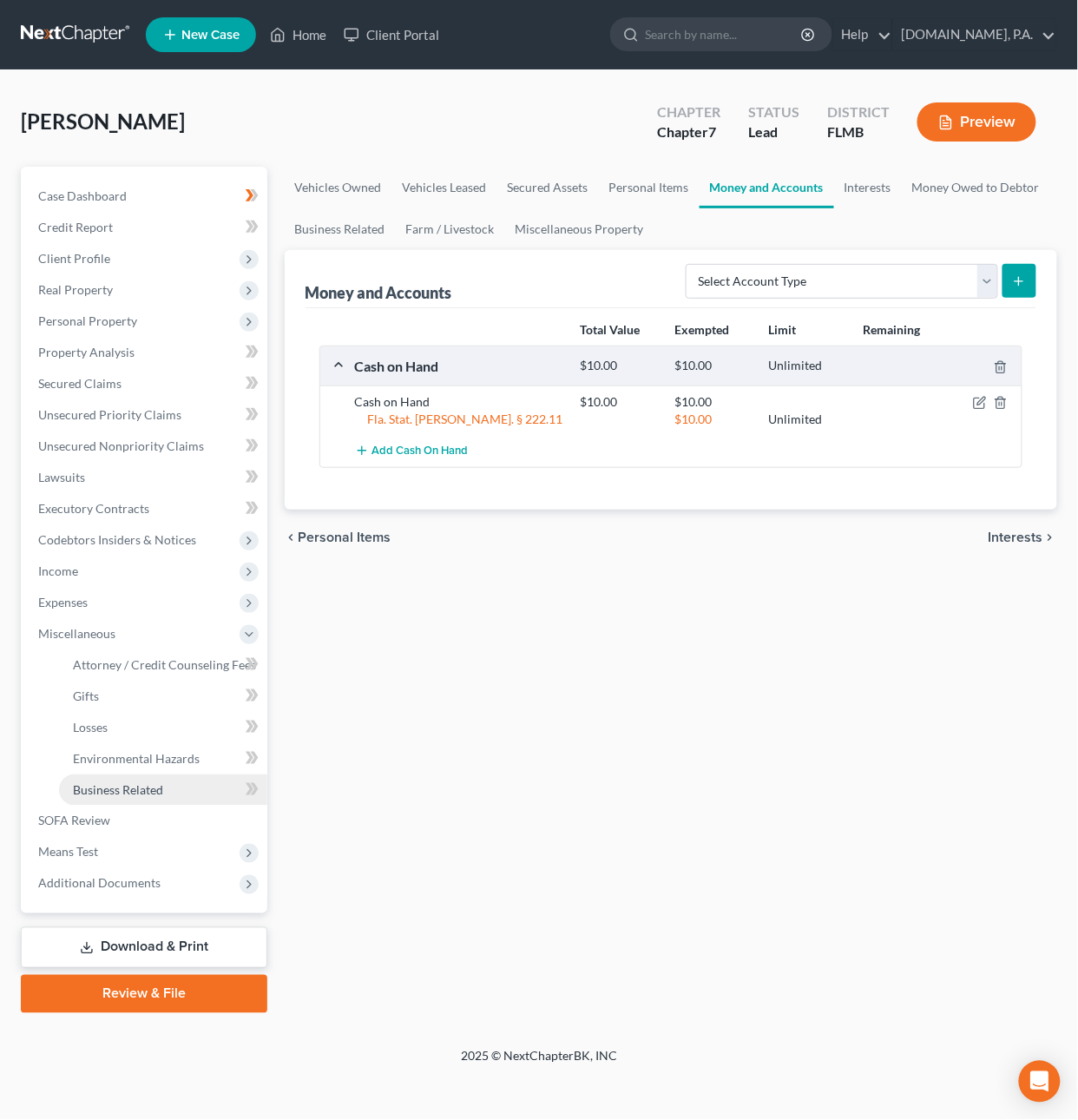
click at [109, 793] on span "Business Related" at bounding box center [118, 790] width 90 height 15
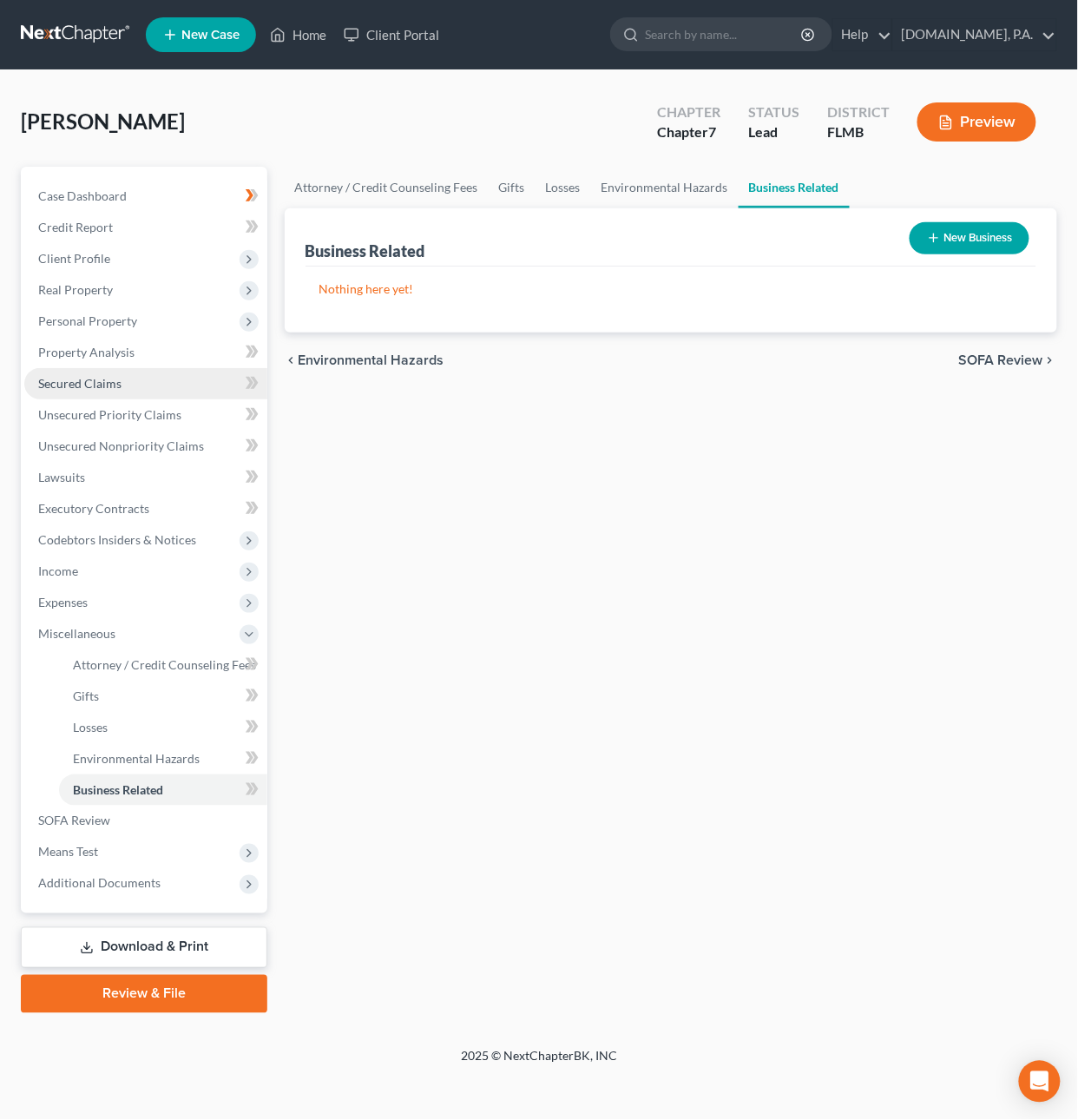
click at [104, 378] on span "Secured Claims" at bounding box center [79, 383] width 84 height 15
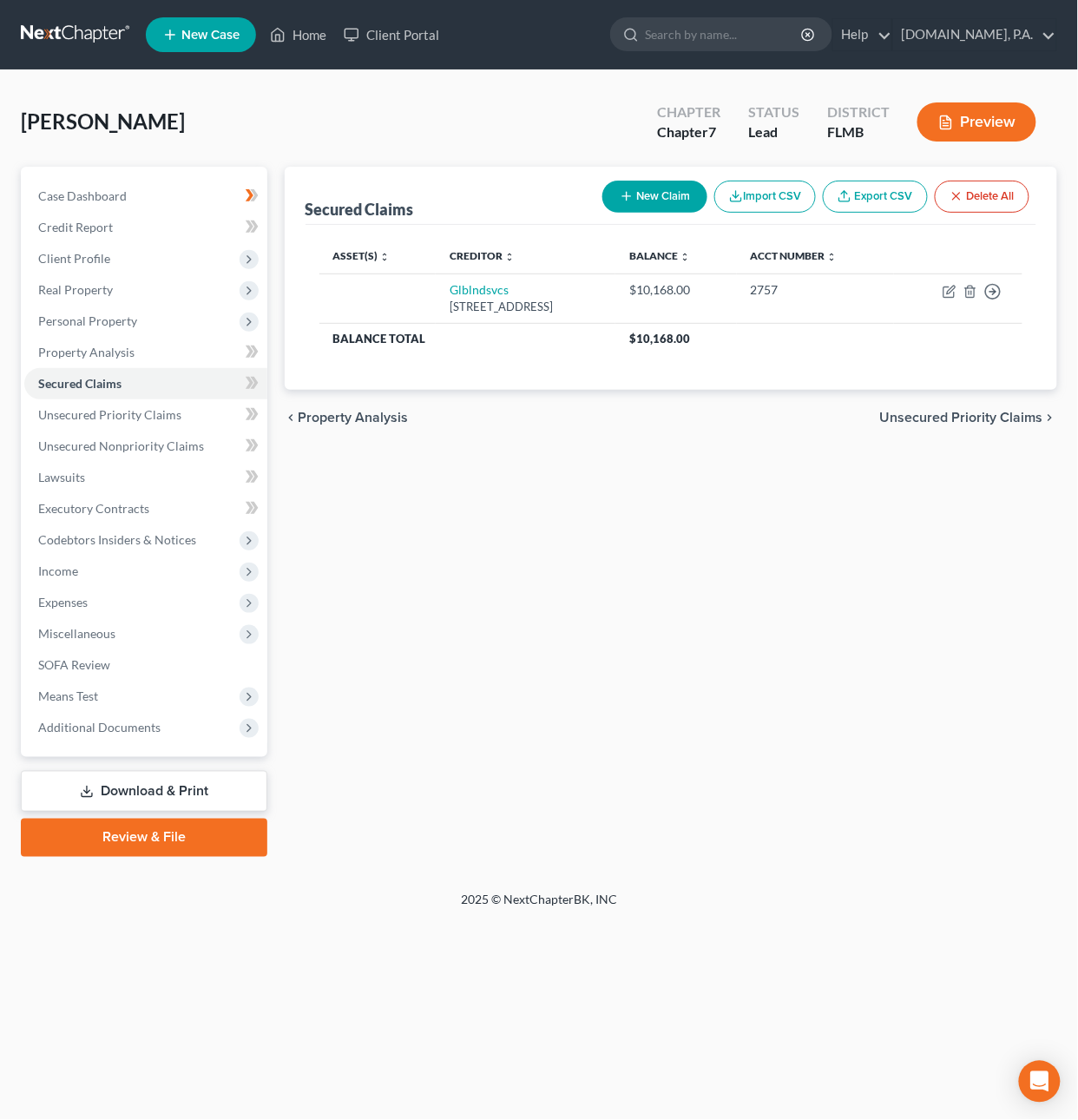
click at [95, 26] on link at bounding box center [76, 35] width 111 height 31
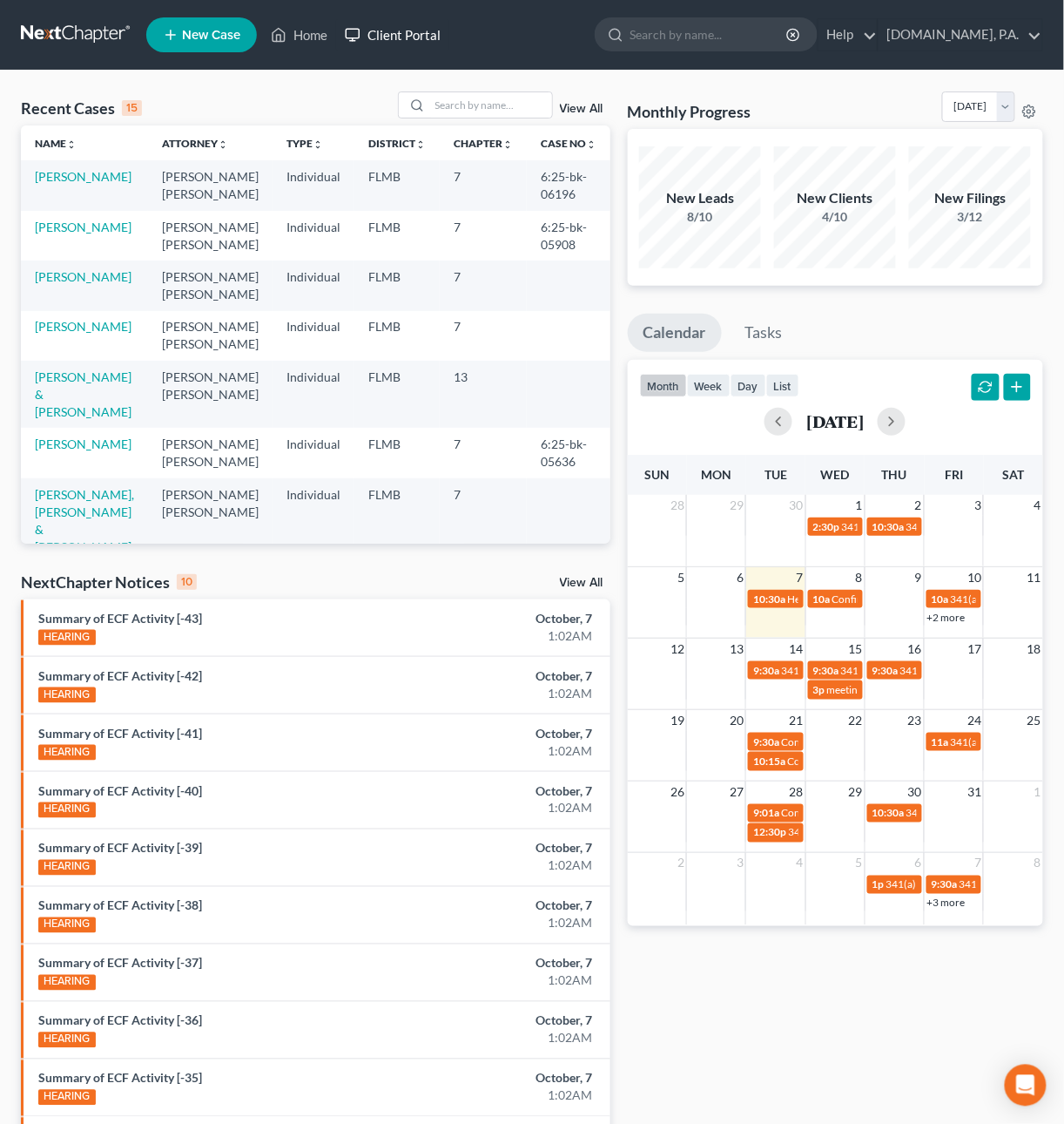
click at [392, 27] on link "Client Portal" at bounding box center [393, 35] width 114 height 31
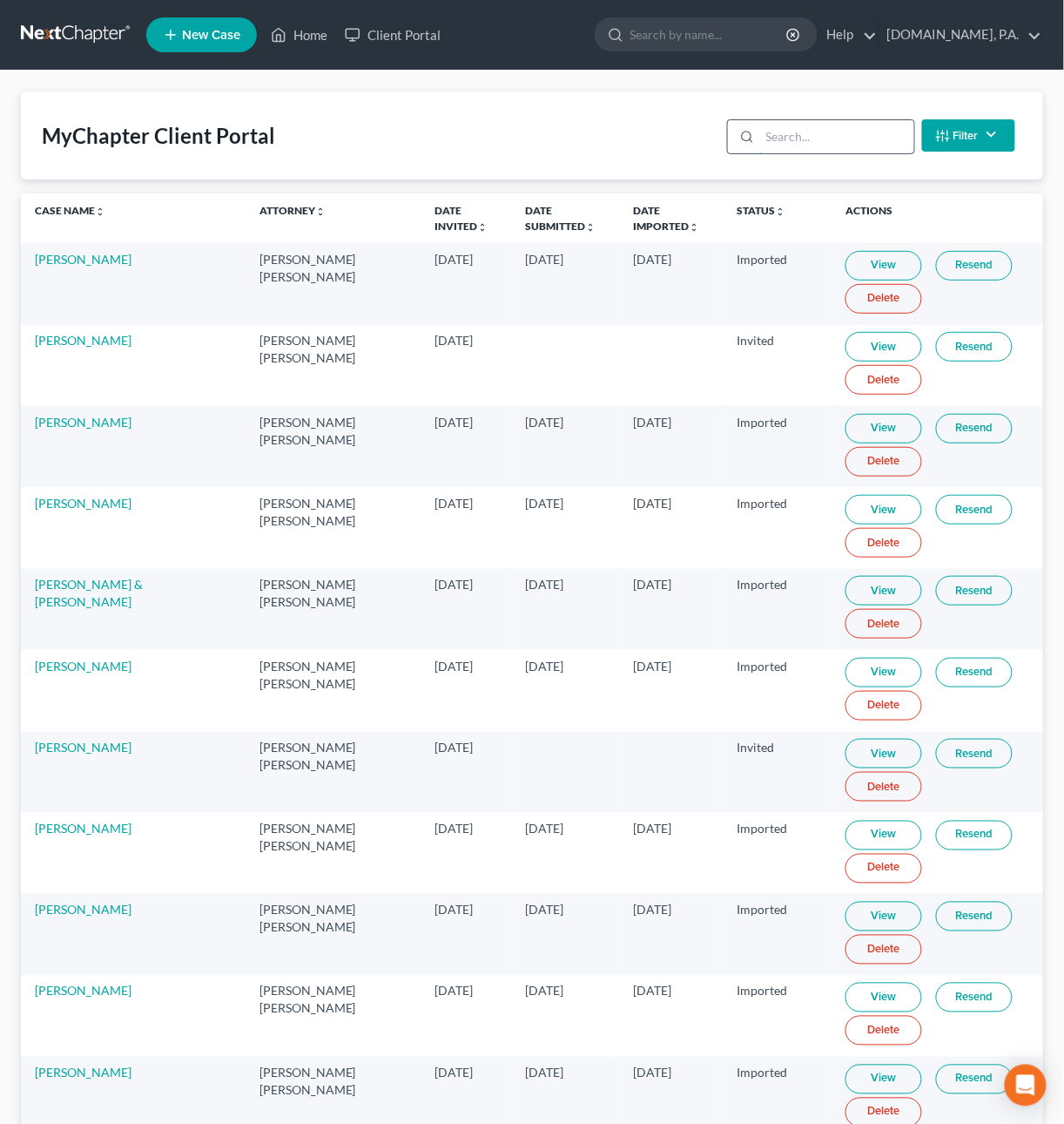
click at [782, 134] on input "search" at bounding box center [837, 137] width 154 height 33
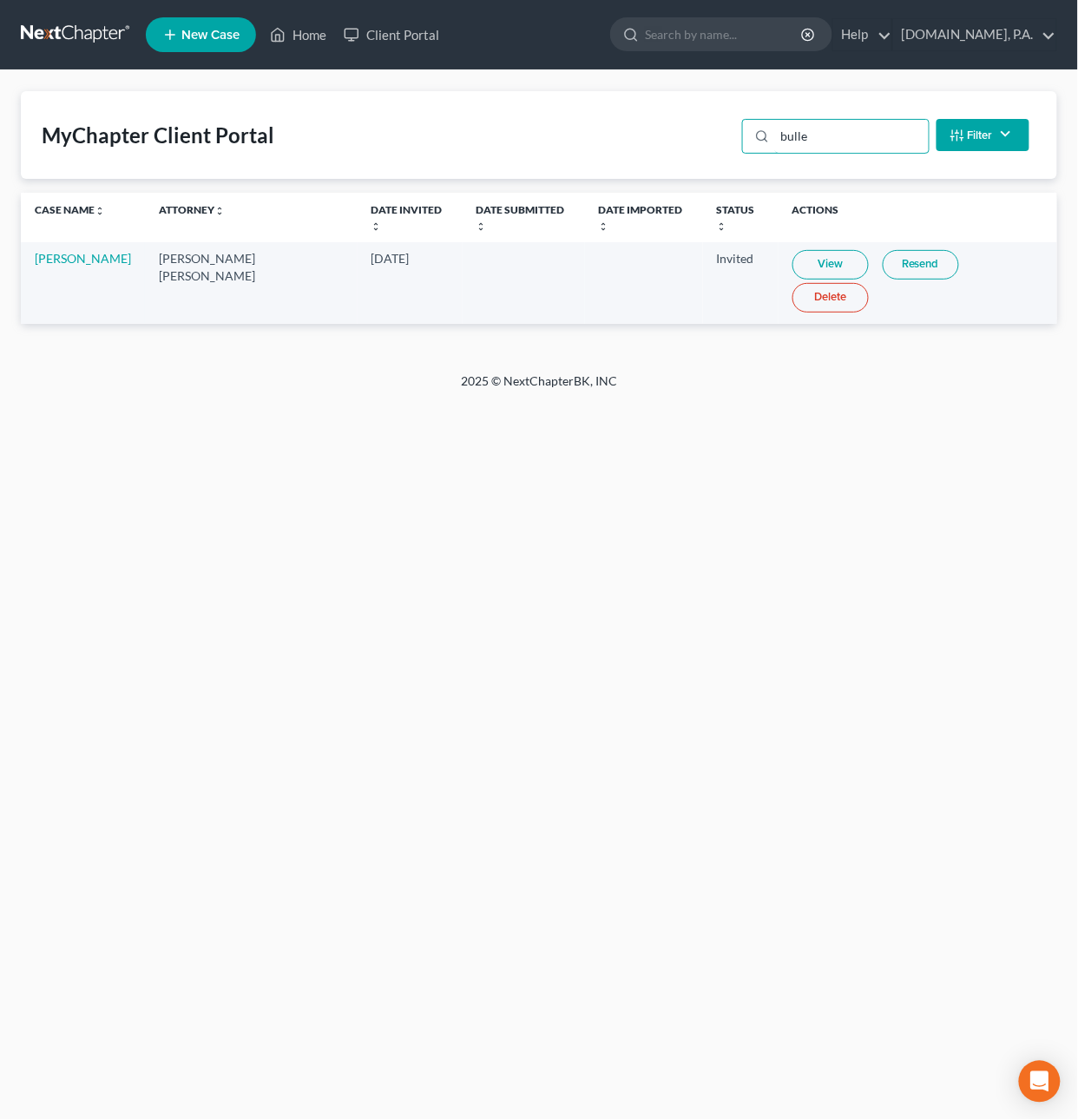
type input "bulle"
click at [802, 251] on link "View" at bounding box center [830, 265] width 76 height 29
click at [793, 256] on link "View" at bounding box center [830, 265] width 76 height 29
click at [69, 251] on link "Cheryl Bulleman" at bounding box center [83, 259] width 97 height 15
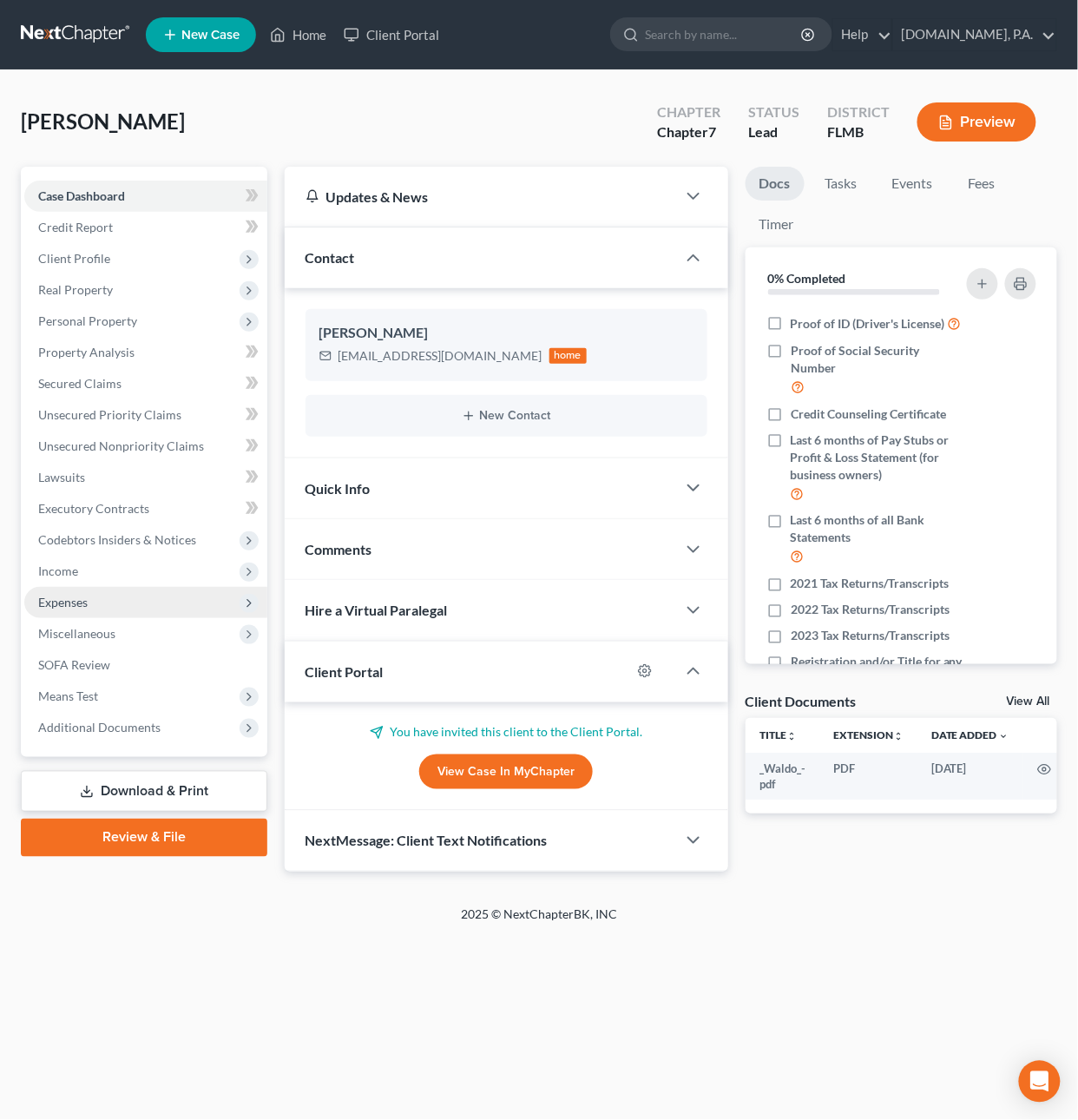
click at [81, 595] on span "Expenses" at bounding box center [63, 602] width 50 height 15
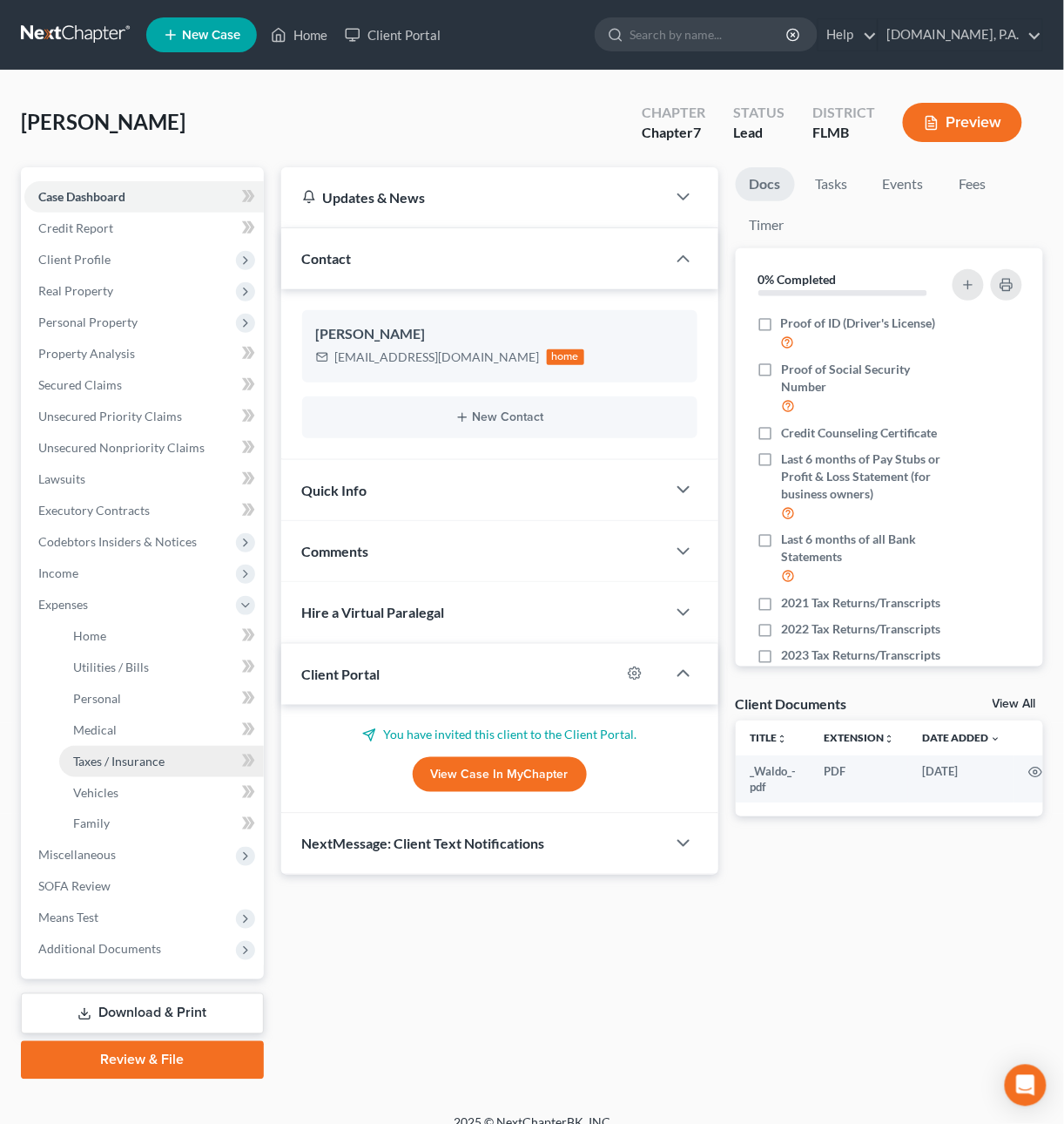
click at [98, 761] on span "Taxes / Insurance" at bounding box center [118, 761] width 91 height 15
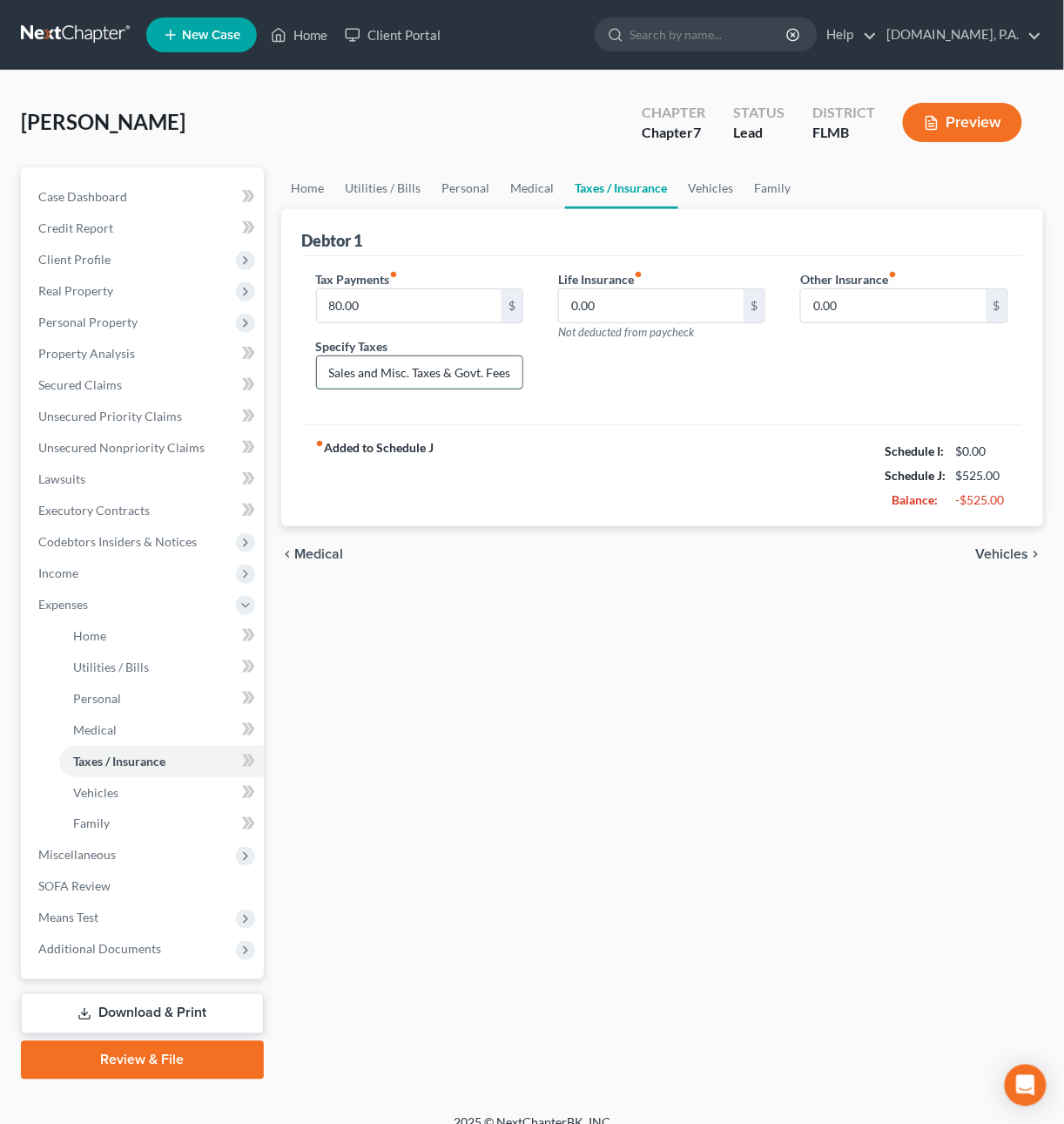
click at [390, 374] on input "Sales and Misc. Taxes & Govt. Fees" at bounding box center [419, 373] width 206 height 33
click at [55, 26] on link at bounding box center [77, 35] width 112 height 31
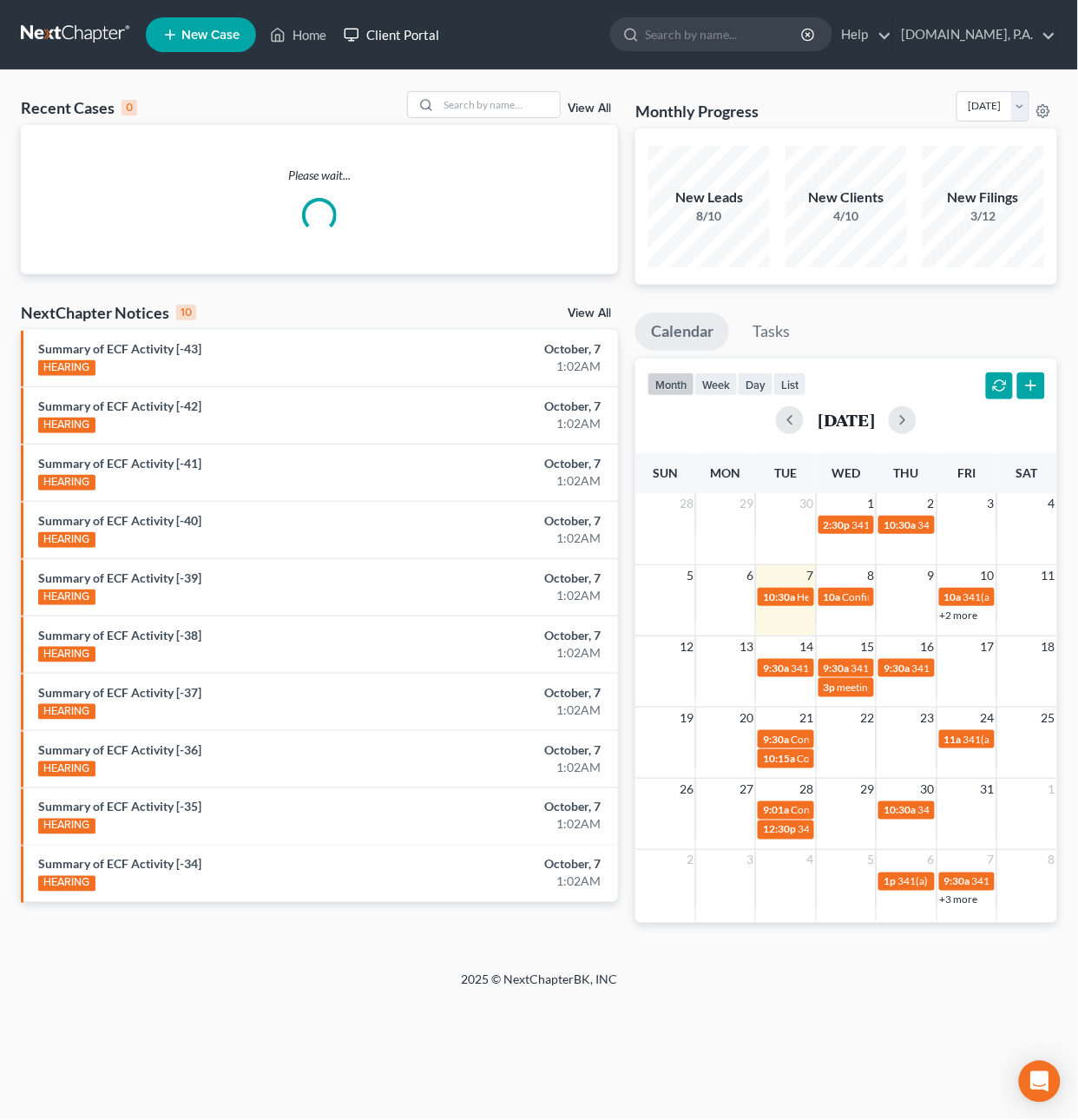
click at [393, 38] on link "Client Portal" at bounding box center [391, 35] width 113 height 31
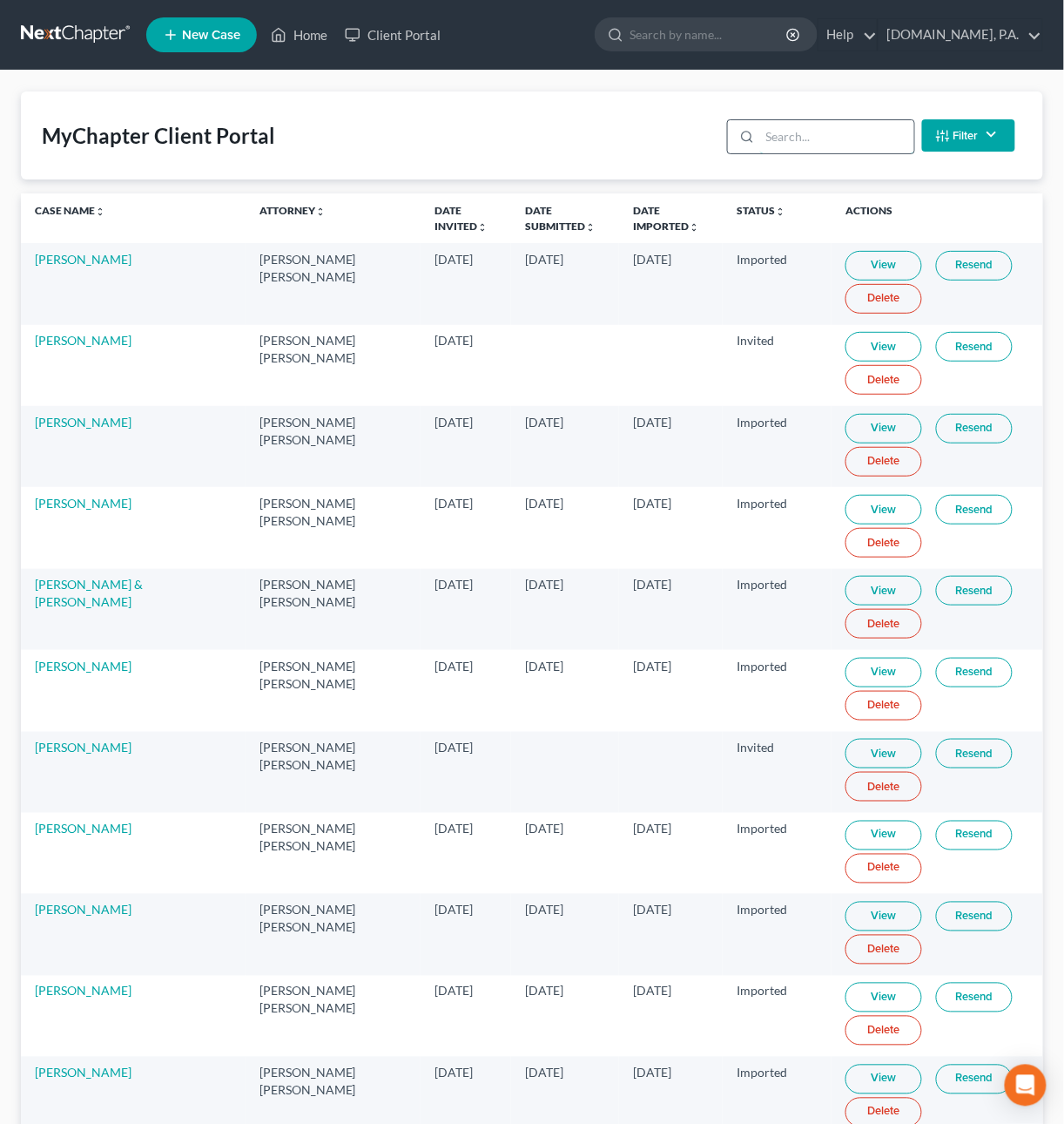
click at [800, 136] on input "search" at bounding box center [837, 137] width 154 height 33
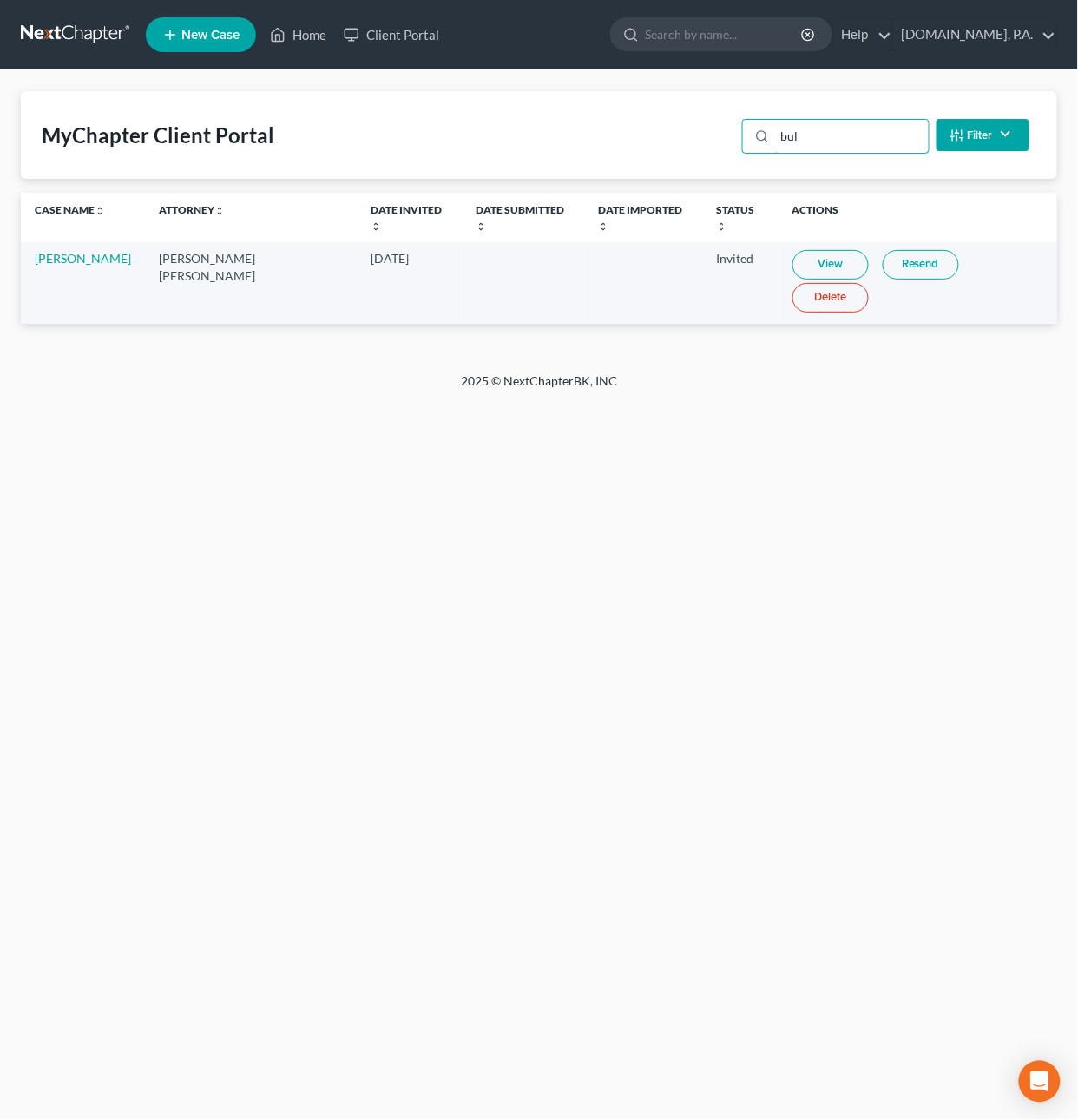
type input "bul"
click at [869, 283] on link "Delete" at bounding box center [830, 297] width 76 height 29
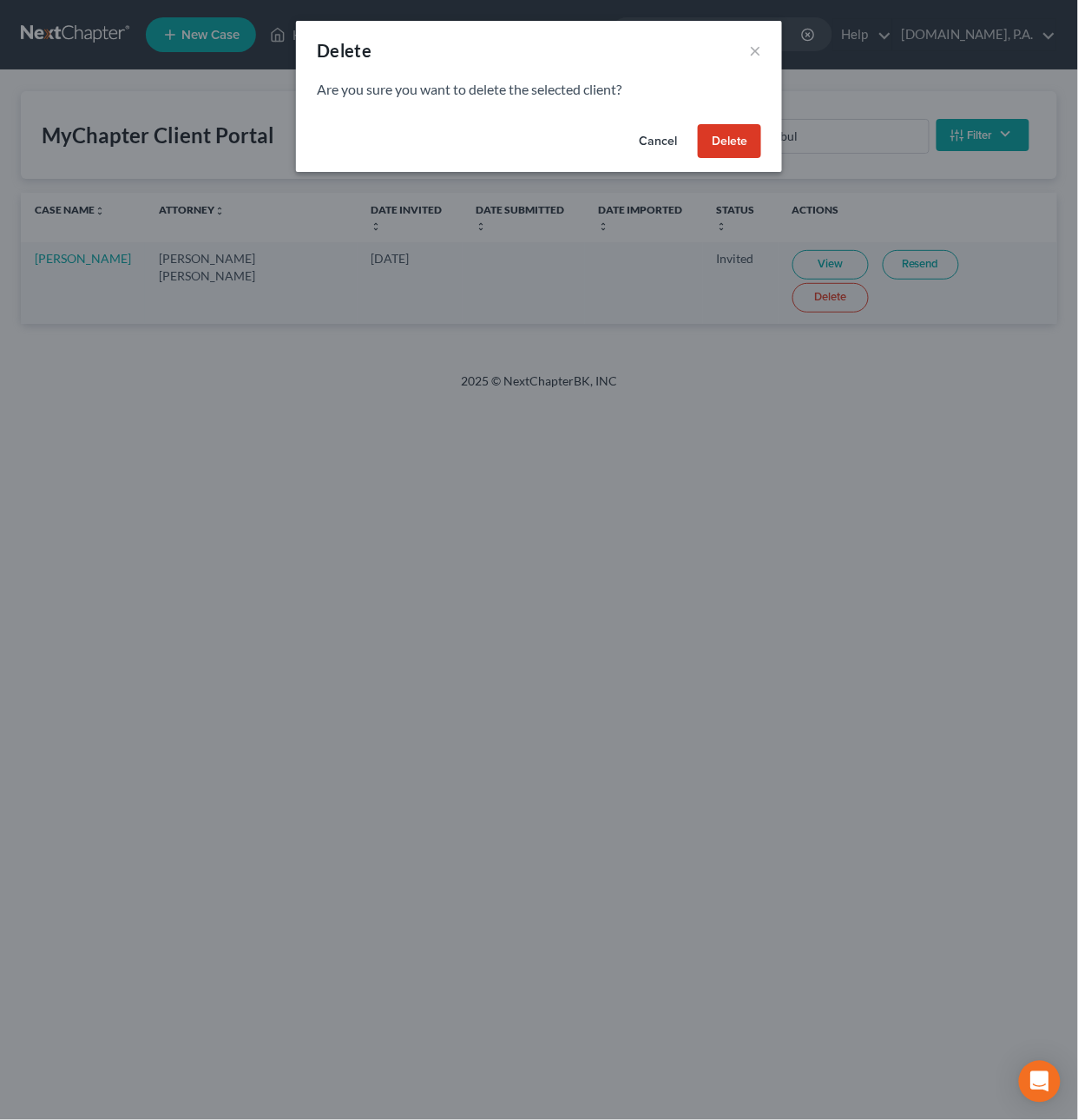
click at [718, 145] on button "Delete" at bounding box center [729, 142] width 64 height 35
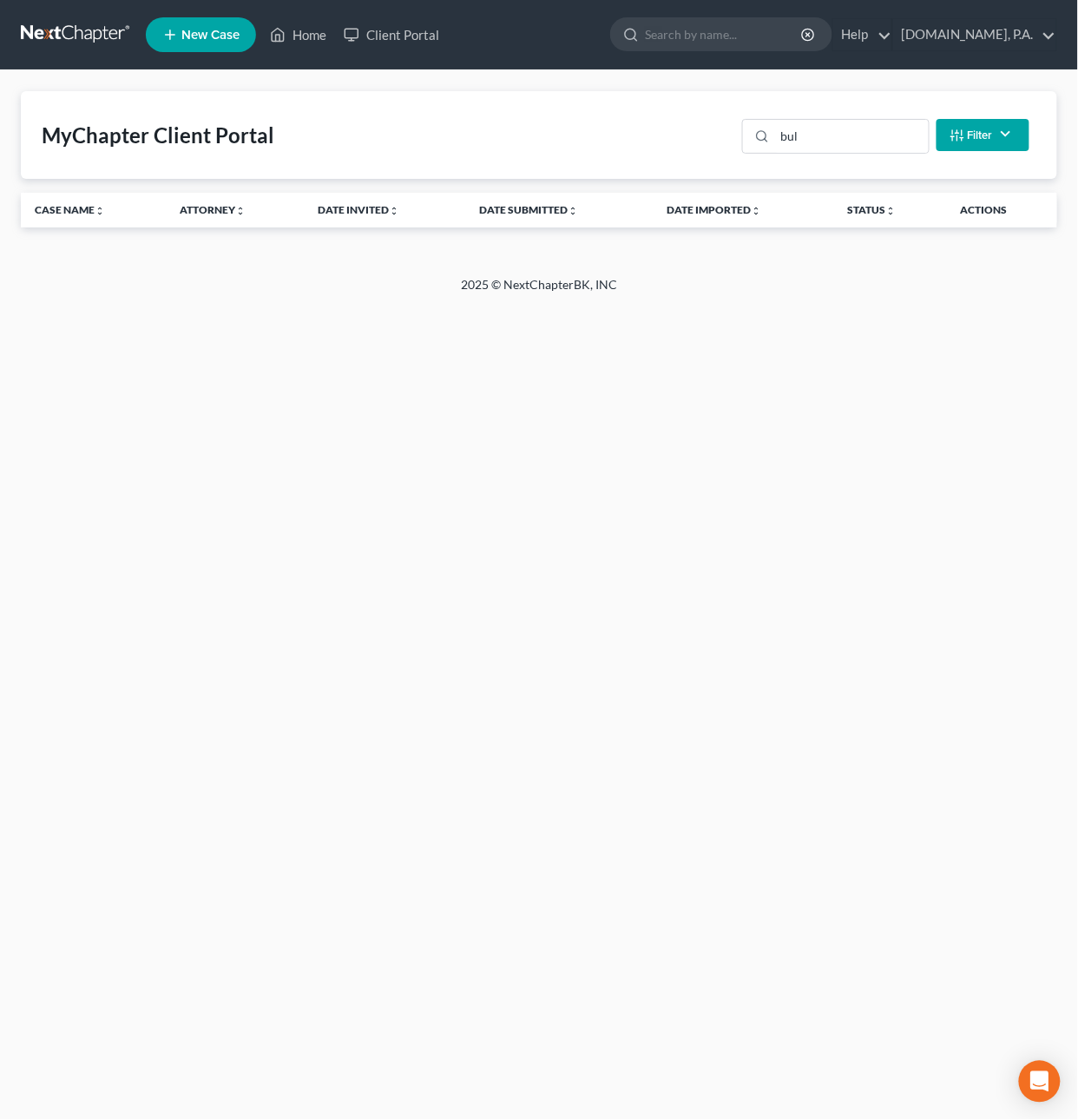
click at [62, 31] on link at bounding box center [76, 35] width 111 height 31
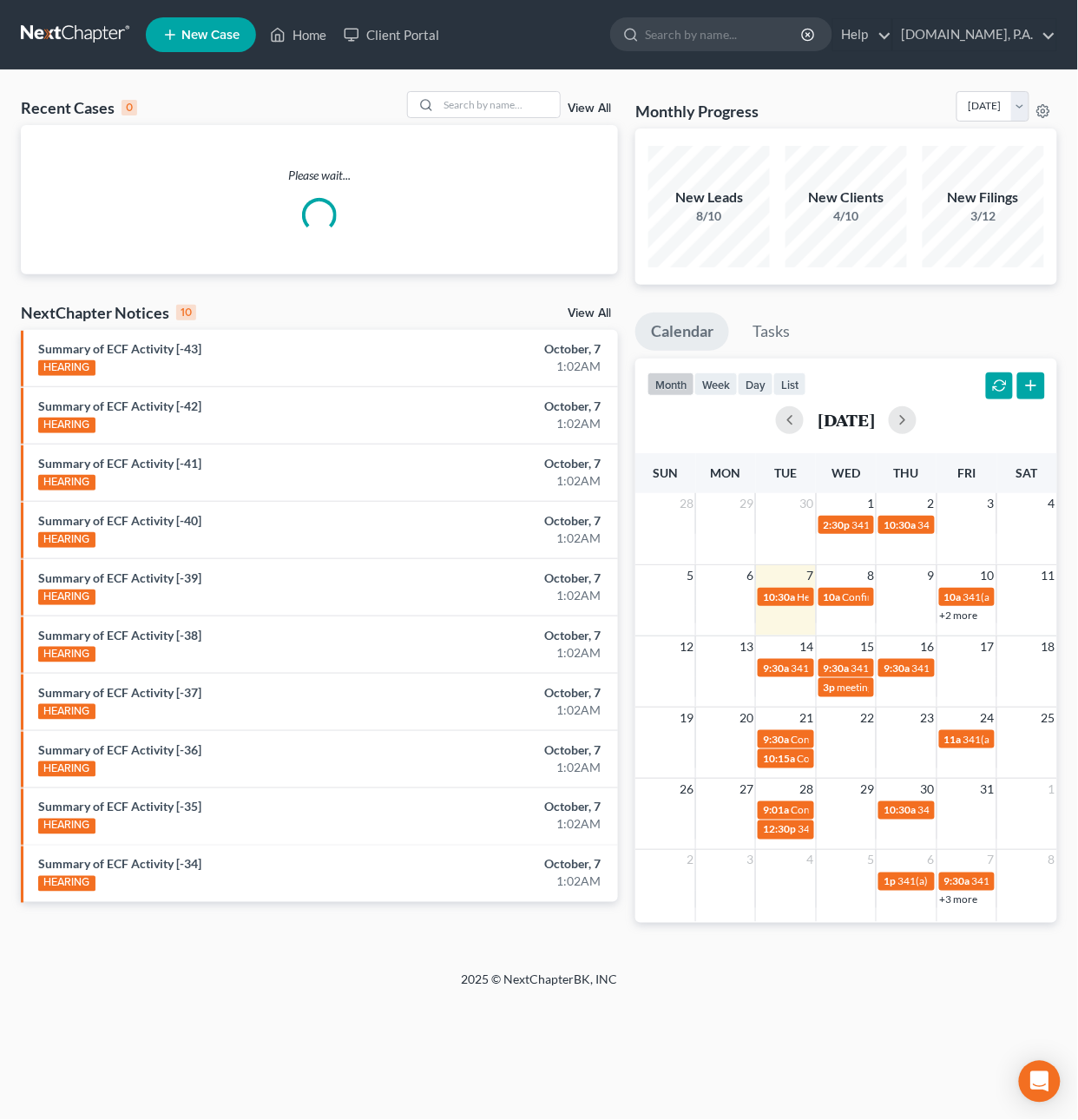
click at [574, 109] on link "View All" at bounding box center [589, 108] width 43 height 12
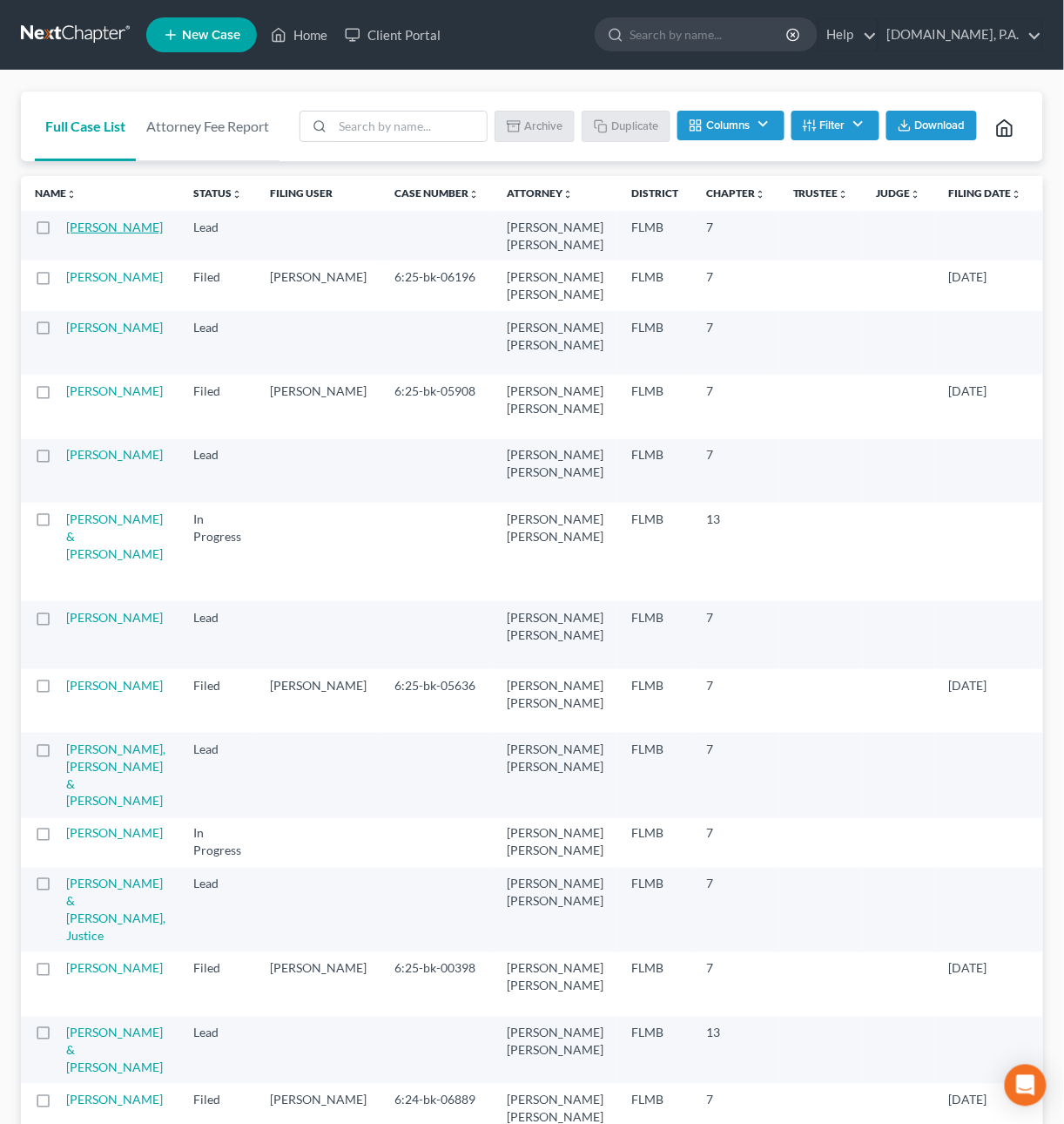
click at [84, 224] on link "[PERSON_NAME]" at bounding box center [115, 227] width 97 height 15
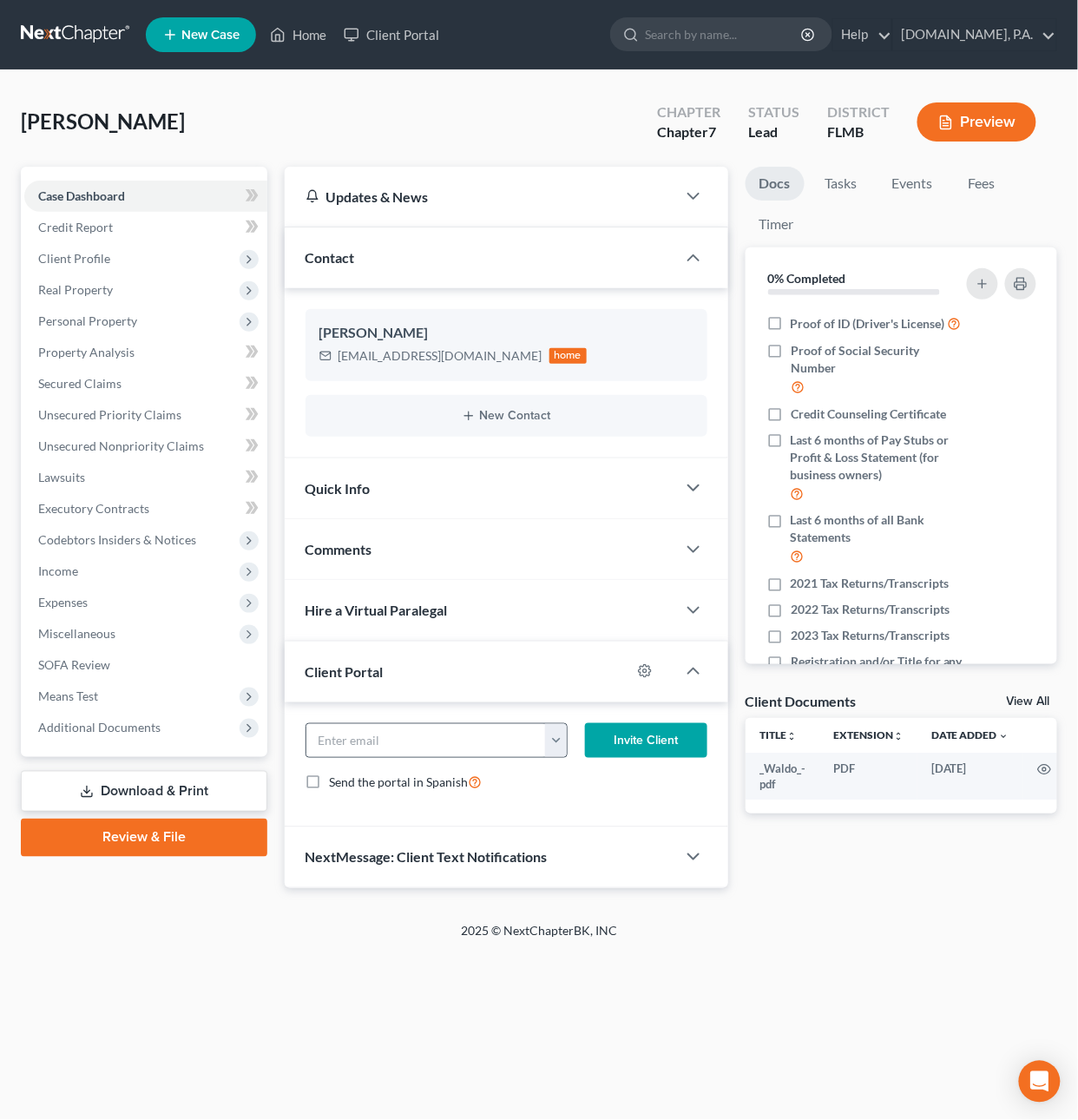
click at [555, 730] on button "button" at bounding box center [555, 741] width 21 height 33
click at [584, 779] on link "[EMAIL_ADDRESS][DOMAIN_NAME]" at bounding box center [663, 779] width 237 height 29
type input "[EMAIL_ADDRESS][DOMAIN_NAME]"
click at [632, 740] on button "Invite Client" at bounding box center [646, 741] width 122 height 35
